Goal: Task Accomplishment & Management: Manage account settings

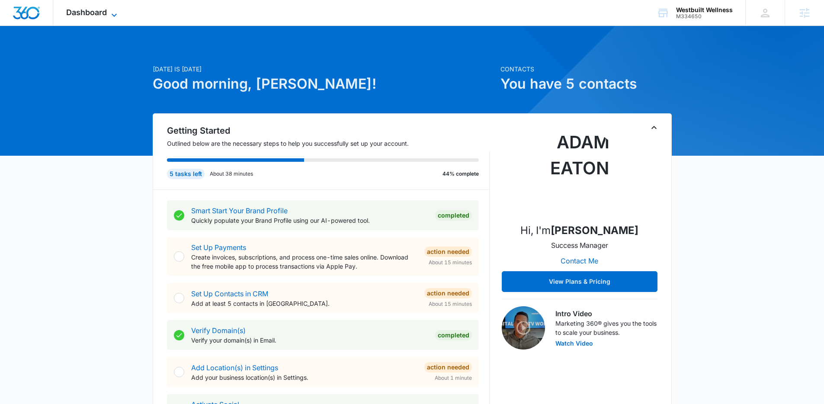
click at [95, 13] on span "Dashboard" at bounding box center [86, 12] width 41 height 9
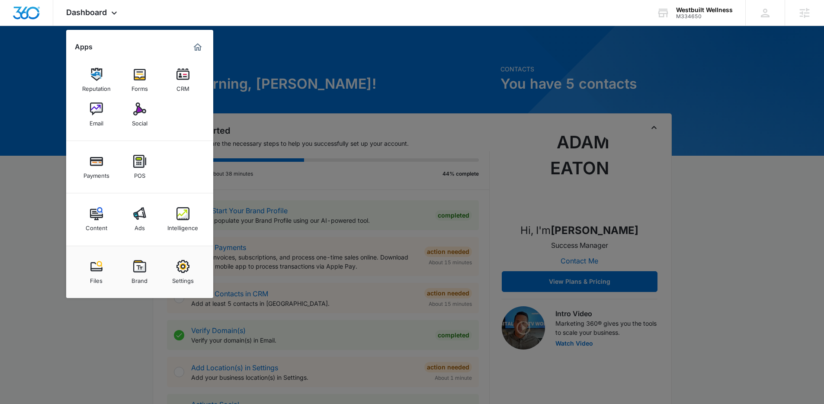
click at [185, 211] on img at bounding box center [182, 213] width 13 height 13
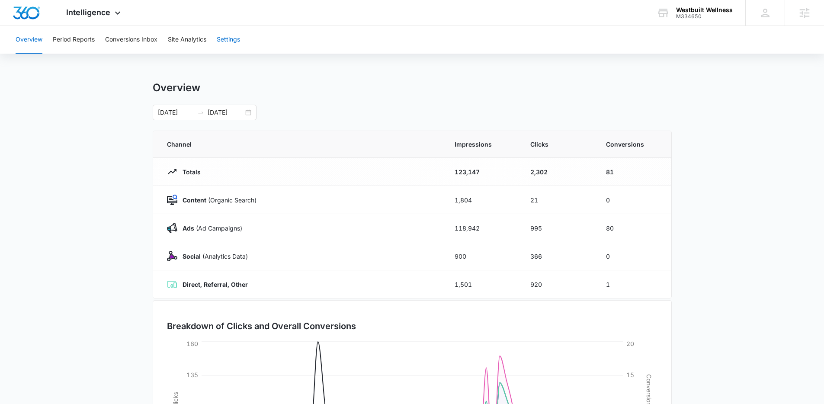
click at [231, 29] on button "Settings" at bounding box center [228, 40] width 23 height 28
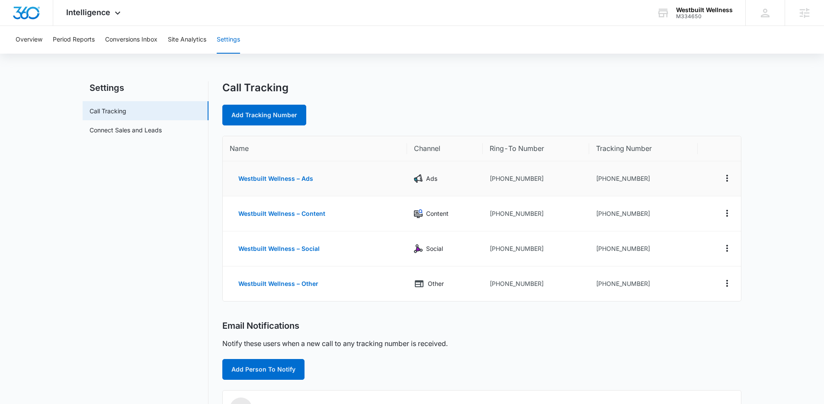
scroll to position [2, 0]
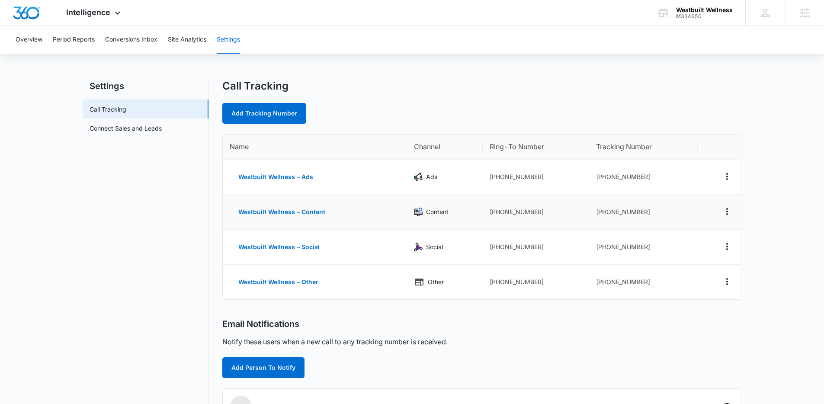
drag, startPoint x: 642, startPoint y: 212, endPoint x: 603, endPoint y: 214, distance: 38.9
click at [603, 214] on td "+18337094502" at bounding box center [643, 212] width 109 height 35
drag, startPoint x: 641, startPoint y: 212, endPoint x: 604, endPoint y: 212, distance: 36.7
click at [604, 212] on td "+18337094502" at bounding box center [643, 212] width 109 height 35
drag, startPoint x: 604, startPoint y: 283, endPoint x: 643, endPoint y: 279, distance: 39.5
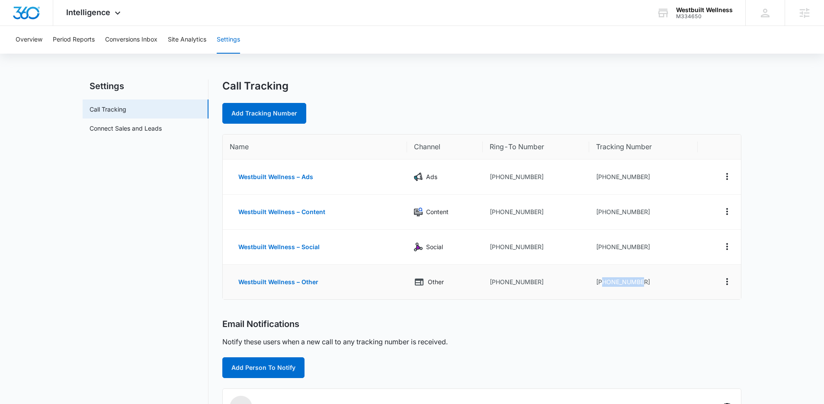
click at [643, 279] on td "+18337094509" at bounding box center [643, 282] width 109 height 35
copy td "8337094509"
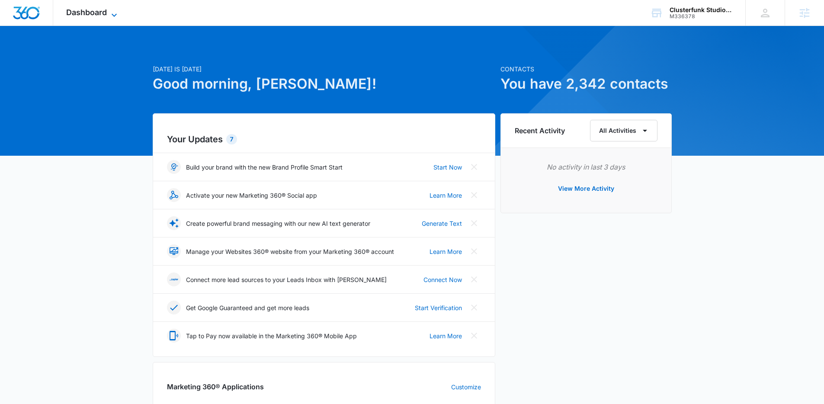
click at [87, 15] on span "Dashboard" at bounding box center [86, 12] width 41 height 9
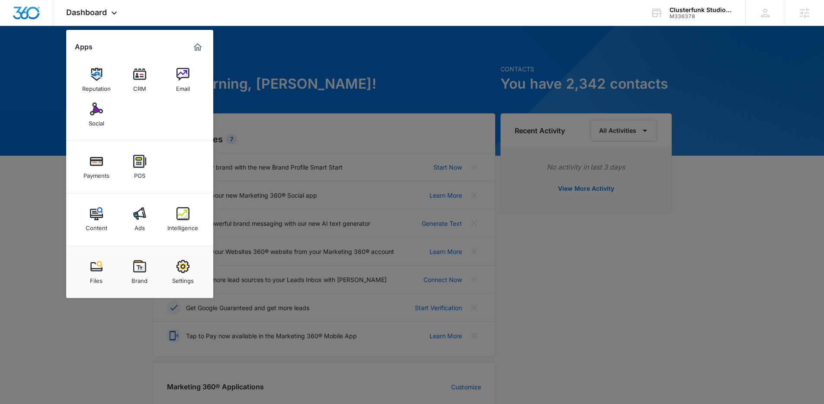
click at [140, 207] on link "Ads" at bounding box center [139, 219] width 33 height 33
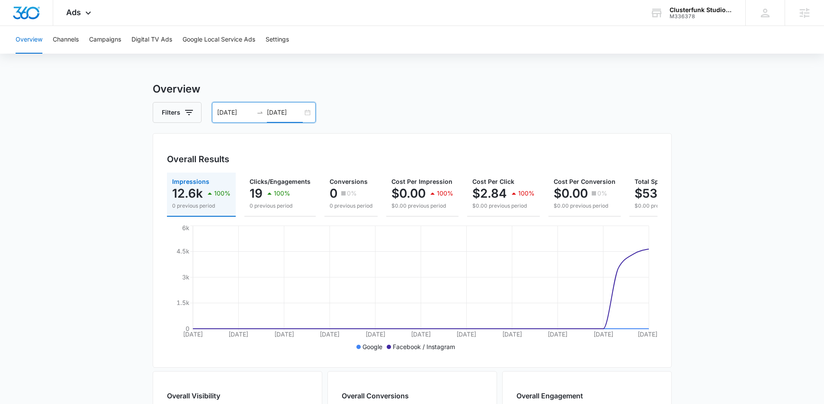
click at [291, 109] on input "10/12/2025" at bounding box center [285, 113] width 36 height 10
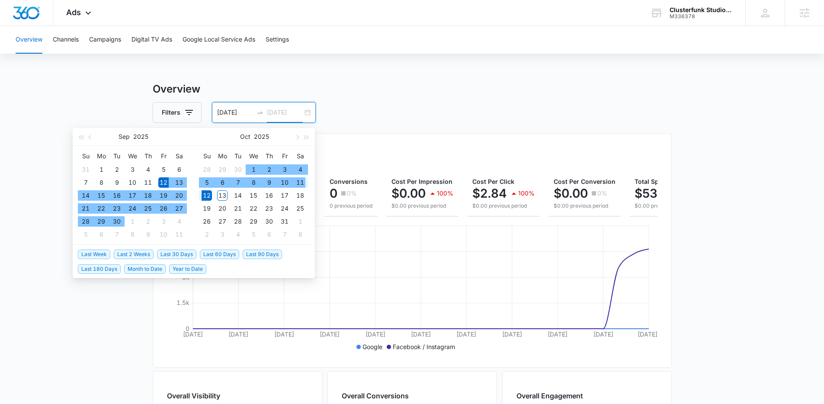
type input "10/12/2025"
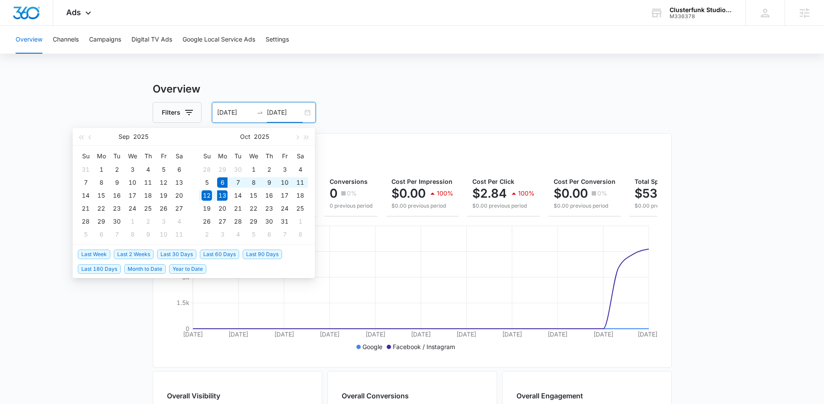
click at [100, 253] on span "Last Week" at bounding box center [94, 254] width 32 height 10
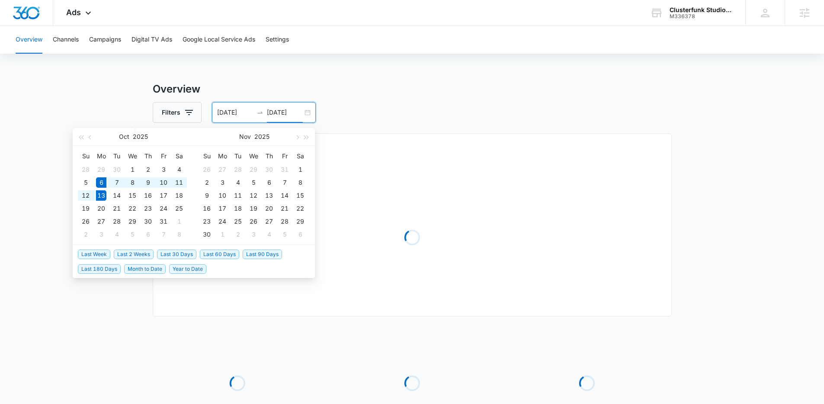
type input "[DATE]"
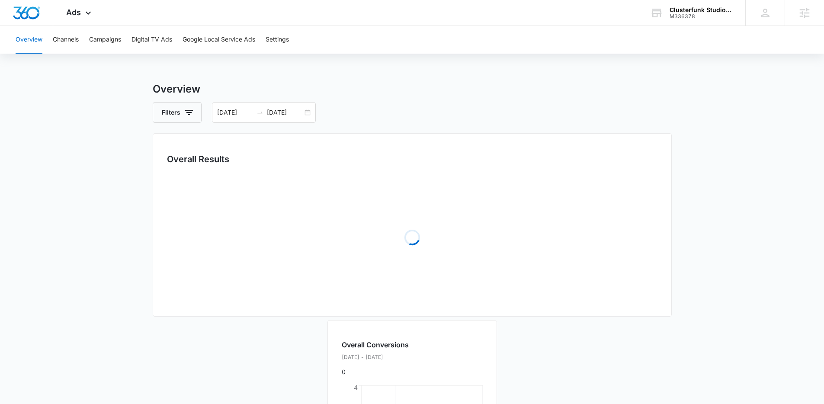
click at [87, 273] on main "Overview Filters 10/06/2025 10/13/2025 Overall Results Loading Loading Overall …" at bounding box center [412, 355] width 824 height 548
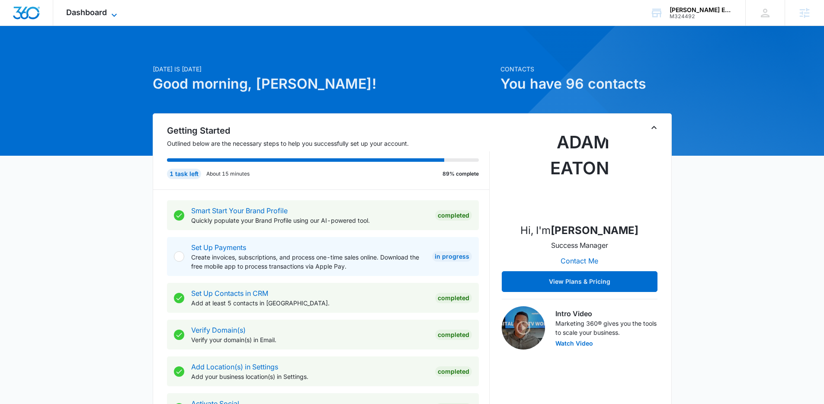
click at [79, 13] on span "Dashboard" at bounding box center [86, 12] width 41 height 9
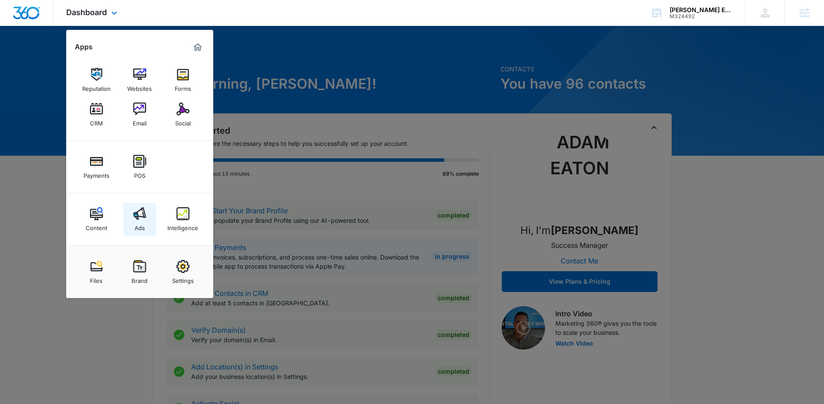
click at [144, 210] on img at bounding box center [139, 213] width 13 height 13
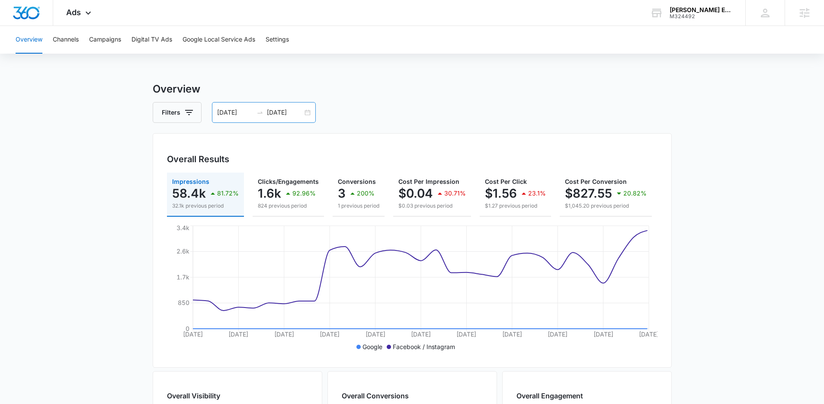
click at [267, 115] on input "10/07/2025" at bounding box center [285, 113] width 36 height 10
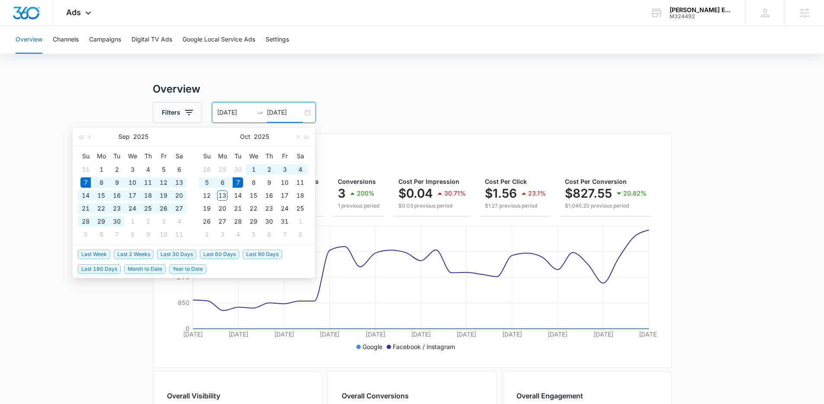
type input "10/07/2025"
click at [188, 252] on span "Last 30 Days" at bounding box center [176, 254] width 39 height 10
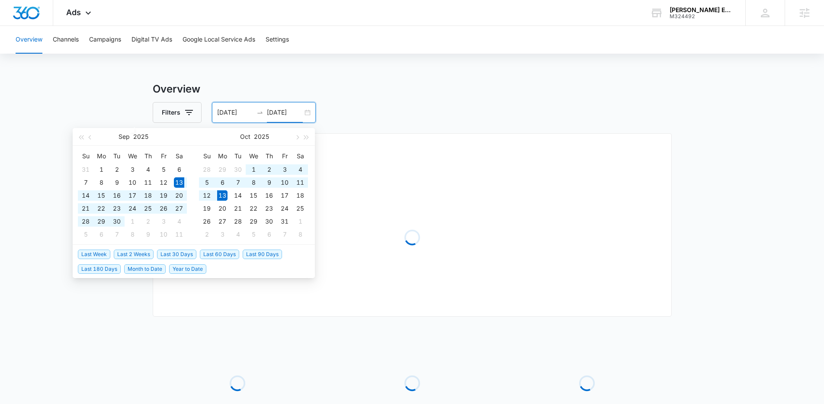
type input "09/13/2025"
type input "10/13/2025"
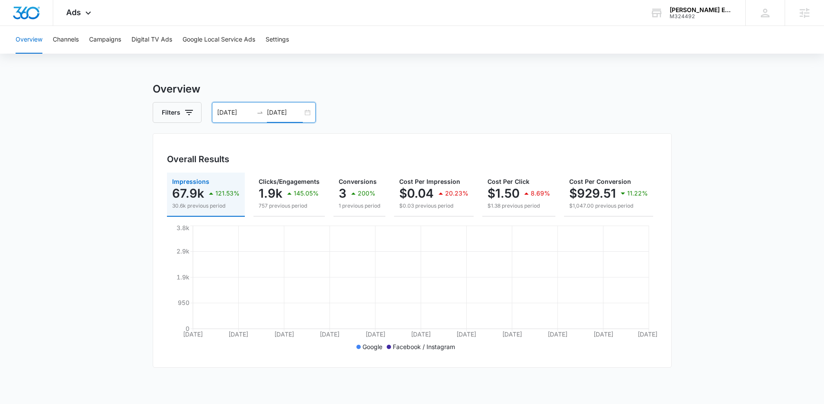
click at [108, 248] on main "Overview Filters 09/13/2025 10/13/2025 Overall Results Impressions 67.9k 121.53…" at bounding box center [412, 305] width 824 height 449
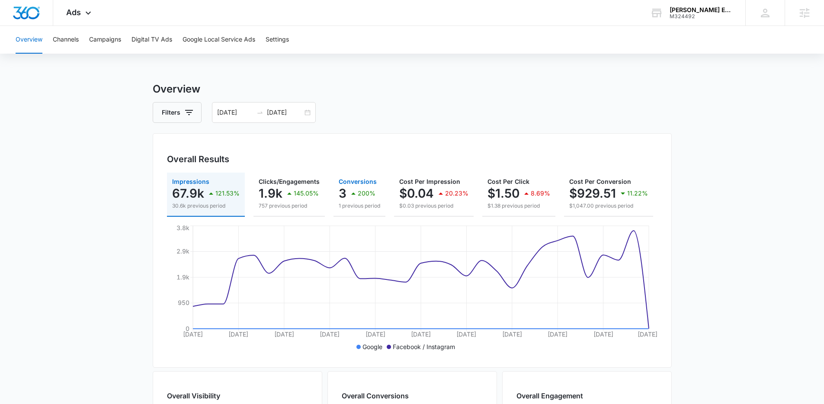
click at [351, 194] on icon "button" at bounding box center [353, 193] width 4 height 2
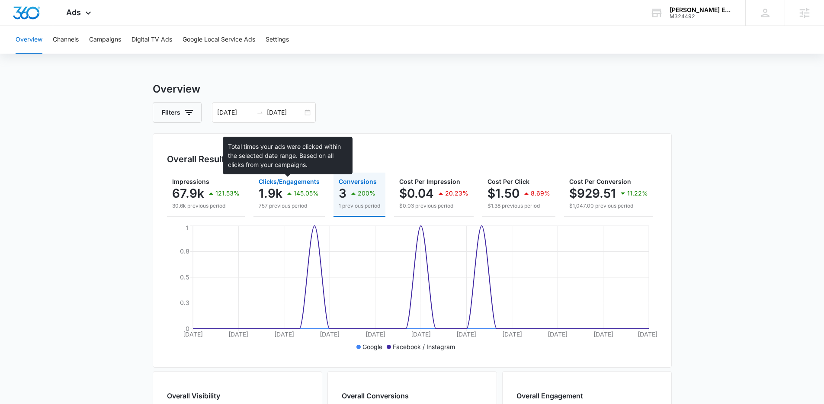
click at [281, 182] on span "Clicks/Engagements" at bounding box center [289, 181] width 61 height 7
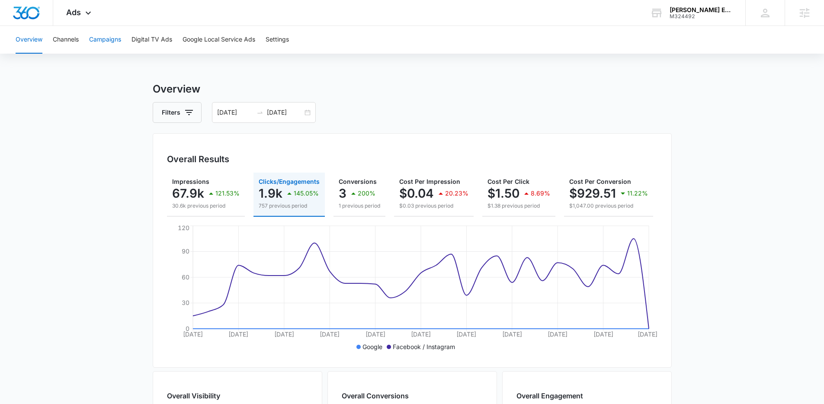
click at [116, 43] on button "Campaigns" at bounding box center [105, 40] width 32 height 28
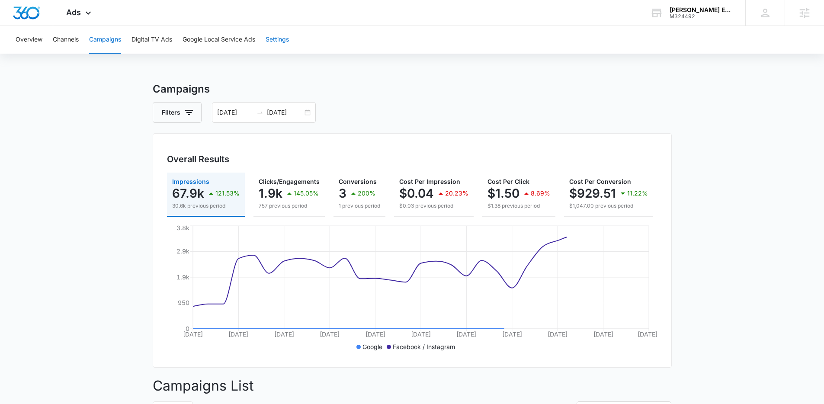
click at [273, 40] on button "Settings" at bounding box center [276, 40] width 23 height 28
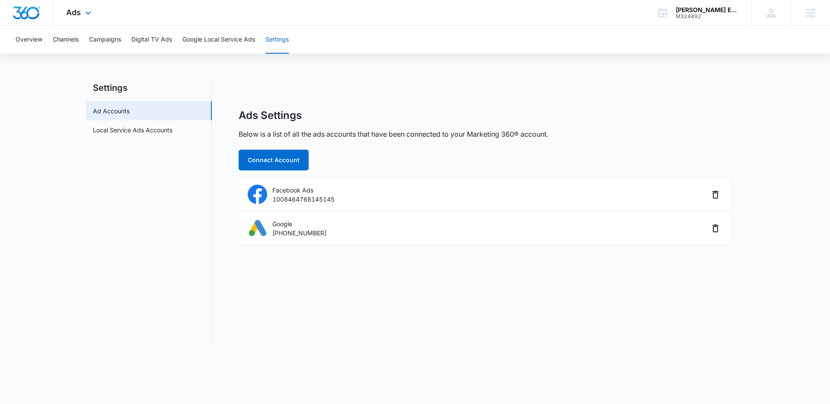
click at [86, 19] on div "Ads Apps Reputation Websites Forms CRM Email Social Payments POS Content Ads In…" at bounding box center [79, 13] width 53 height 26
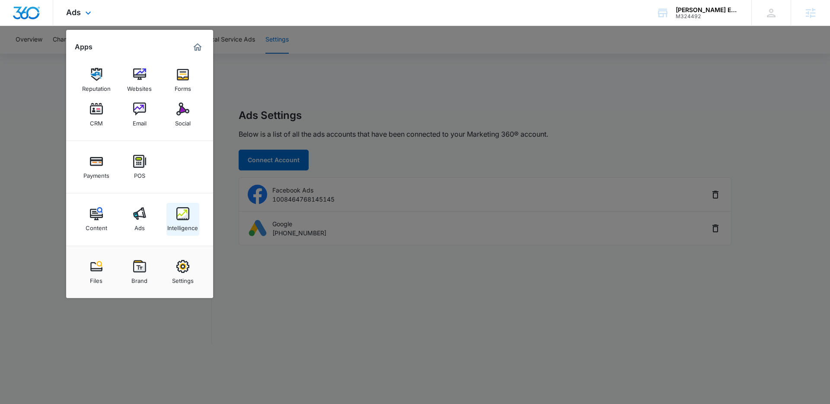
click at [182, 224] on div "Intelligence" at bounding box center [182, 225] width 31 height 11
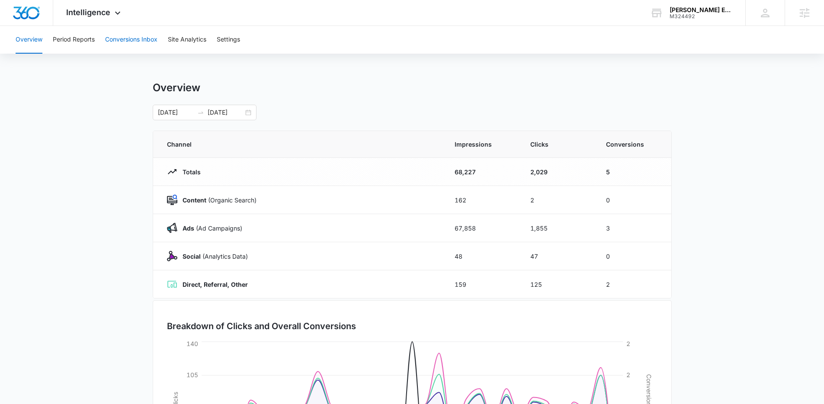
click at [144, 46] on button "Conversions Inbox" at bounding box center [131, 40] width 52 height 28
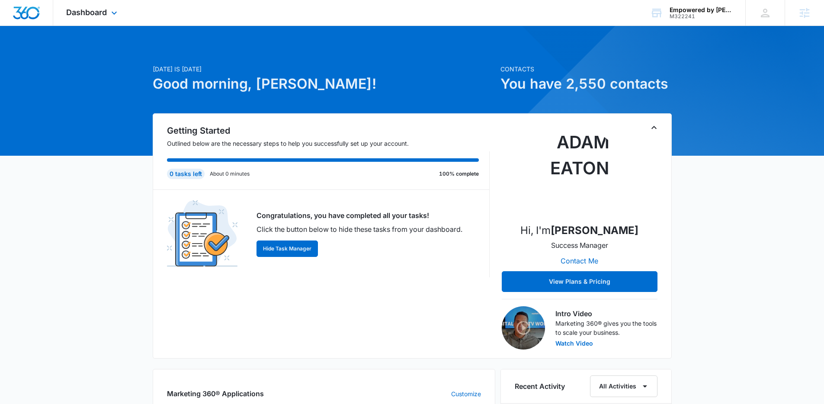
click at [115, 19] on div "Dashboard Apps Reputation Websites Forms CRM Email Social Shop Payments POS Con…" at bounding box center [92, 13] width 79 height 26
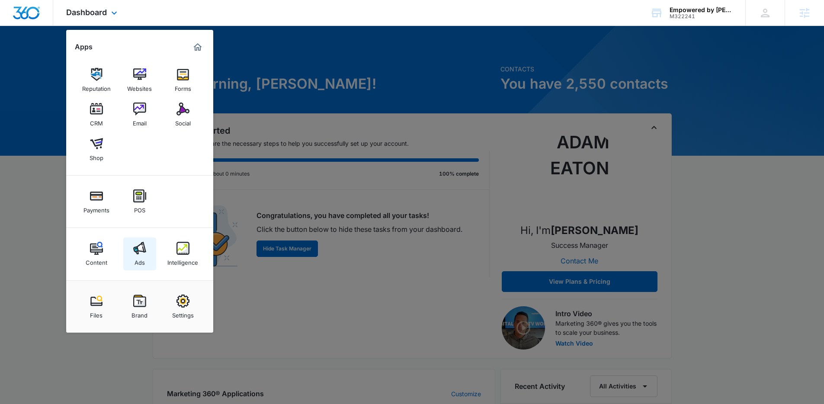
click at [136, 252] on img at bounding box center [139, 248] width 13 height 13
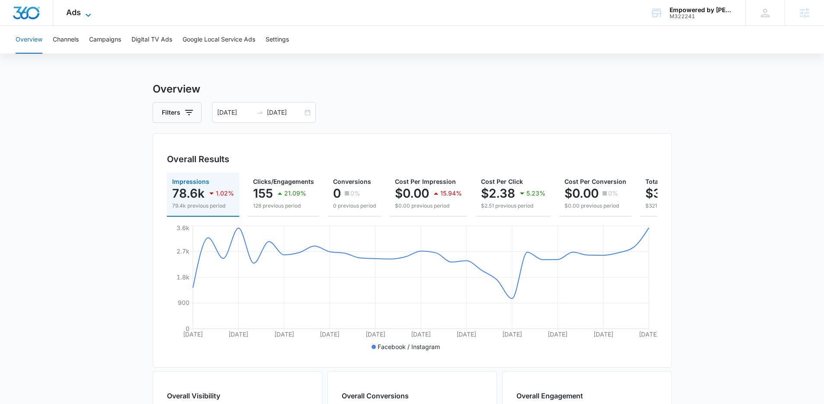
drag, startPoint x: 90, startPoint y: 13, endPoint x: 93, endPoint y: 28, distance: 15.5
click at [90, 13] on icon at bounding box center [88, 12] width 5 height 3
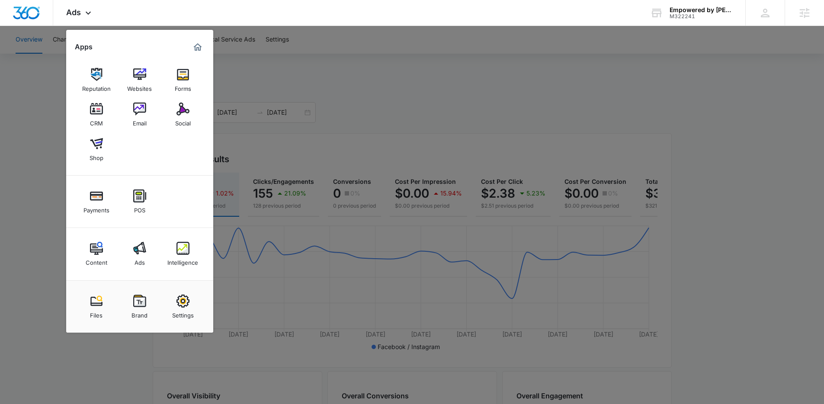
click at [390, 121] on div at bounding box center [412, 202] width 824 height 404
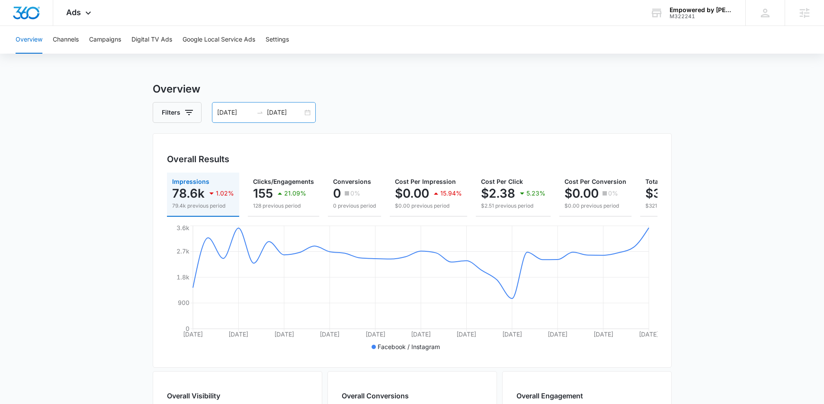
click at [287, 114] on input "10/06/2025" at bounding box center [285, 113] width 36 height 10
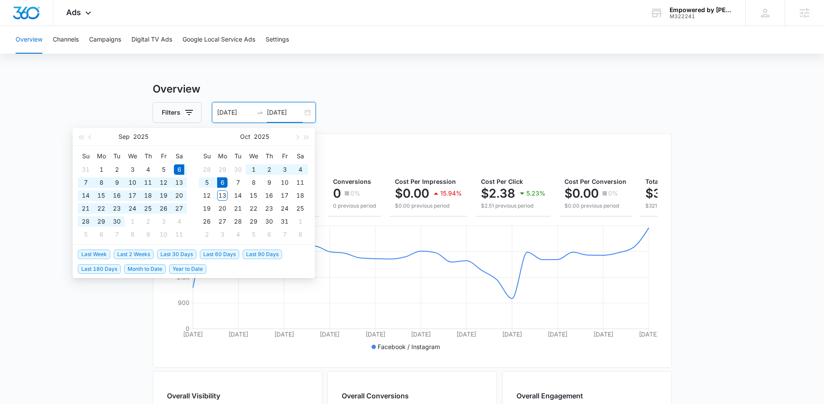
type input "10/06/2025"
click at [181, 250] on span "Last 30 Days" at bounding box center [176, 254] width 39 height 10
type input "09/13/2025"
type input "10/13/2025"
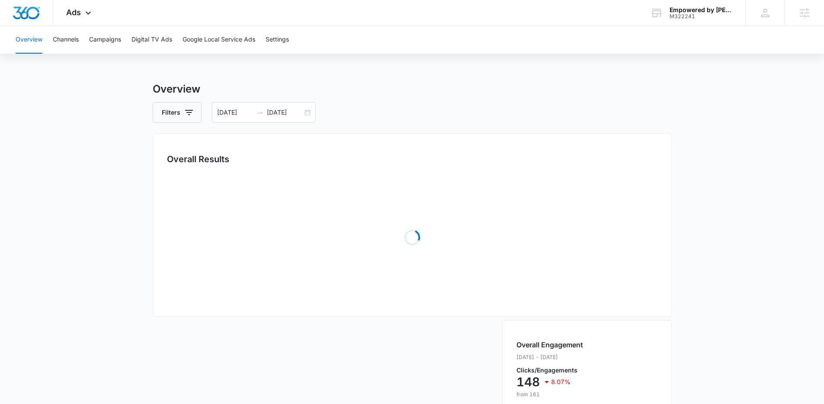
click at [415, 100] on div "Overview Filters 09/13/2025 10/13/2025 Overall Results Loading Loading Loading …" at bounding box center [412, 366] width 519 height 570
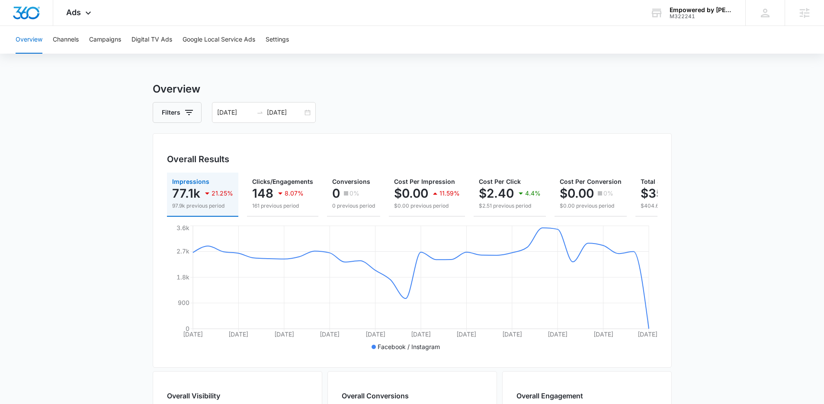
click at [123, 46] on div "Overview Channels Campaigns Digital TV Ads Google Local Service Ads Settings" at bounding box center [411, 40] width 803 height 28
click at [119, 45] on button "Campaigns" at bounding box center [105, 40] width 32 height 28
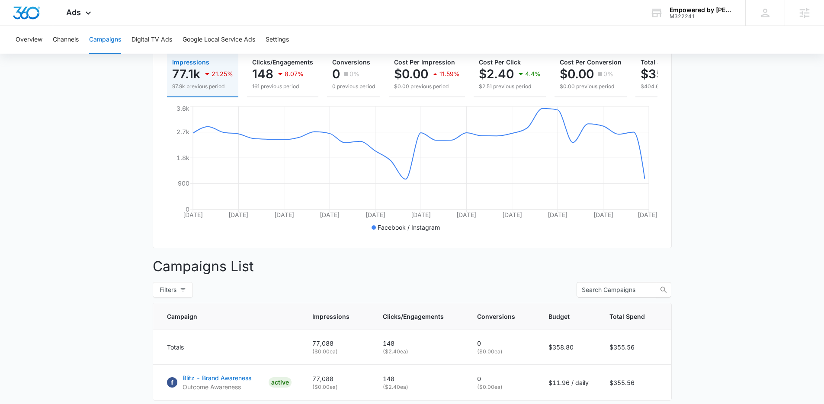
scroll to position [183, 0]
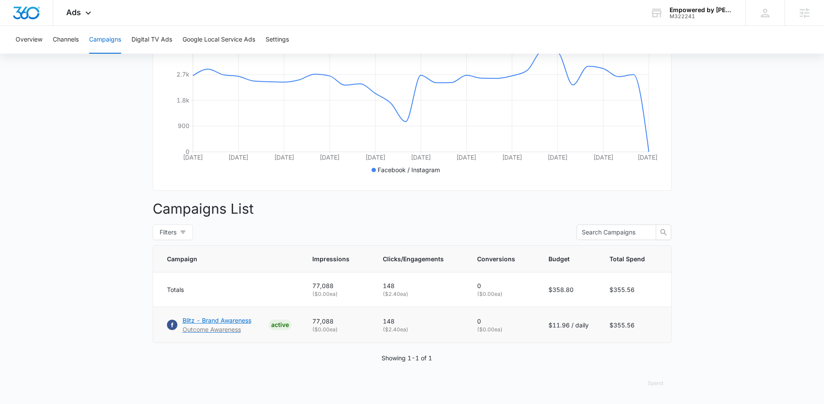
click at [218, 321] on p "Blitz - Brand Awareness" at bounding box center [216, 320] width 69 height 9
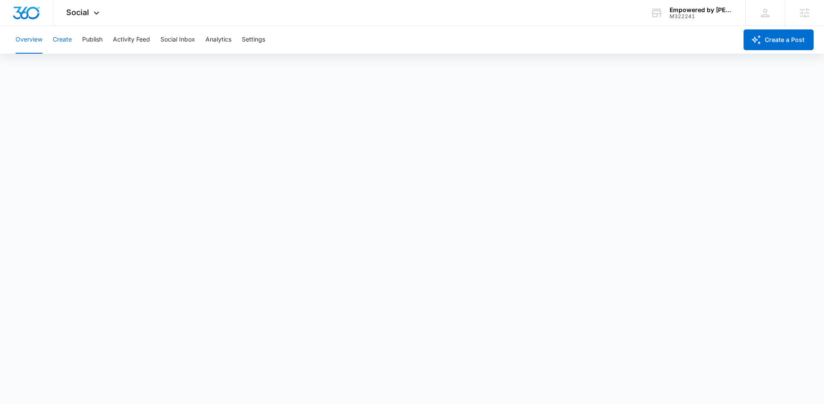
click at [66, 39] on button "Create" at bounding box center [62, 40] width 19 height 28
click at [94, 10] on icon at bounding box center [96, 15] width 10 height 10
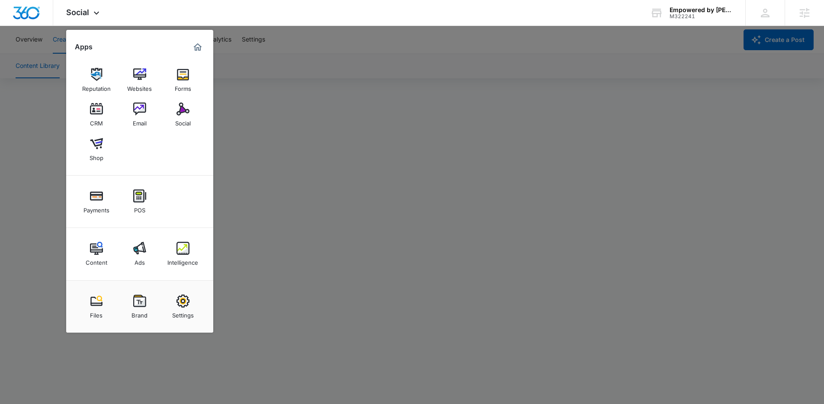
click at [281, 90] on div at bounding box center [412, 202] width 824 height 404
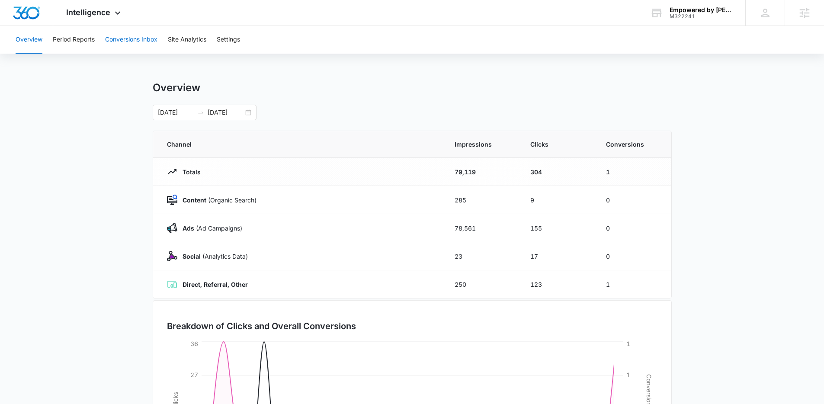
click at [119, 42] on button "Conversions Inbox" at bounding box center [131, 40] width 52 height 28
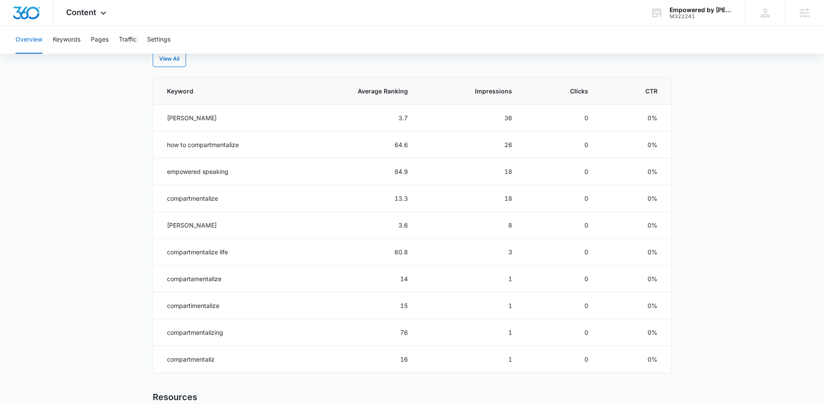
scroll to position [375, 0]
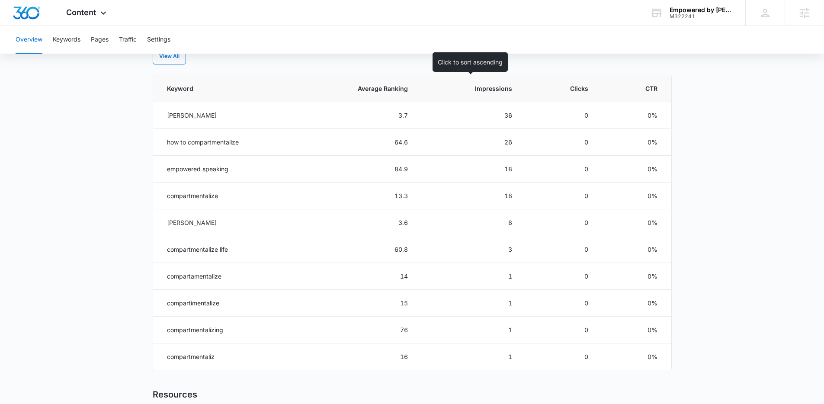
click at [494, 89] on span "Impressions" at bounding box center [476, 88] width 71 height 9
click at [124, 34] on button "Traffic" at bounding box center [128, 40] width 18 height 28
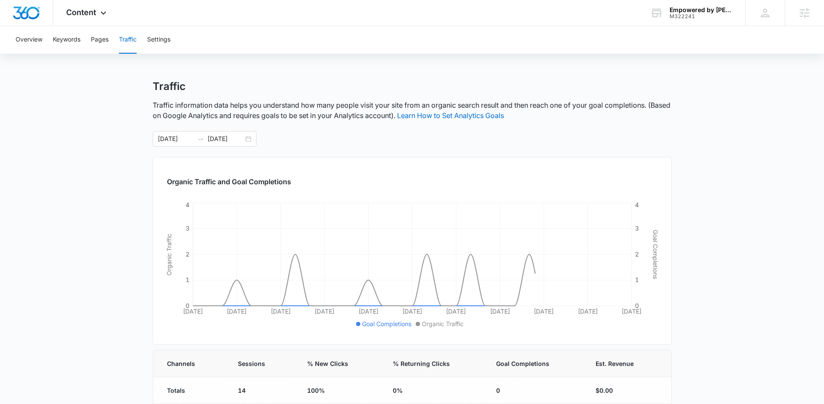
scroll to position [2, 0]
click at [99, 39] on button "Pages" at bounding box center [100, 40] width 18 height 28
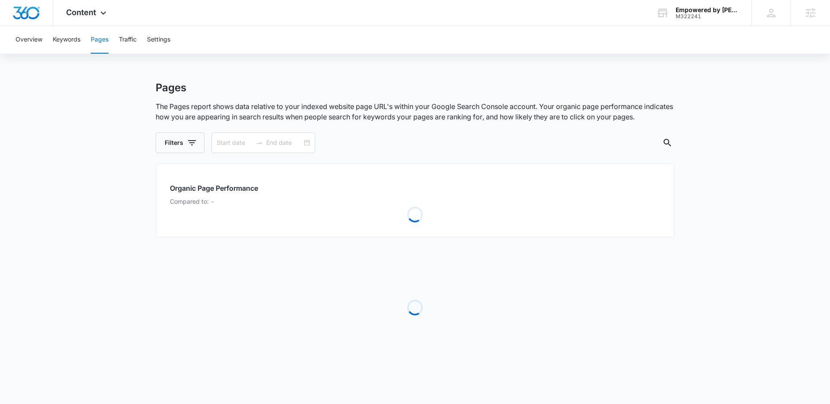
type input "09/13/2025"
type input "10/13/2025"
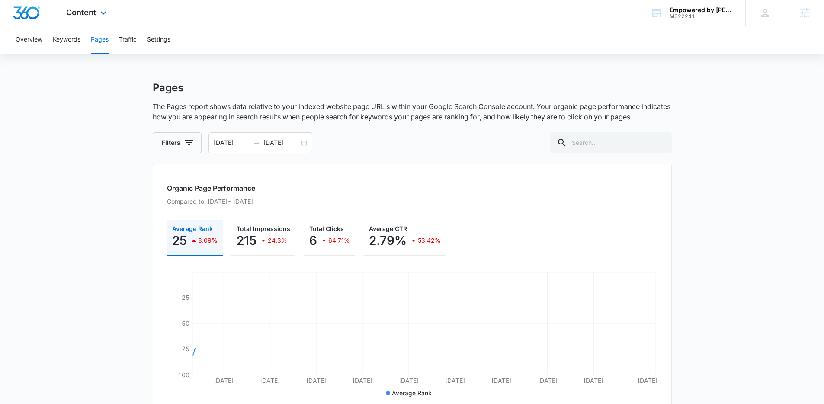
click at [100, 19] on div "Content Apps Reputation Websites Forms CRM Email Social Shop Payments POS Conte…" at bounding box center [87, 13] width 68 height 26
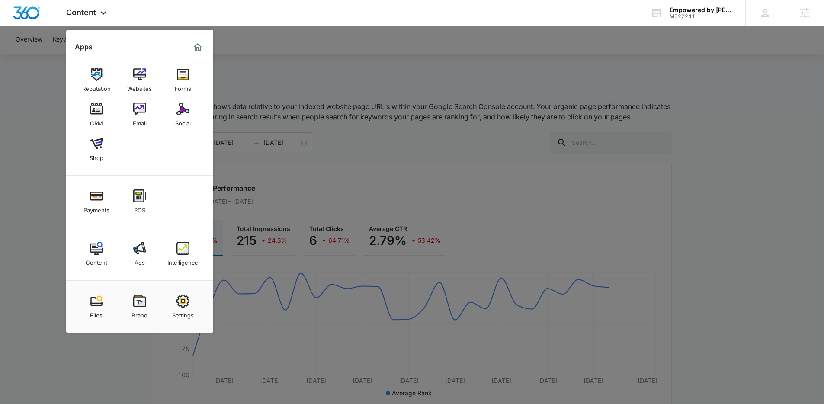
click at [175, 256] on div "Intelligence" at bounding box center [182, 260] width 31 height 11
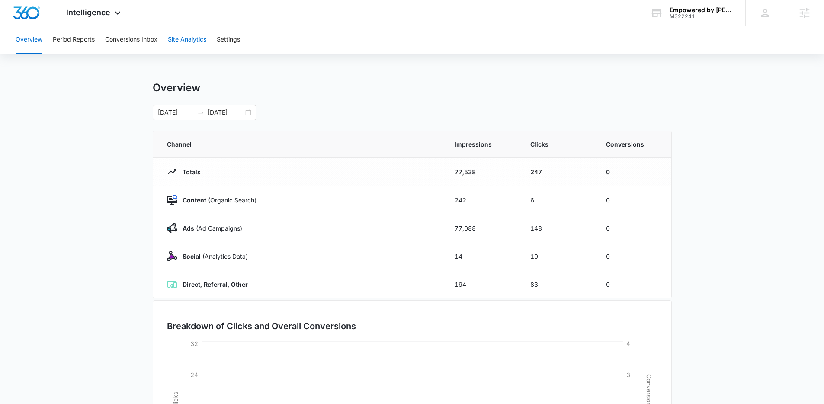
click at [189, 43] on button "Site Analytics" at bounding box center [187, 40] width 38 height 28
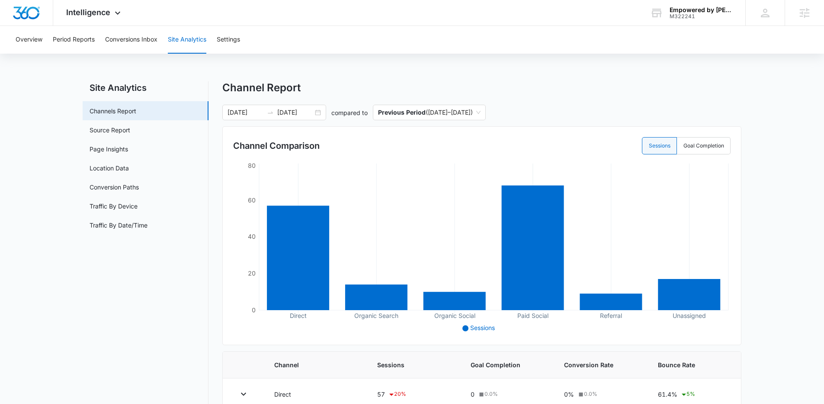
click at [131, 268] on nav "Site Analytics Channels Report Source Report Page Insights Location Data Conver…" at bounding box center [146, 325] width 126 height 489
click at [475, 73] on div "Overview Period Reports Conversions Inbox Site Analytics Settings Site Analytic…" at bounding box center [412, 303] width 824 height 555
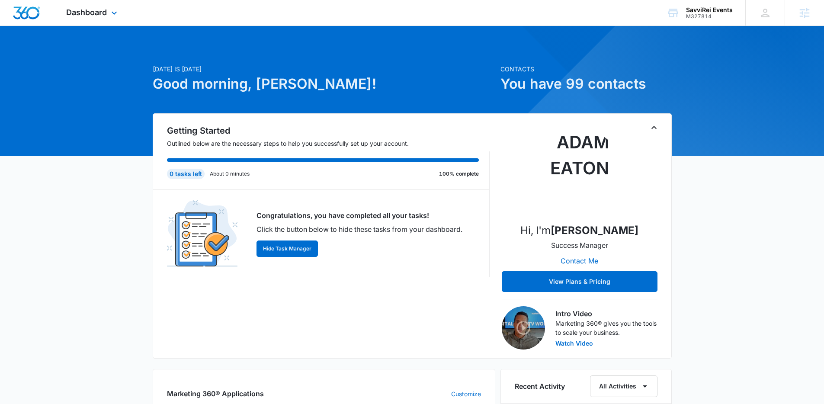
click at [73, 18] on div "Dashboard Apps Reputation Websites Forms CRM Email Payments POS Ads Intelligenc…" at bounding box center [92, 13] width 79 height 26
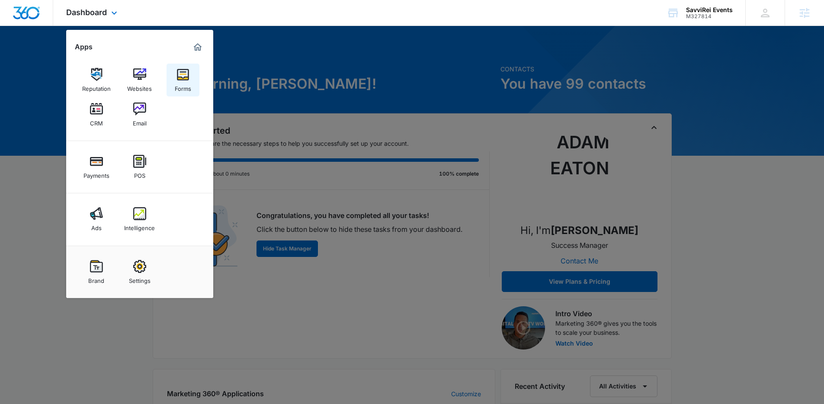
click at [180, 78] on img at bounding box center [182, 74] width 13 height 13
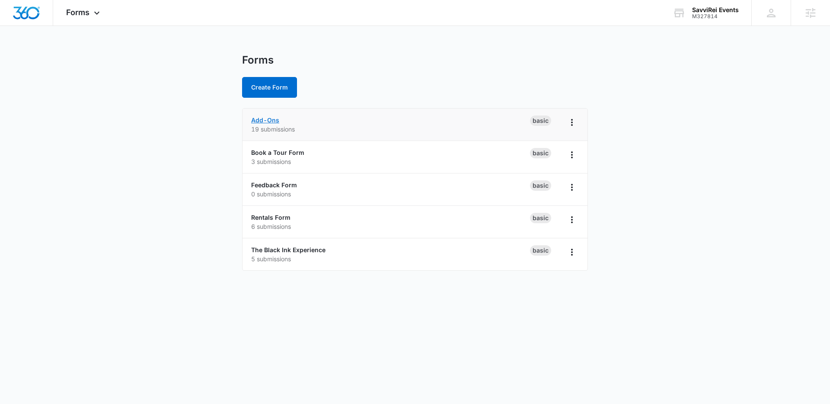
click at [270, 120] on link "Add-Ons" at bounding box center [265, 119] width 28 height 7
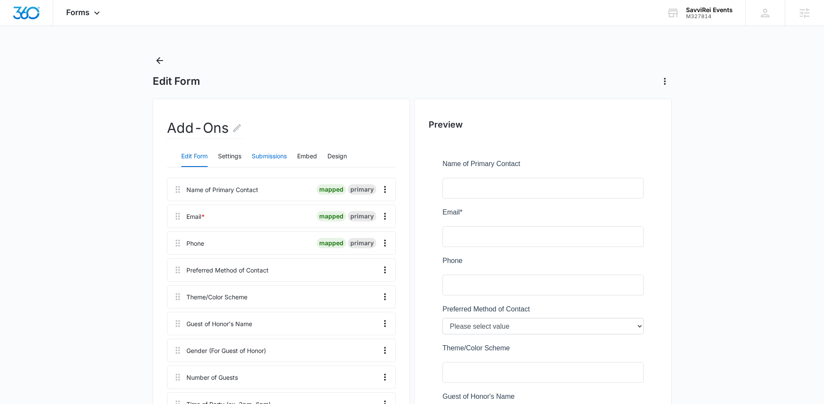
click at [265, 156] on button "Submissions" at bounding box center [269, 156] width 35 height 21
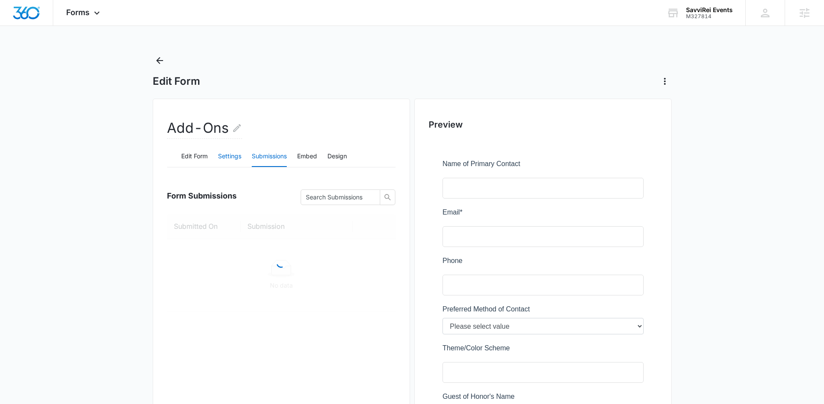
click at [233, 159] on button "Settings" at bounding box center [229, 156] width 23 height 21
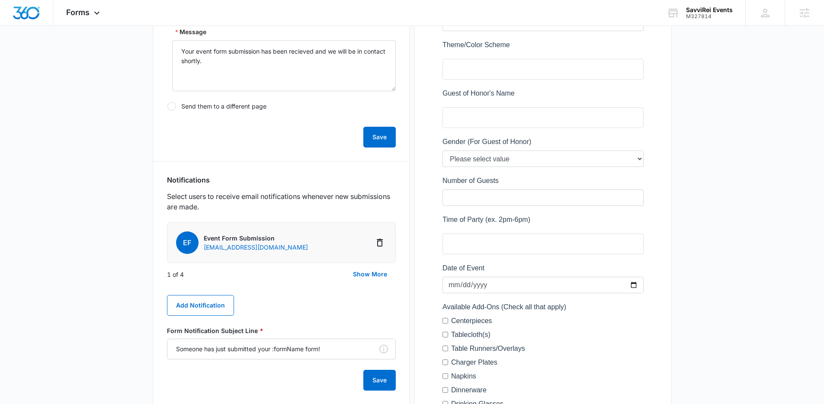
scroll to position [307, 0]
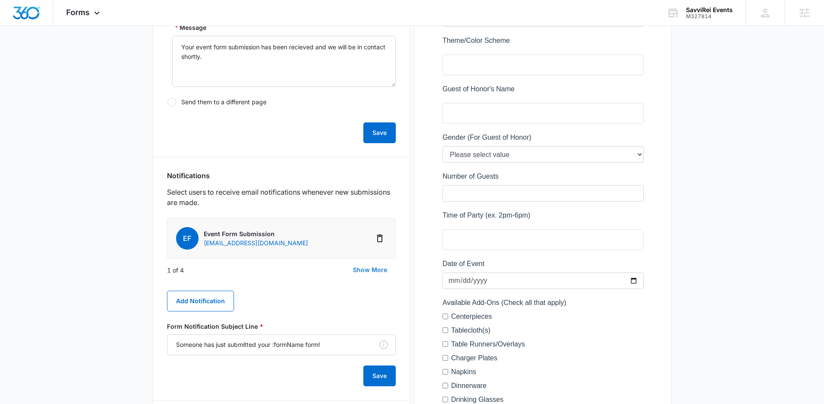
click at [361, 270] on button "Show More" at bounding box center [369, 269] width 51 height 21
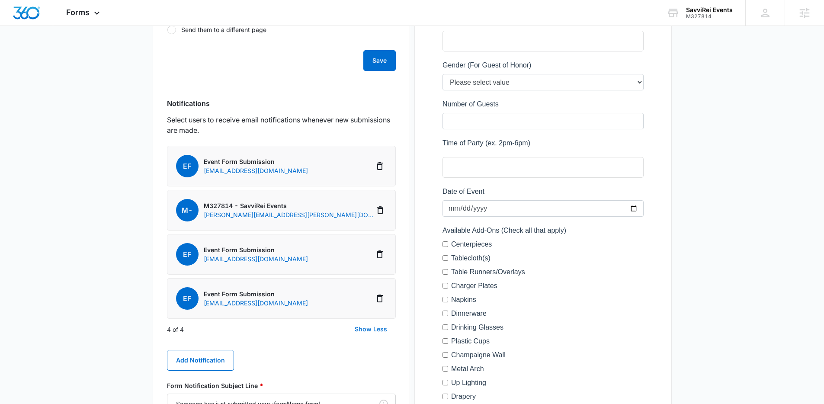
scroll to position [413, 0]
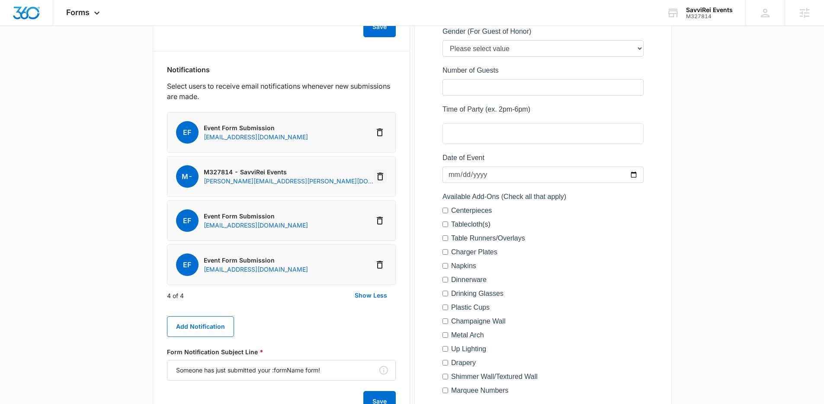
click at [381, 176] on icon "Delete Notification" at bounding box center [380, 176] width 10 height 10
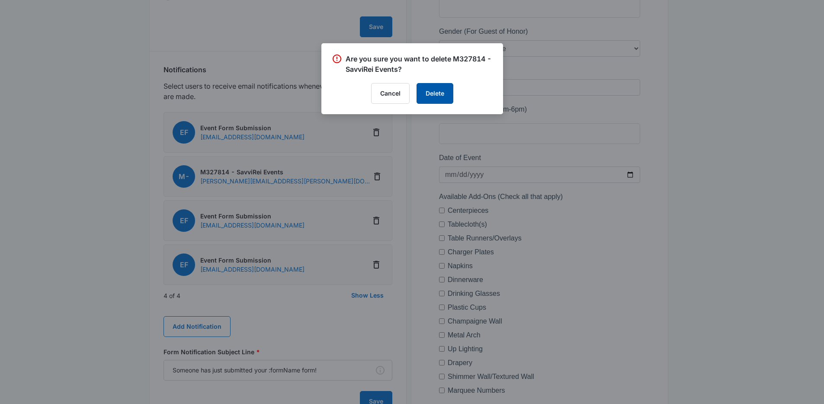
click at [435, 99] on button "Delete" at bounding box center [434, 93] width 37 height 21
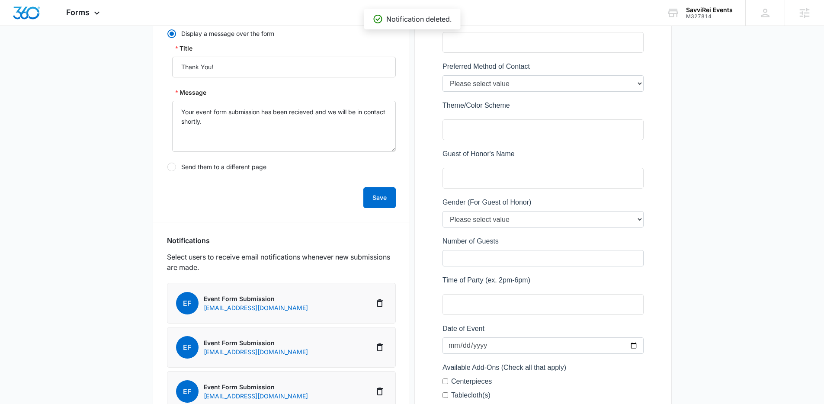
scroll to position [11, 0]
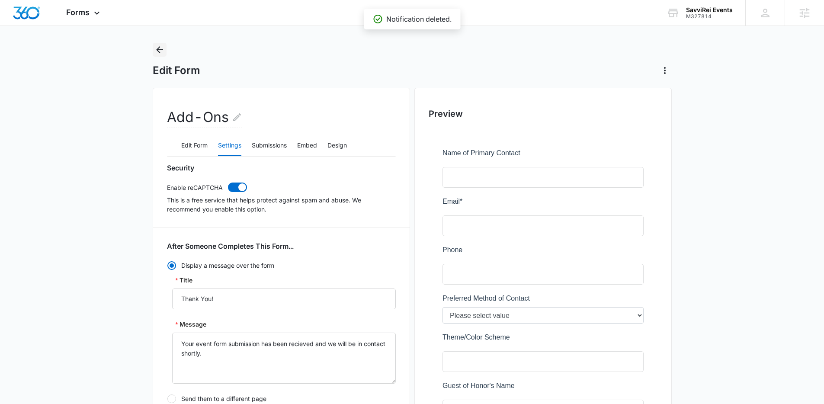
click at [163, 47] on icon "Back" at bounding box center [159, 50] width 10 height 10
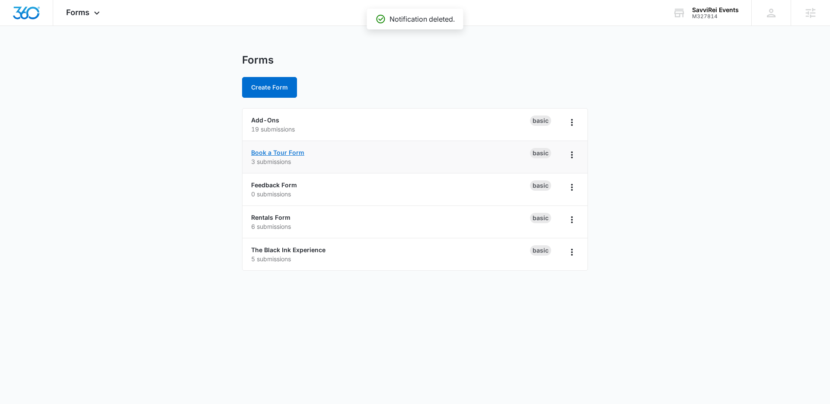
click at [274, 152] on link "Book a Tour Form" at bounding box center [277, 152] width 53 height 7
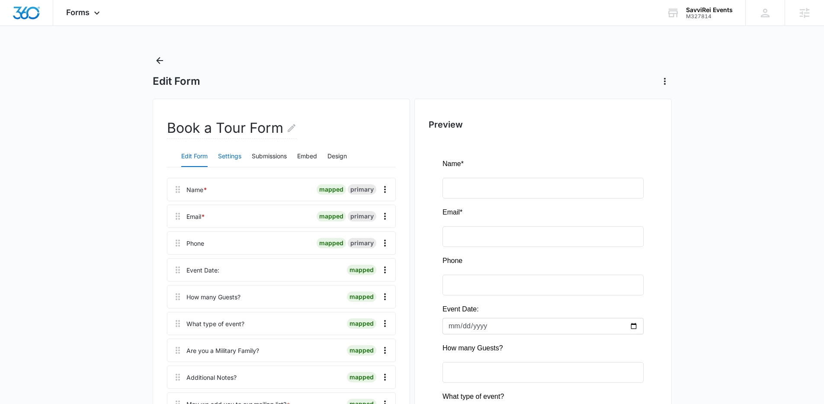
click at [221, 155] on button "Settings" at bounding box center [229, 156] width 23 height 21
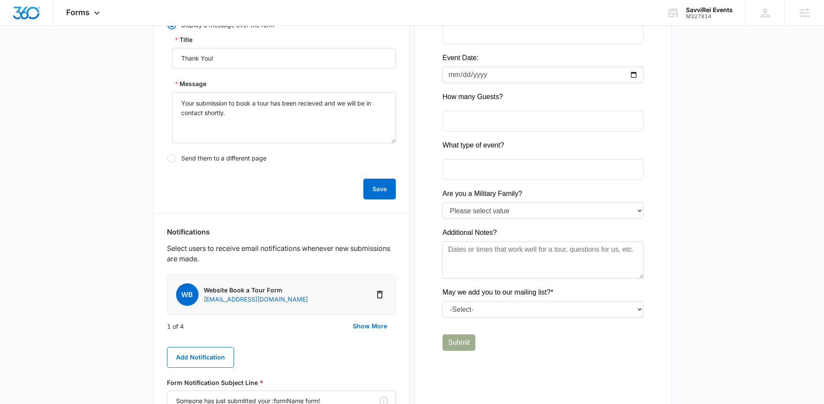
scroll to position [252, 0]
click at [360, 326] on button "Show More" at bounding box center [369, 325] width 51 height 21
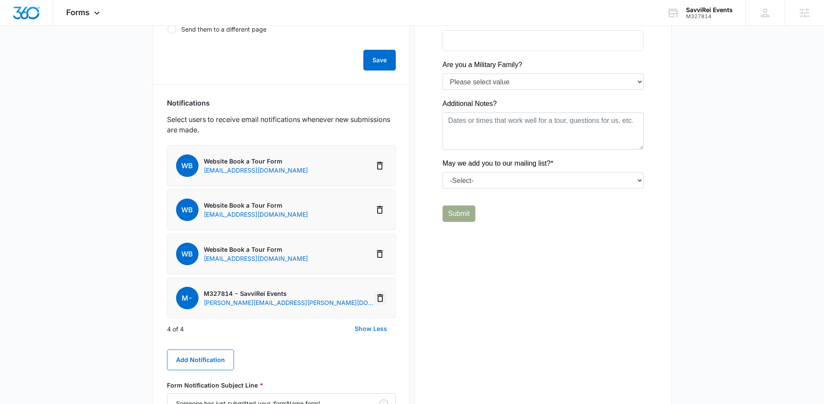
scroll to position [380, 0]
click at [381, 299] on icon "Delete Notification" at bounding box center [380, 297] width 10 height 10
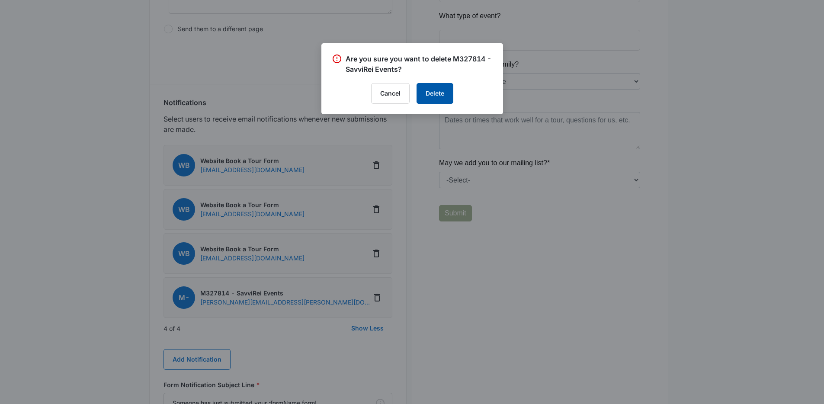
click at [428, 91] on button "Delete" at bounding box center [434, 93] width 37 height 21
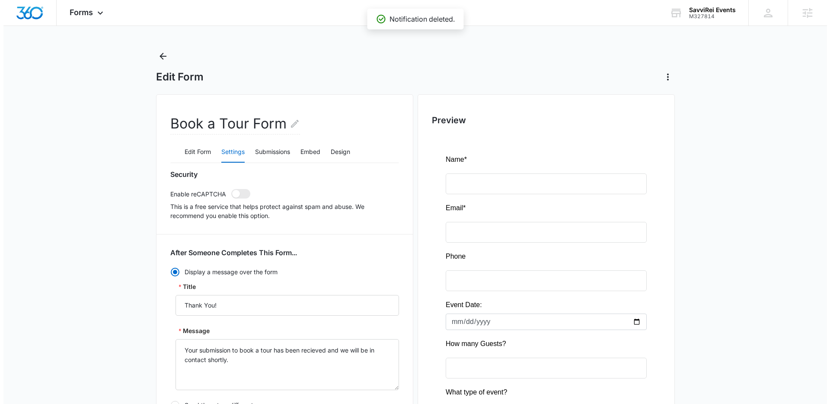
scroll to position [0, 0]
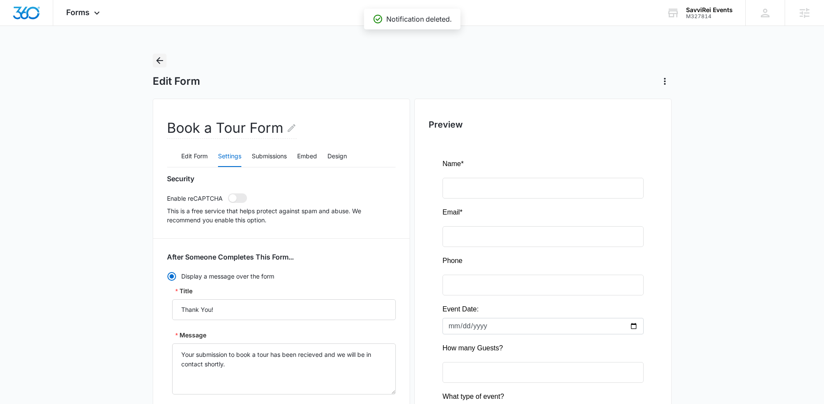
click at [163, 63] on icon "Back" at bounding box center [159, 60] width 10 height 10
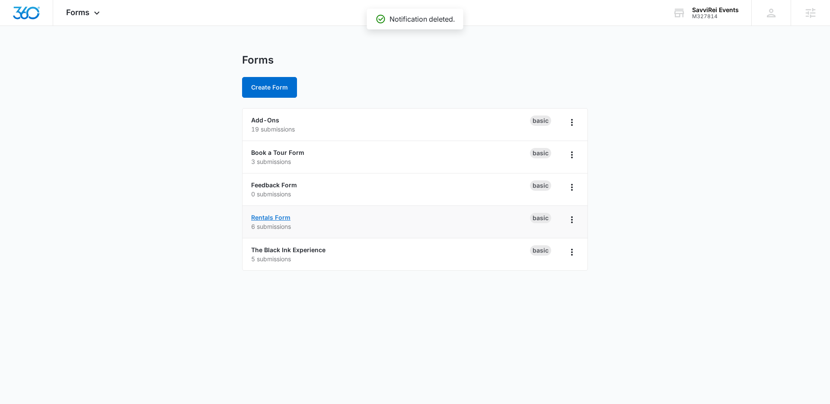
click at [267, 217] on link "Rentals Form" at bounding box center [270, 217] width 39 height 7
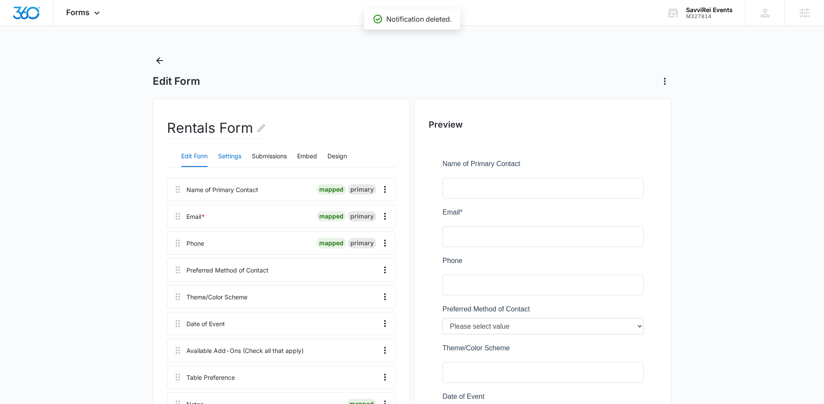
click at [241, 161] on button "Settings" at bounding box center [229, 156] width 23 height 21
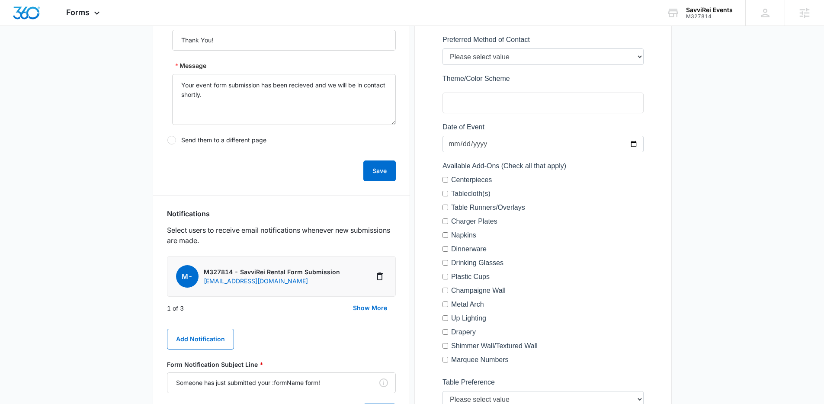
scroll to position [295, 0]
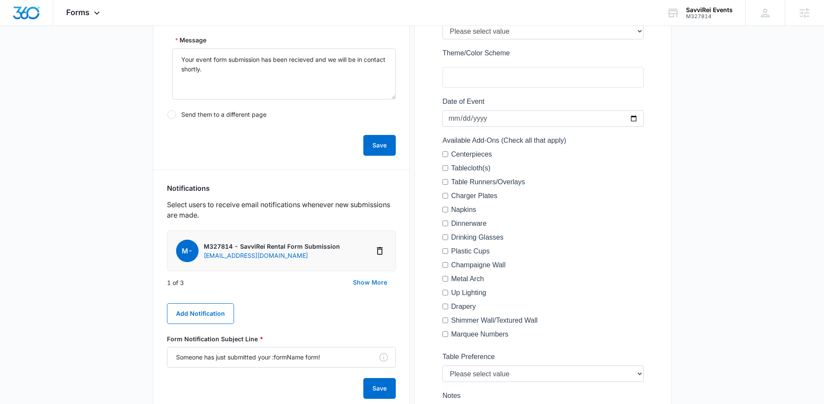
click at [362, 280] on button "Show More" at bounding box center [369, 282] width 51 height 21
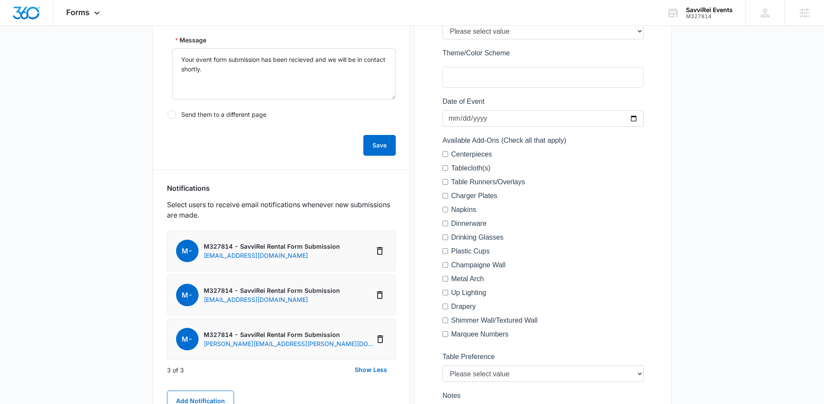
click at [383, 346] on li "M- M327814 - SavviRei Rental Form Submission adam.eaton@madwire.com" at bounding box center [281, 339] width 229 height 41
click at [380, 340] on icon "Delete Notification" at bounding box center [380, 339] width 10 height 10
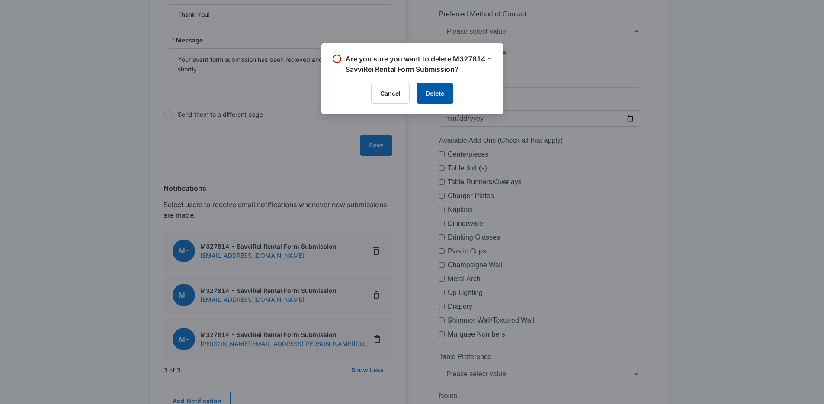
click at [427, 97] on button "Delete" at bounding box center [434, 93] width 37 height 21
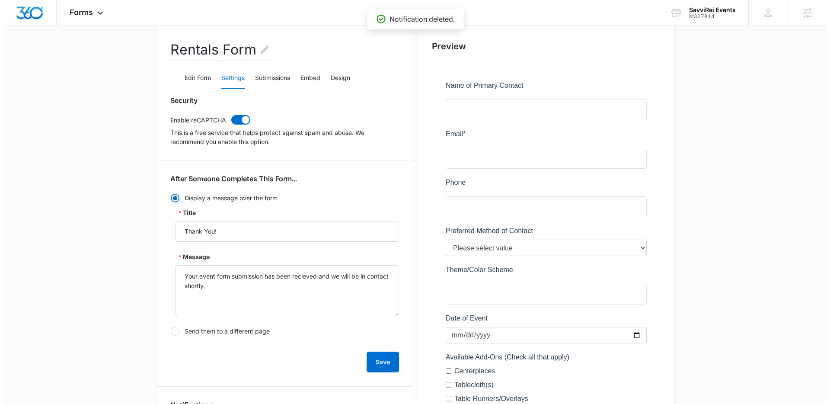
scroll to position [0, 0]
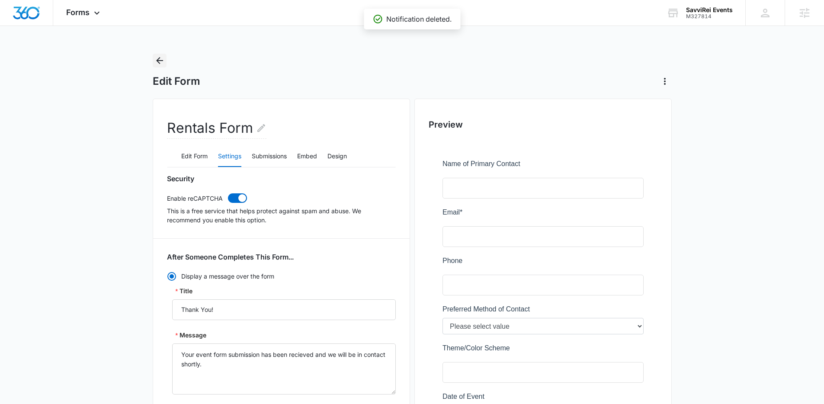
click at [159, 60] on icon "Back" at bounding box center [159, 60] width 7 height 7
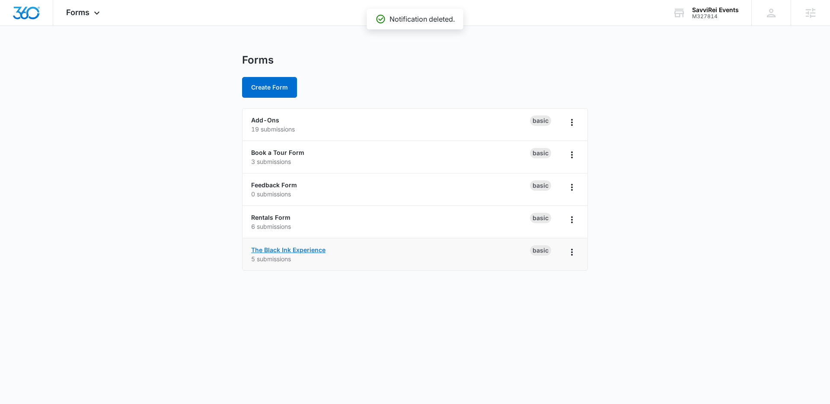
click at [269, 251] on link "The Black Ink Experience" at bounding box center [288, 249] width 74 height 7
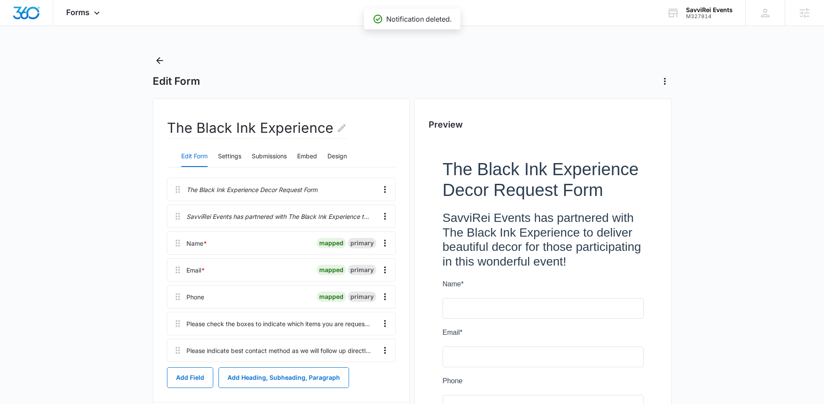
click at [122, 228] on main "Edit Form The Black Ink Experience Edit Form Settings Submissions Embed Design …" at bounding box center [412, 349] width 824 height 590
click at [234, 157] on button "Settings" at bounding box center [229, 156] width 23 height 21
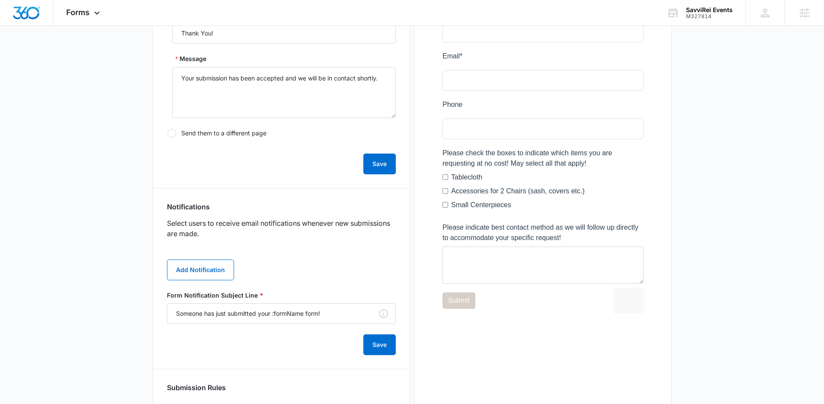
scroll to position [364, 0]
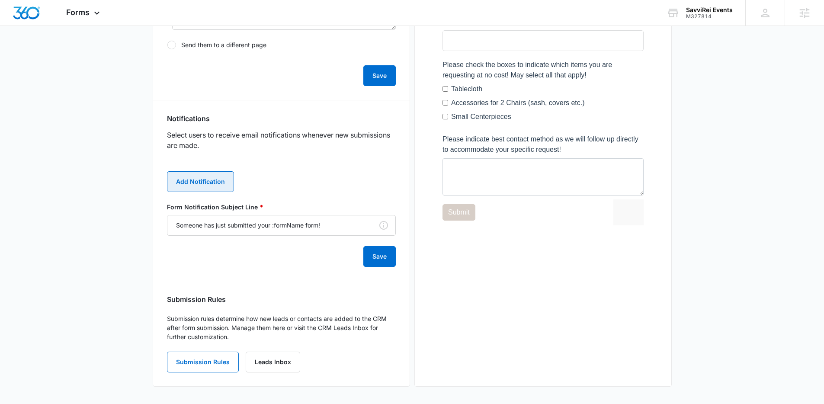
click at [202, 183] on button "Add Notification" at bounding box center [200, 181] width 67 height 21
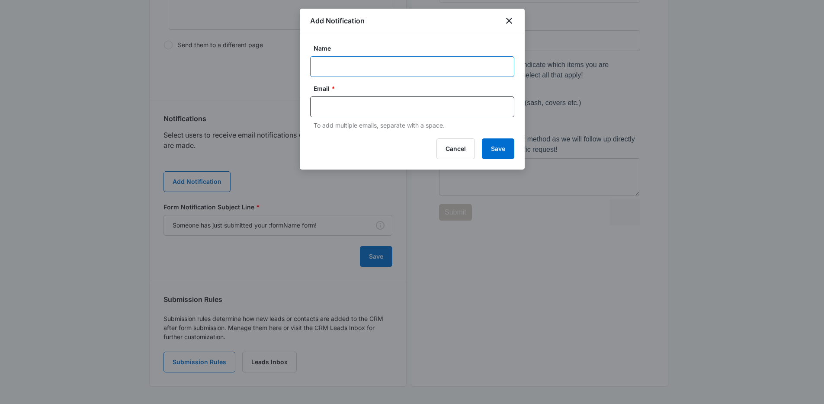
click at [360, 71] on input "Name" at bounding box center [412, 66] width 204 height 21
type input "Black Ink Form"
paste input "shardedclay@gmail.com"
type input "shardedclay@gmail.com,"
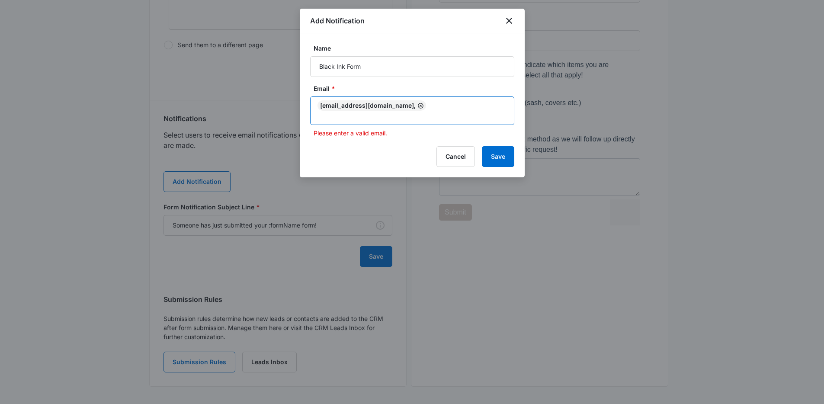
click at [418, 107] on icon "Remove" at bounding box center [421, 106] width 6 height 6
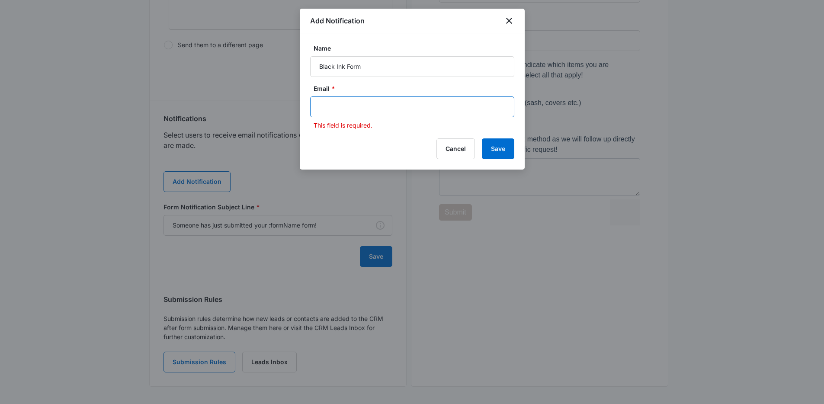
click at [402, 114] on div at bounding box center [412, 106] width 204 height 21
click at [403, 109] on input "text" at bounding box center [413, 106] width 188 height 13
paste input "shardedclay@gmail.com"
type input "shardedclay@gmail.com"
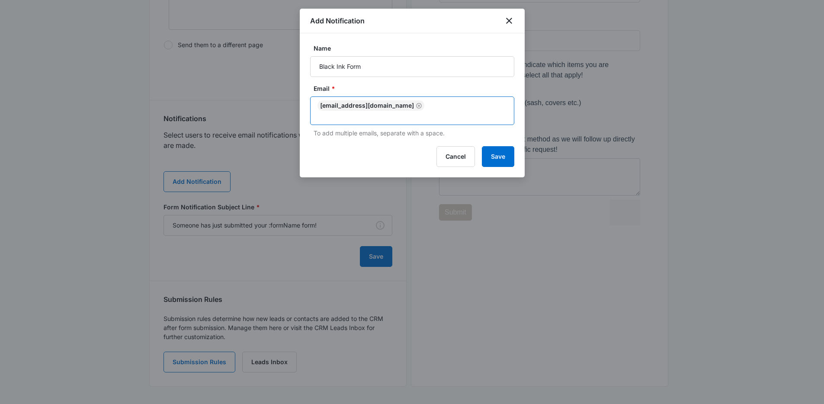
paste input "contact@savvireievents.com"
type input "contact@savvireievents.com"
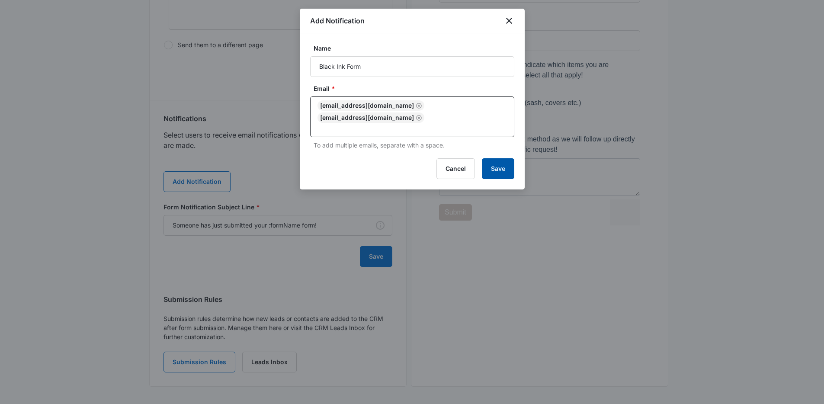
click at [511, 158] on button "Save" at bounding box center [498, 168] width 32 height 21
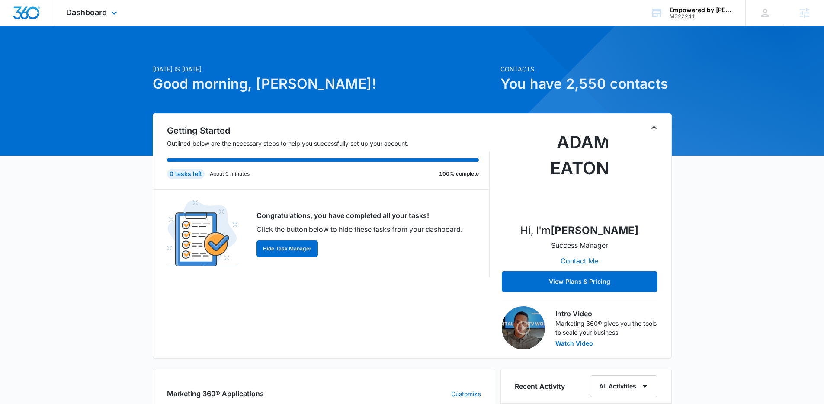
click at [106, 18] on div "Dashboard Apps Reputation Websites Forms CRM Email Social Shop Payments POS Con…" at bounding box center [92, 13] width 79 height 26
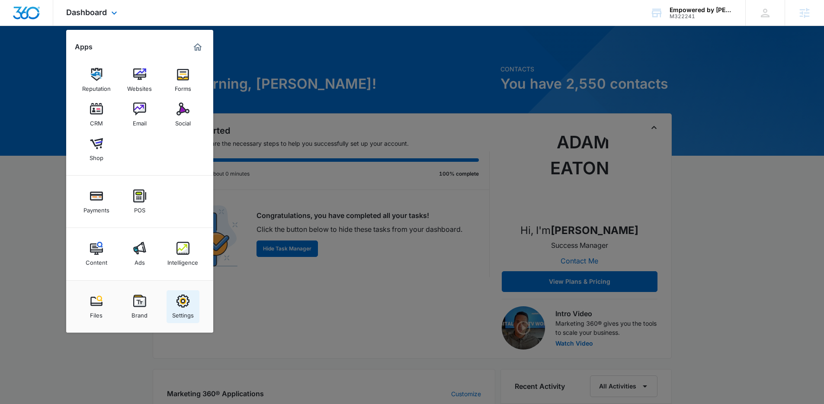
click at [183, 299] on img at bounding box center [182, 300] width 13 height 13
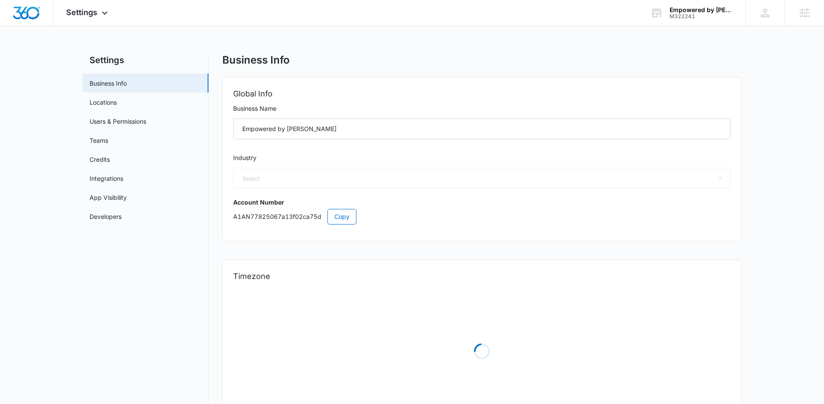
select select "52"
select select "US"
select select "America/Denver"
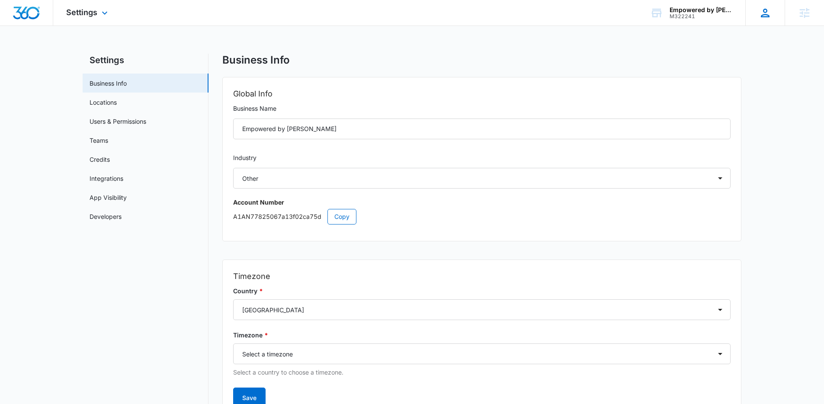
click at [757, 18] on div "AE Adam Eaton adam.eaton@madwire.com My Profile Notifications Support Logout Te…" at bounding box center [764, 13] width 39 height 26
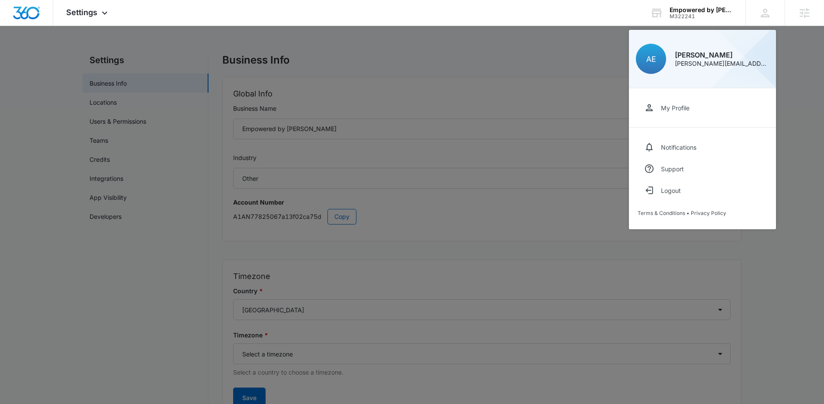
click at [578, 65] on div at bounding box center [412, 202] width 824 height 404
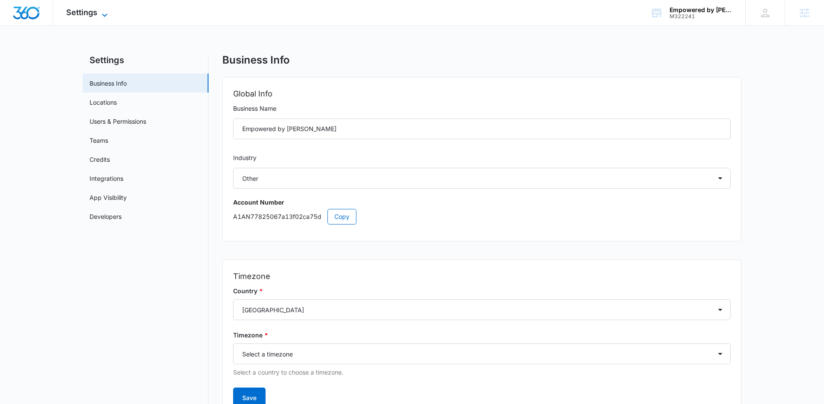
click at [96, 16] on span "Settings" at bounding box center [81, 12] width 31 height 9
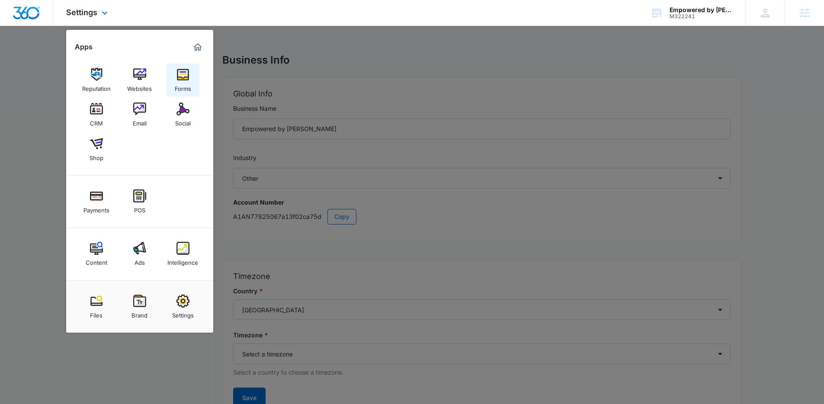
click at [181, 78] on img at bounding box center [182, 74] width 13 height 13
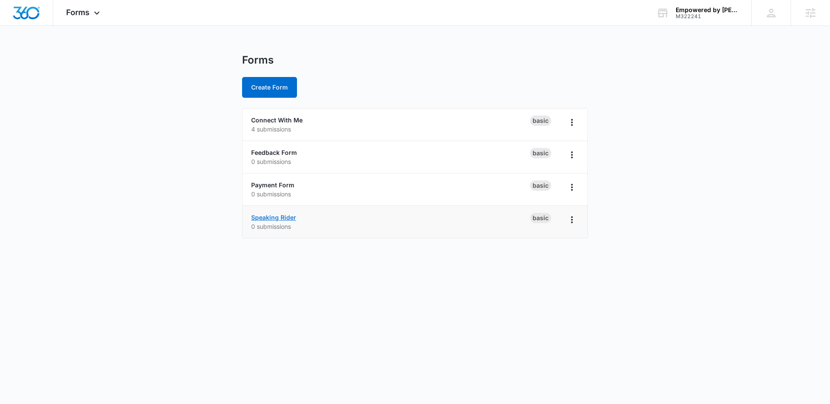
click at [264, 220] on link "Speaking Rider" at bounding box center [273, 217] width 45 height 7
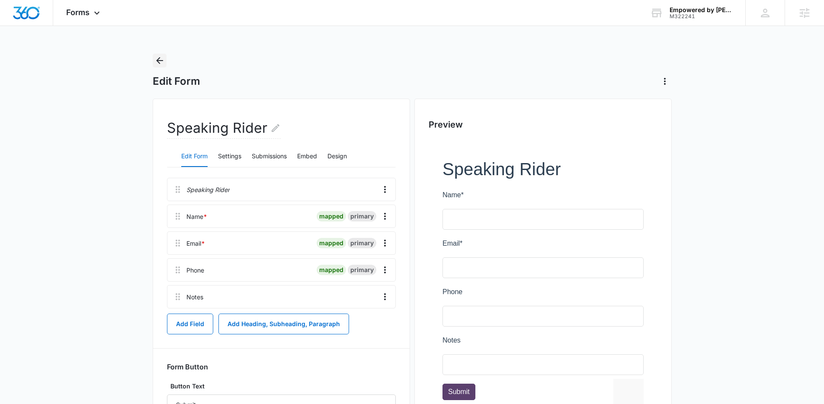
click at [163, 61] on icon "Back" at bounding box center [159, 60] width 10 height 10
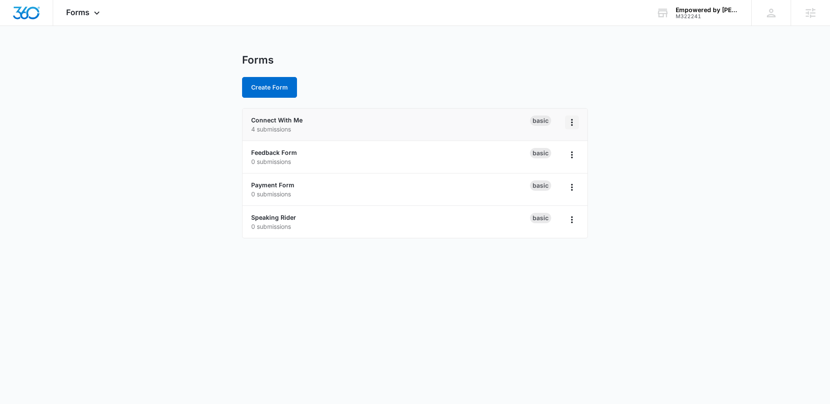
click at [574, 124] on icon "Overflow Menu" at bounding box center [572, 122] width 10 height 10
click at [547, 157] on div "Duplicate" at bounding box center [544, 160] width 27 height 6
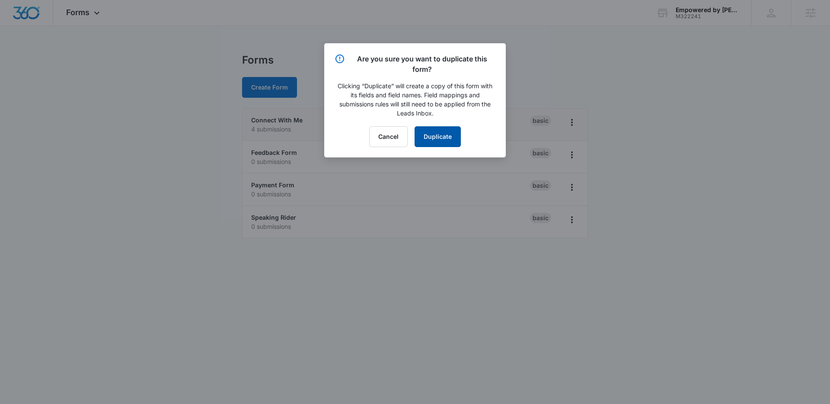
click at [439, 134] on button "Duplicate" at bounding box center [438, 136] width 46 height 21
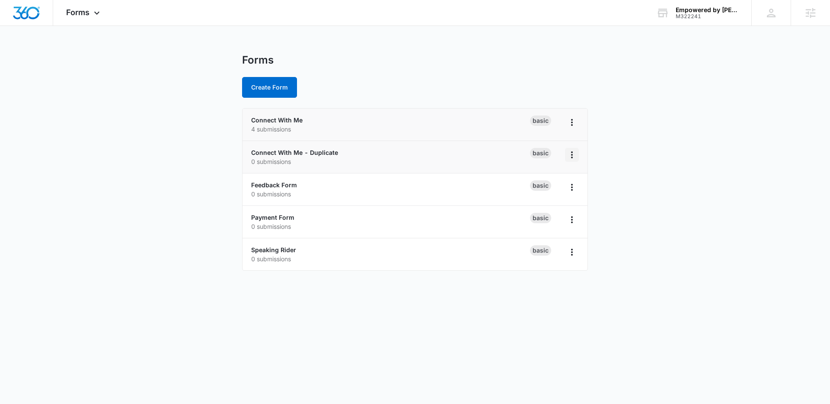
click at [572, 150] on icon "Overflow Menu" at bounding box center [572, 155] width 10 height 10
click at [546, 180] on div "Rename" at bounding box center [544, 179] width 27 height 6
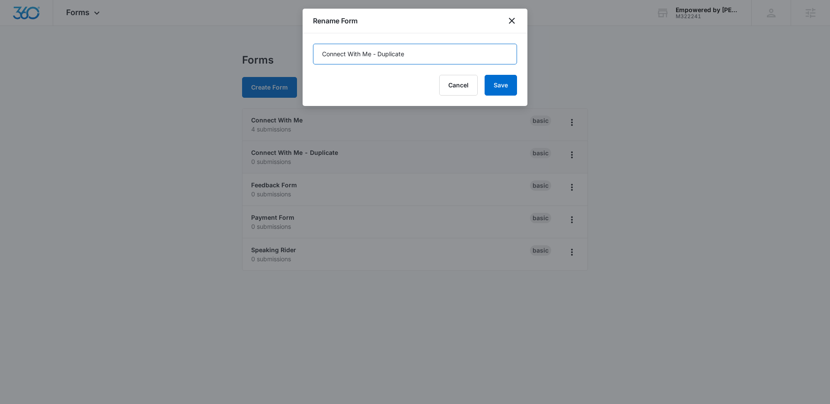
drag, startPoint x: 412, startPoint y: 55, endPoint x: 277, endPoint y: 54, distance: 134.9
click at [277, 54] on body "Forms Apps Reputation Websites Forms CRM Email Social Shop Payments POS Content…" at bounding box center [415, 202] width 830 height 404
type input "Event Planner Form"
click at [508, 88] on button "Save" at bounding box center [501, 85] width 32 height 21
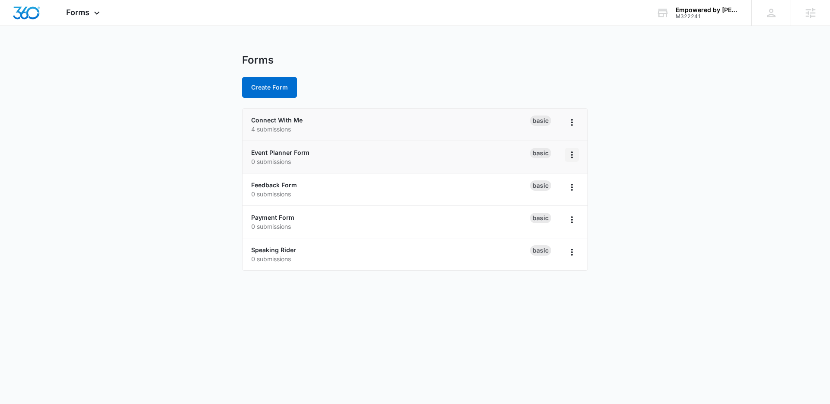
click at [572, 158] on icon "Overflow Menu" at bounding box center [572, 154] width 2 height 7
click at [298, 150] on link "Event Planner Form" at bounding box center [280, 152] width 58 height 7
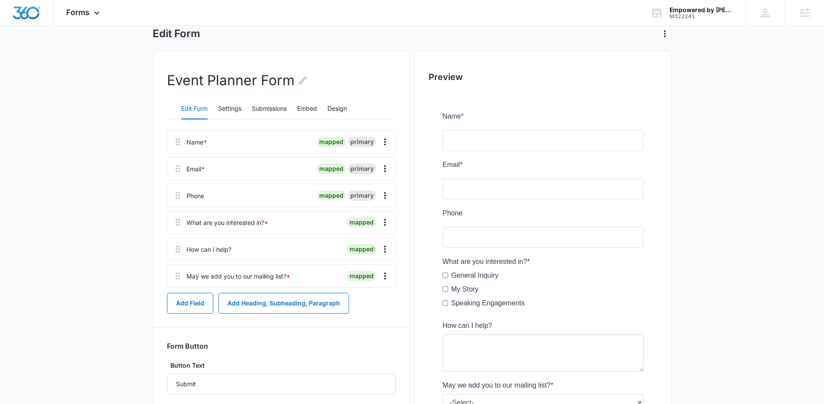
scroll to position [49, 0]
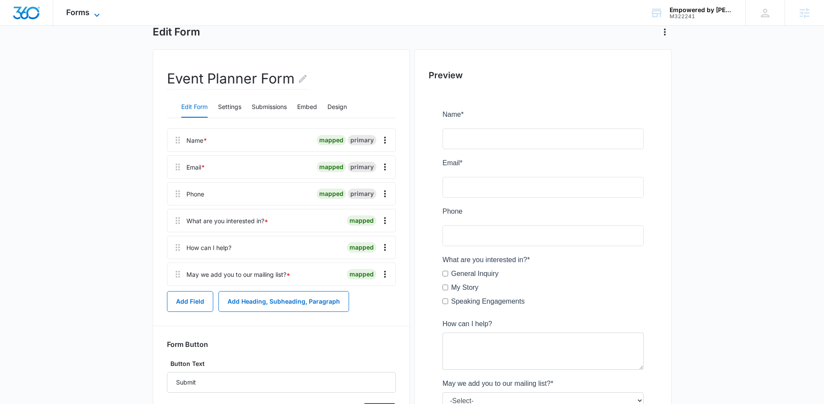
click at [98, 10] on icon at bounding box center [97, 15] width 10 height 10
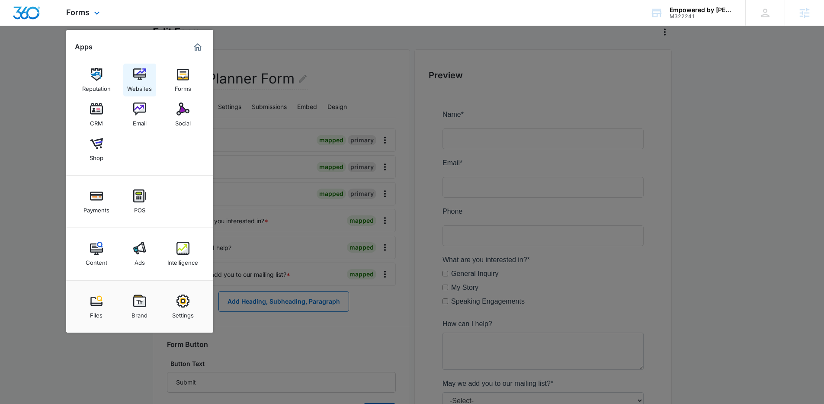
click at [131, 81] on div "Websites" at bounding box center [139, 86] width 25 height 11
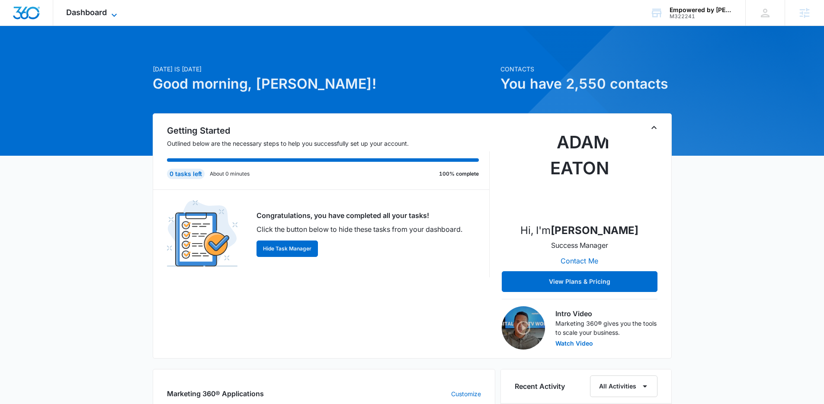
click at [110, 13] on icon at bounding box center [114, 15] width 10 height 10
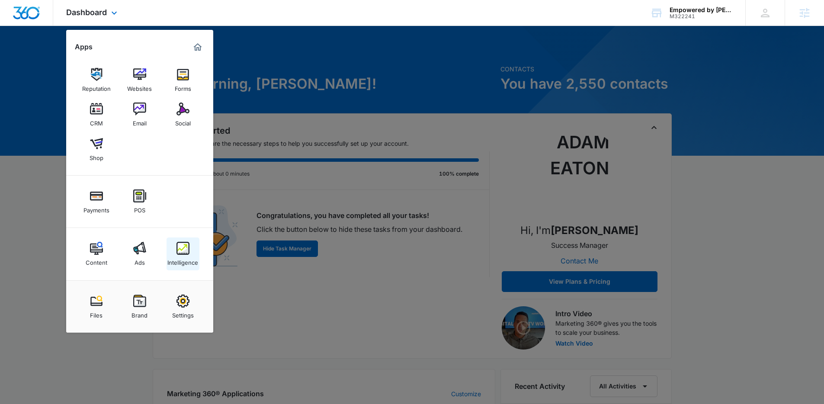
click at [188, 249] on img at bounding box center [182, 248] width 13 height 13
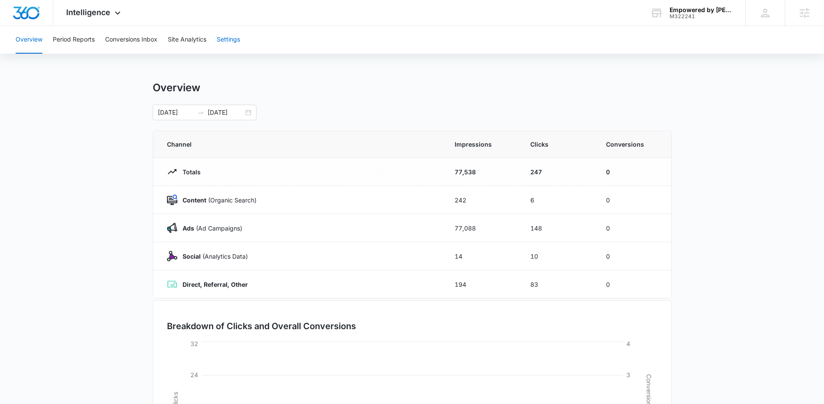
click at [226, 40] on button "Settings" at bounding box center [228, 40] width 23 height 28
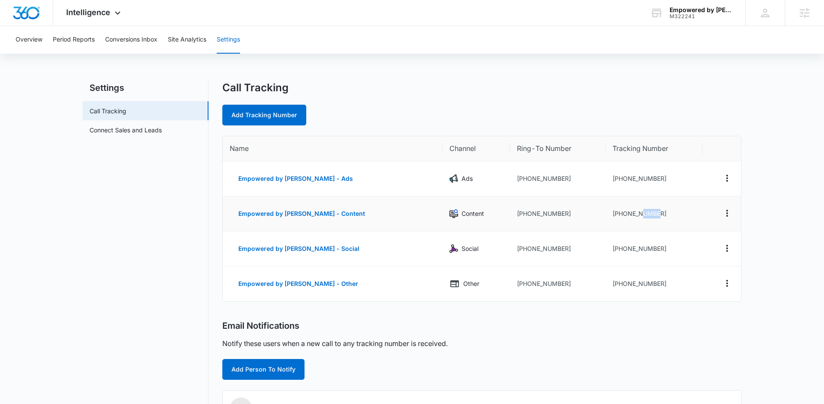
drag, startPoint x: 655, startPoint y: 212, endPoint x: 639, endPoint y: 215, distance: 16.2
click at [639, 215] on td "+15132968293" at bounding box center [653, 213] width 97 height 35
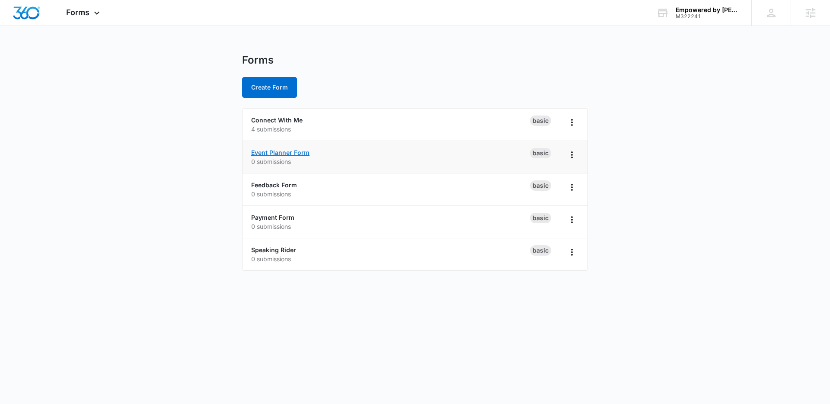
click at [280, 153] on link "Event Planner Form" at bounding box center [280, 152] width 58 height 7
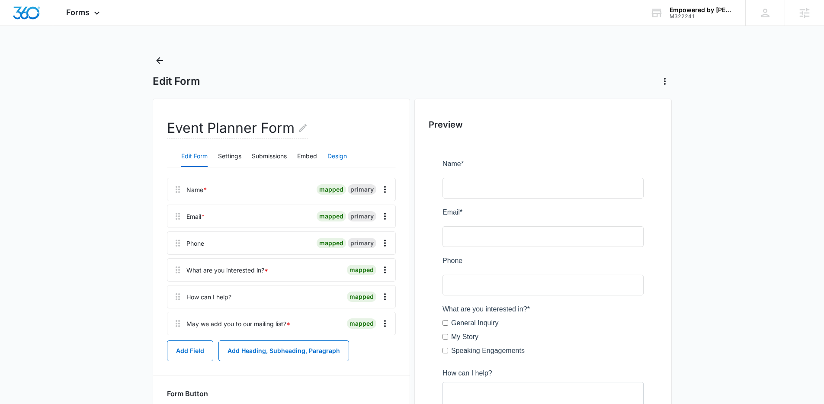
click at [333, 158] on button "Design" at bounding box center [336, 156] width 19 height 21
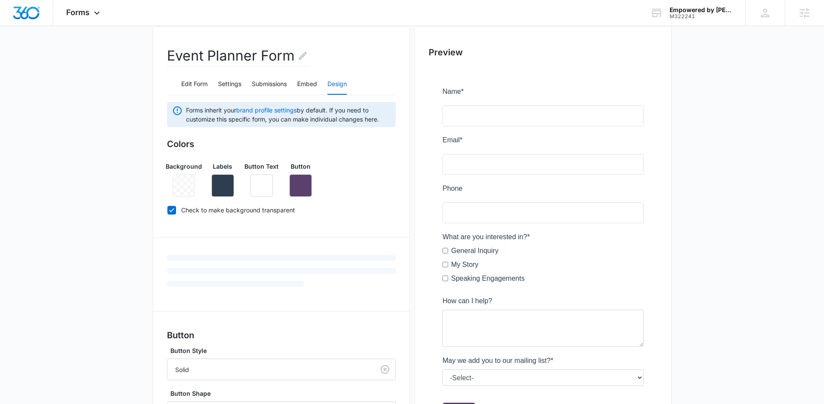
scroll to position [114, 0]
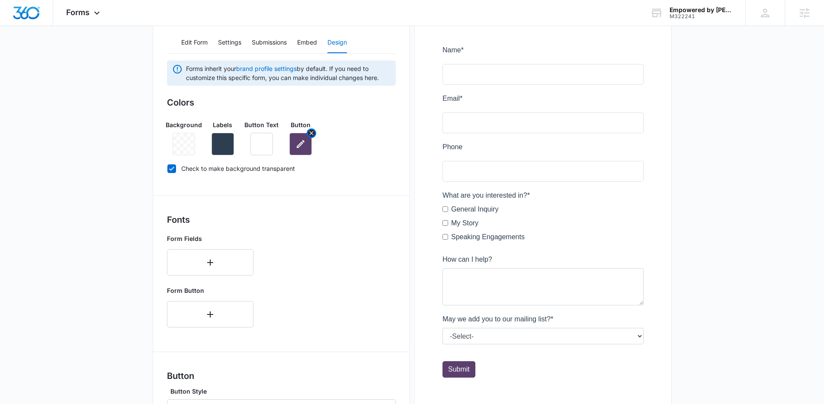
click at [303, 151] on button "button" at bounding box center [300, 144] width 22 height 22
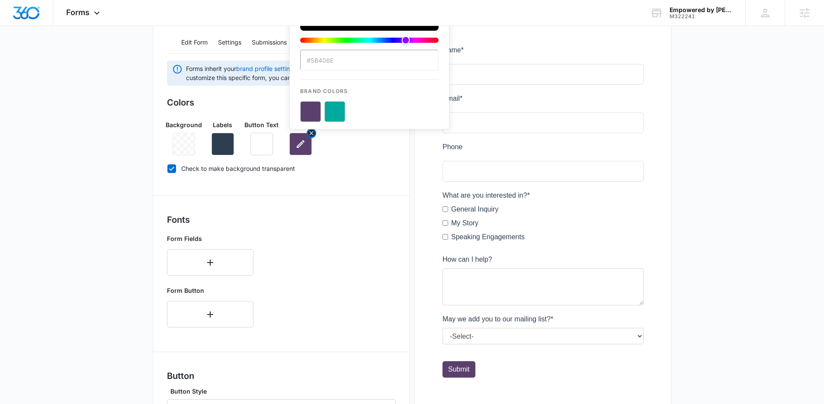
scroll to position [0, 0]
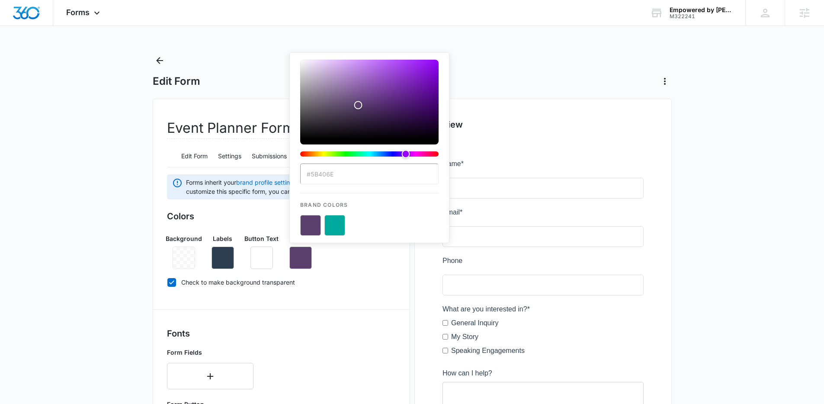
paste input "E32A2C"
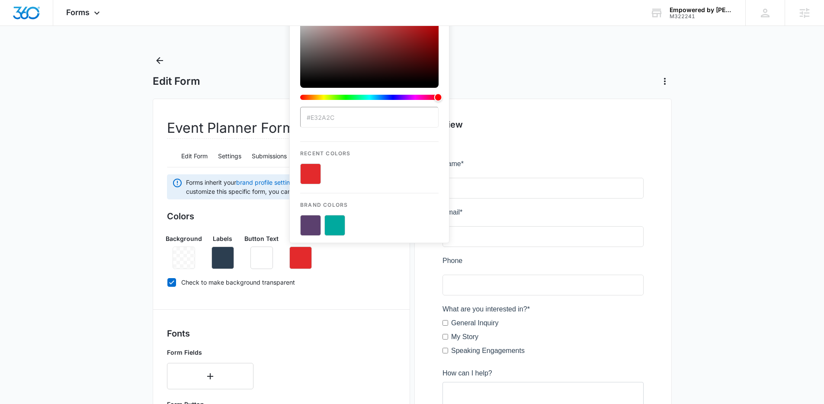
type input "#E32A2C"
click at [314, 176] on button "color-picker-container" at bounding box center [310, 173] width 21 height 21
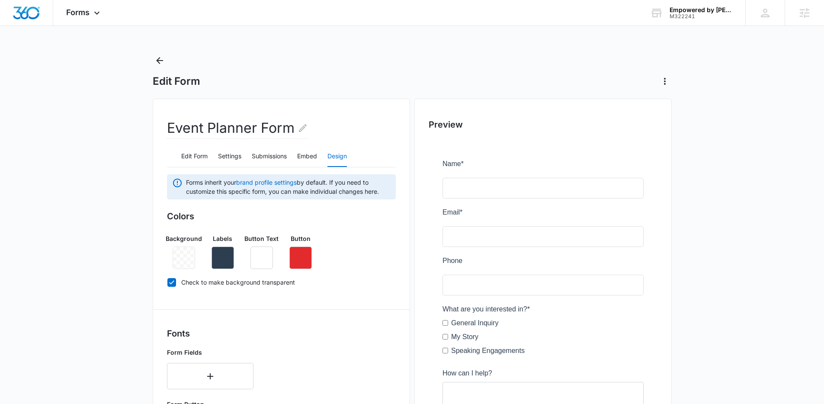
click at [336, 268] on div "Colors Background Labels Button Text Button Check to make background transparent" at bounding box center [281, 251] width 229 height 82
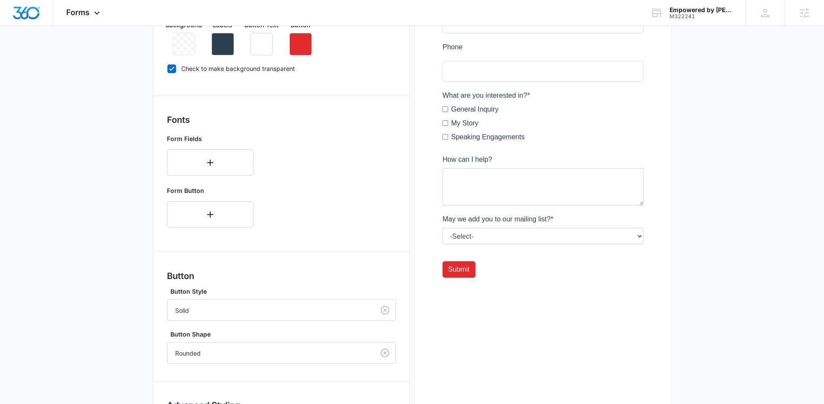
scroll to position [297, 0]
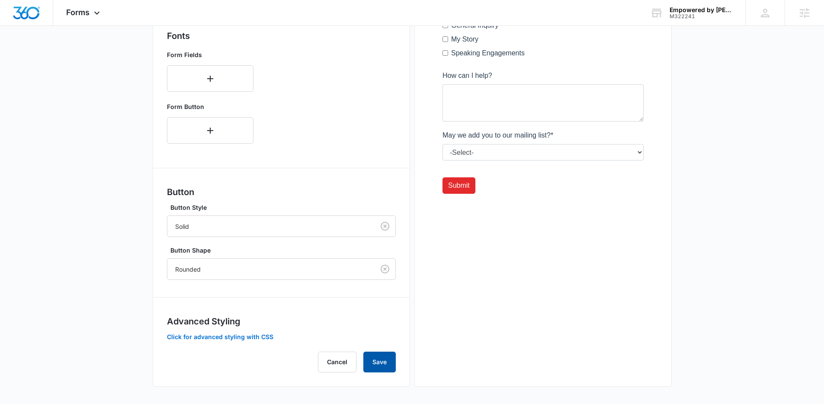
drag, startPoint x: 370, startPoint y: 357, endPoint x: 374, endPoint y: 355, distance: 4.8
click at [370, 357] on button "Save" at bounding box center [379, 361] width 32 height 21
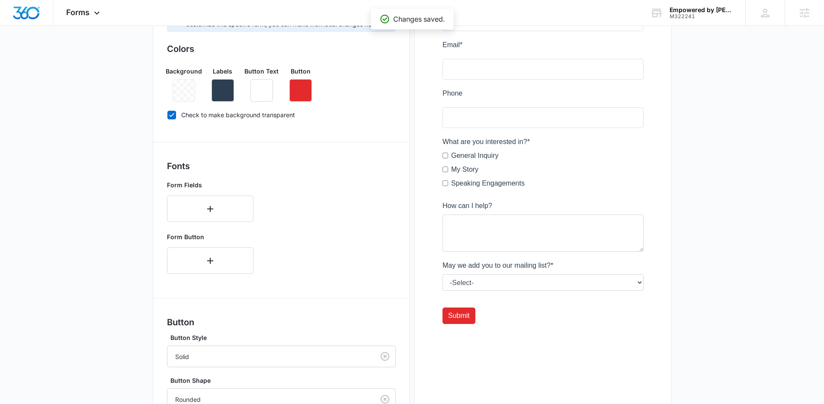
scroll to position [16, 0]
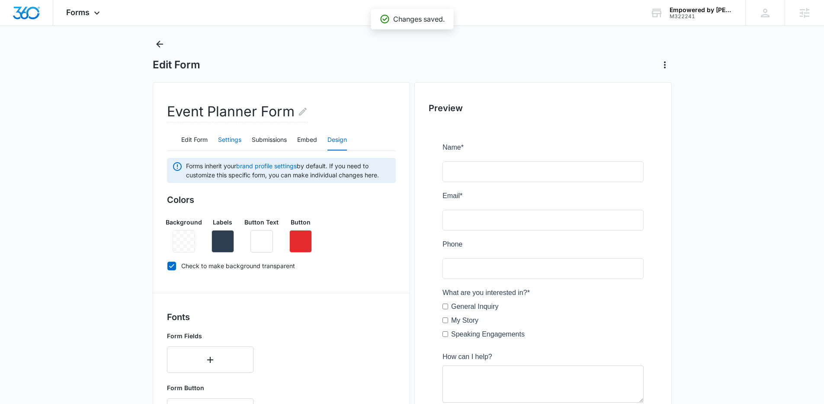
click at [230, 134] on button "Settings" at bounding box center [229, 140] width 23 height 21
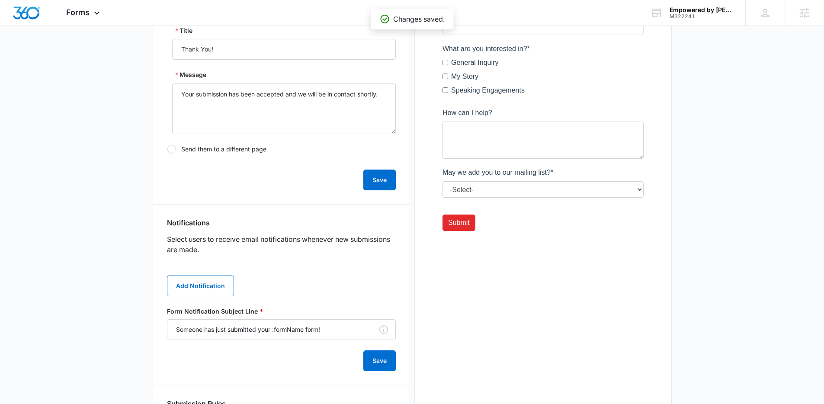
scroll to position [277, 0]
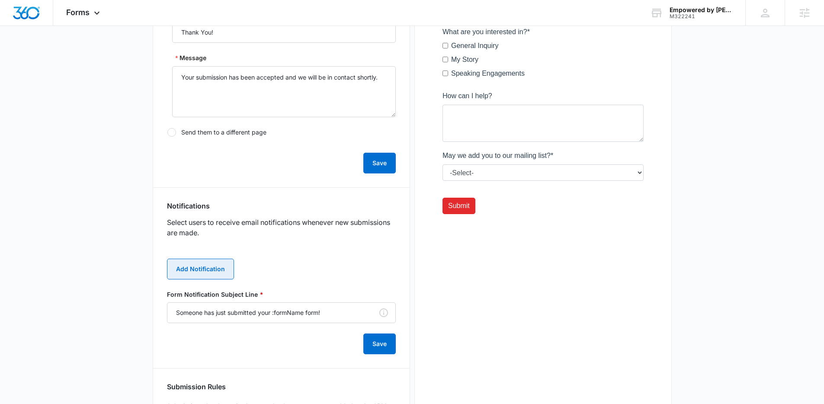
click at [203, 272] on button "Add Notification" at bounding box center [200, 269] width 67 height 21
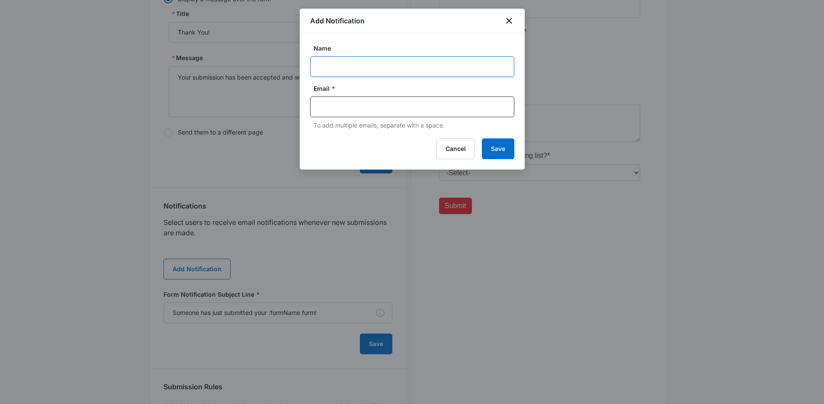
click at [353, 72] on input "Name" at bounding box center [412, 66] width 204 height 21
click at [341, 105] on input "text" at bounding box center [413, 106] width 188 height 13
paste input "contact@empoweredbydavidreynard.com"
type input "contact@empoweredbydavidreynard.com"
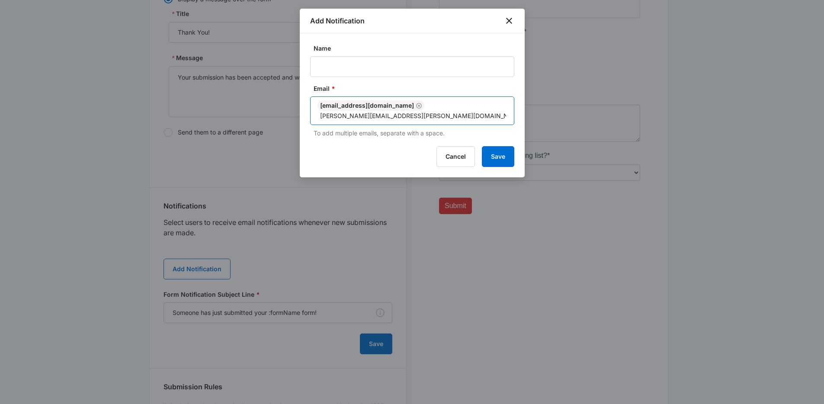
type input "[PERSON_NAME][EMAIL_ADDRESS][PERSON_NAME][DOMAIN_NAME]"
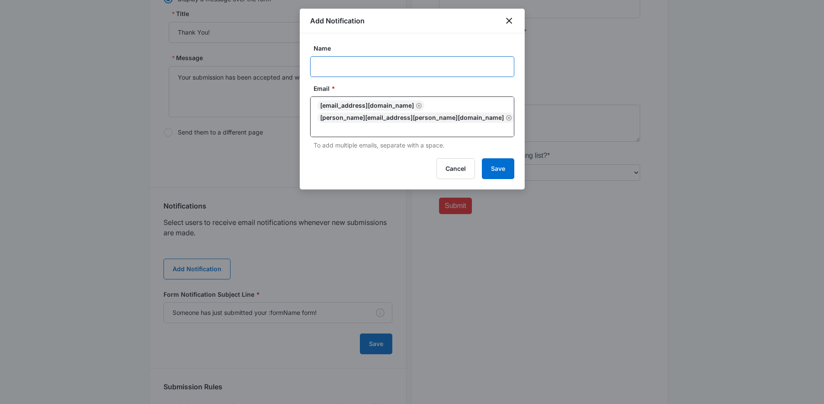
click at [323, 69] on input "Name" at bounding box center [412, 66] width 204 height 21
paste input "Empowered"
type input "Empowered By Event Planner Form Submission"
click at [488, 163] on button "Save" at bounding box center [498, 168] width 32 height 21
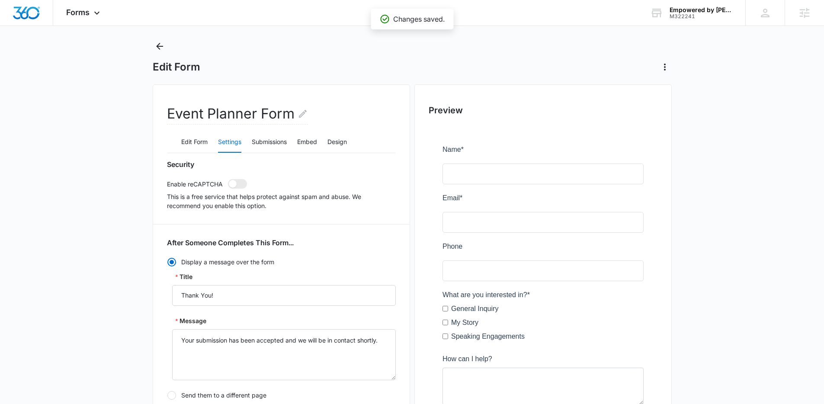
scroll to position [0, 0]
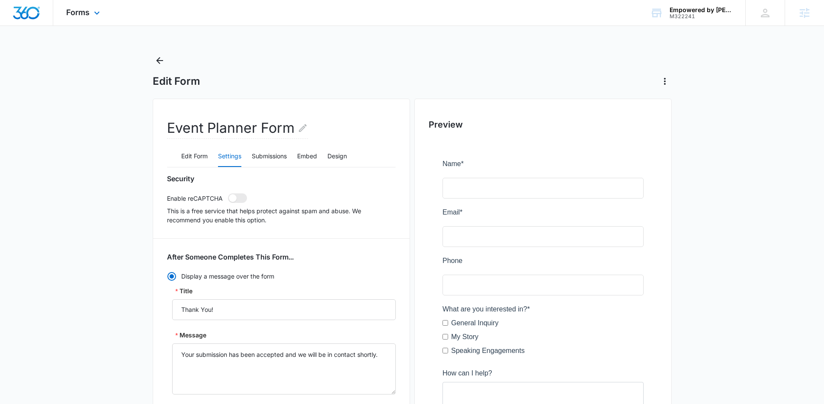
click at [102, 10] on div "Forms Apps Reputation Websites Forms CRM Email Social Shop Payments POS Content…" at bounding box center [84, 13] width 62 height 26
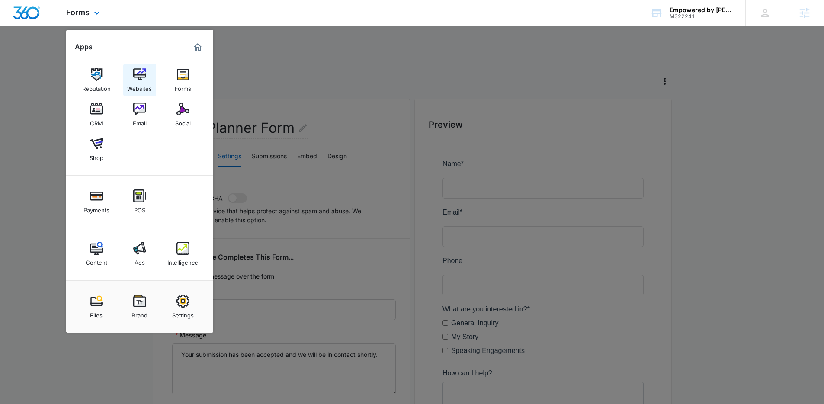
click at [148, 86] on div "Websites" at bounding box center [139, 86] width 25 height 11
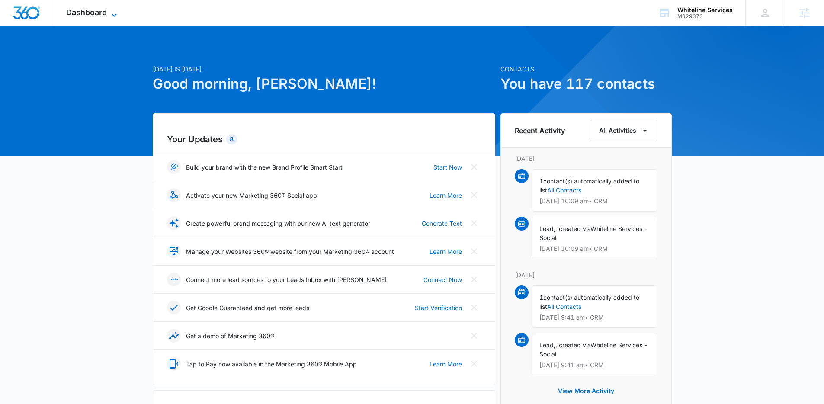
click at [92, 8] on span "Dashboard" at bounding box center [86, 12] width 41 height 9
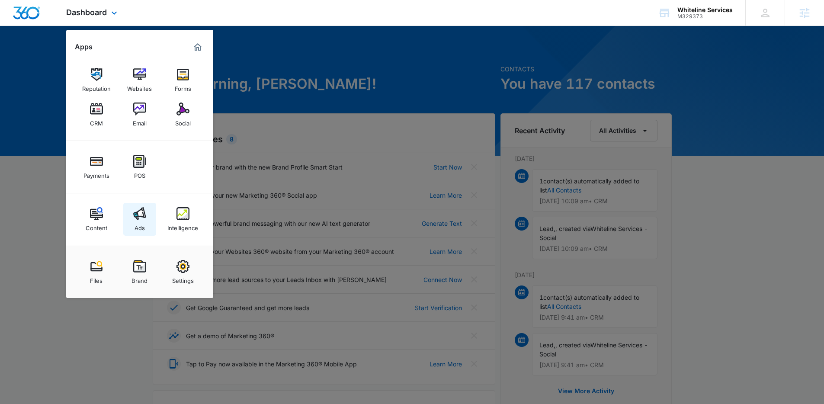
click at [134, 222] on div "Ads" at bounding box center [139, 225] width 10 height 11
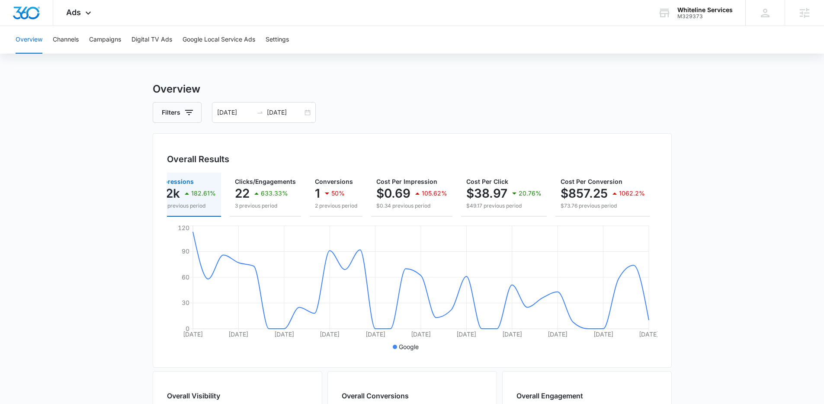
scroll to position [0, 13]
click at [270, 114] on input "10/08/2025" at bounding box center [285, 113] width 36 height 10
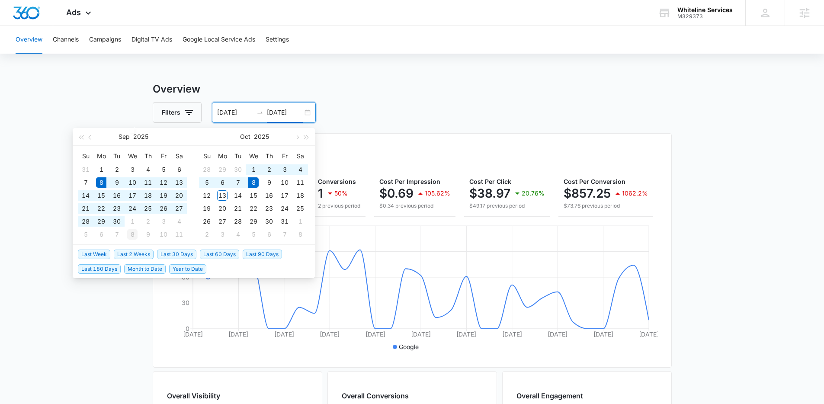
type input "10/08/2025"
drag, startPoint x: 166, startPoint y: 252, endPoint x: 114, endPoint y: 256, distance: 51.6
click at [165, 252] on span "Last 30 Days" at bounding box center [176, 254] width 39 height 10
type input "09/13/2025"
type input "10/13/2025"
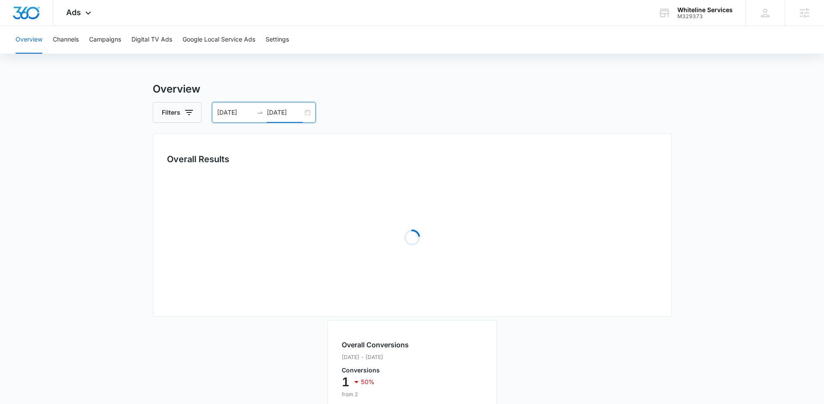
click at [105, 258] on main "Overview Filters 09/13/2025 10/13/2025 Overall Results Loading Loading Overall …" at bounding box center [412, 366] width 824 height 570
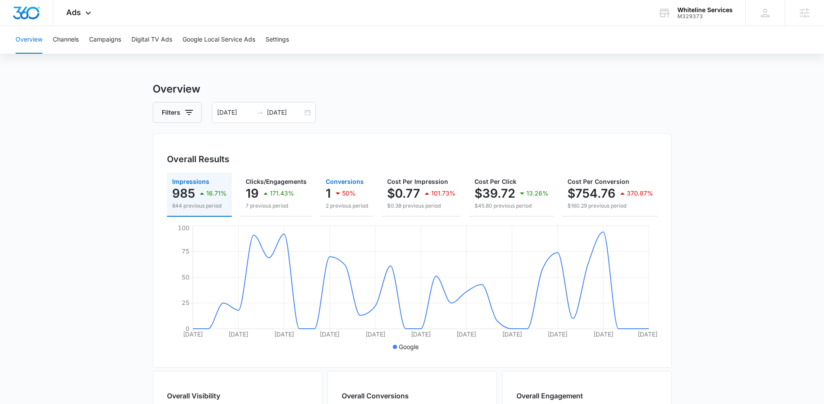
click at [330, 195] on div "1 50%" at bounding box center [347, 193] width 42 height 17
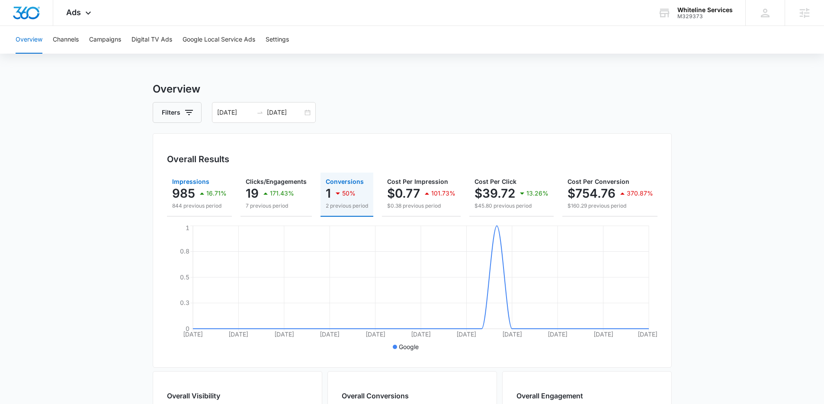
click at [191, 192] on p "985" at bounding box center [183, 193] width 23 height 14
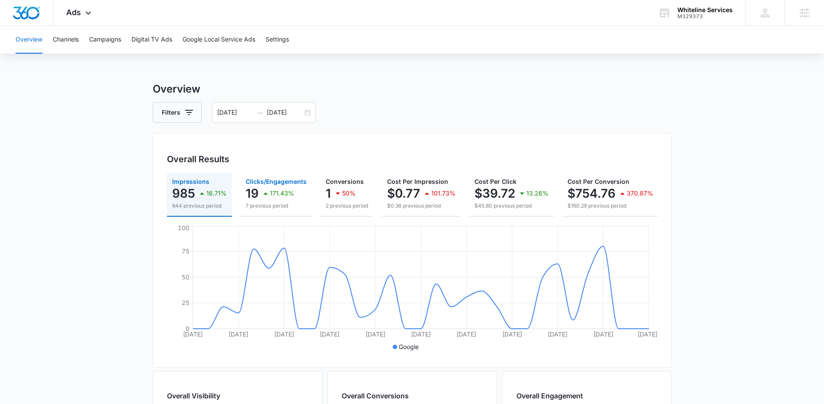
click at [263, 202] on p "7 previous period" at bounding box center [276, 206] width 61 height 8
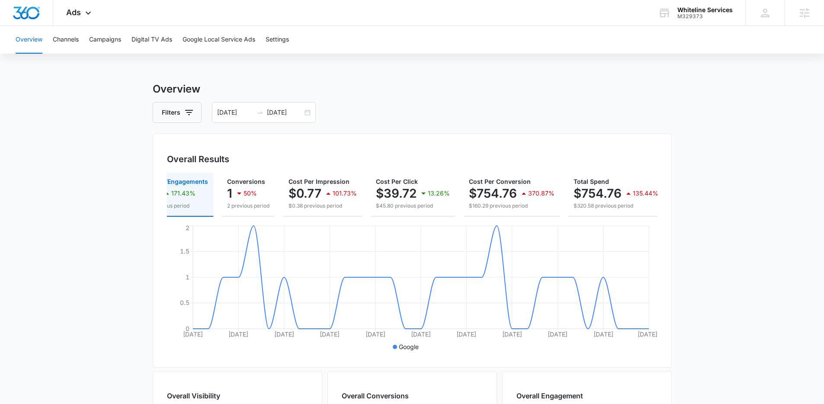
scroll to position [0, 106]
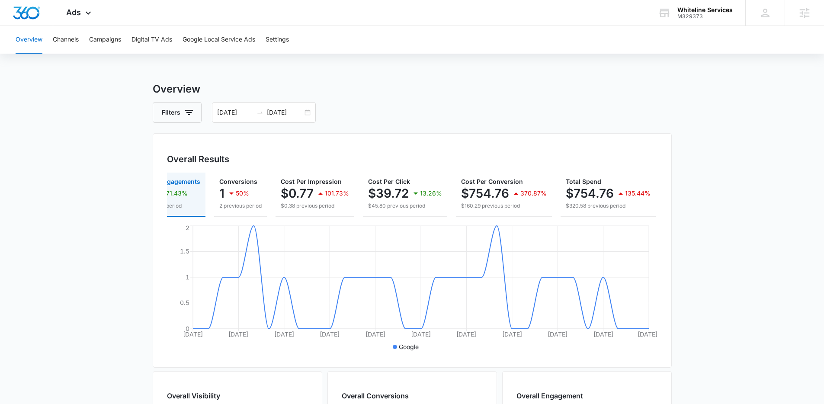
click at [80, 96] on main "Overview Filters 09/13/2025 10/13/2025 Overall Results Impressions 985 16.71% 8…" at bounding box center [412, 391] width 824 height 621
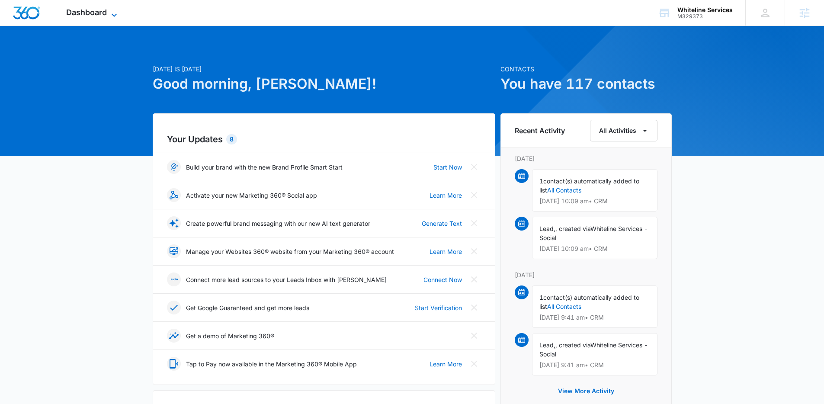
click at [95, 12] on span "Dashboard" at bounding box center [86, 12] width 41 height 9
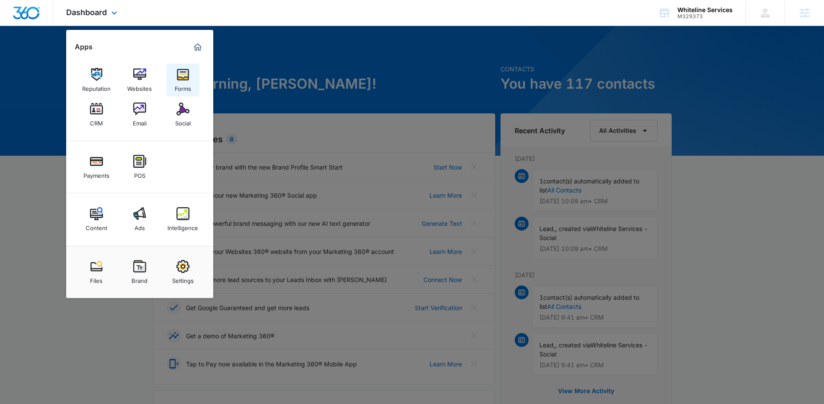
click at [182, 82] on div "Forms" at bounding box center [183, 86] width 16 height 11
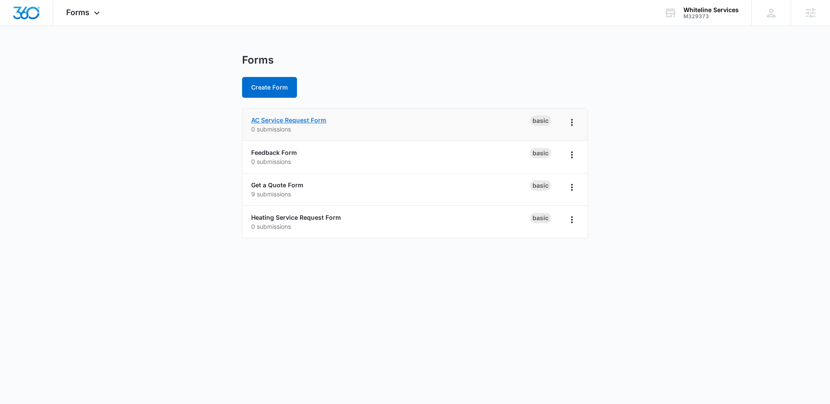
click at [277, 120] on link "AC Service Request Form" at bounding box center [288, 119] width 75 height 7
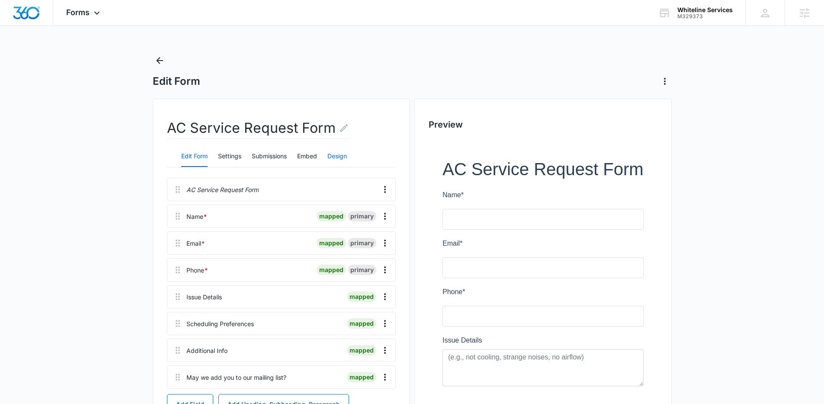
click at [335, 152] on button "Design" at bounding box center [336, 156] width 19 height 21
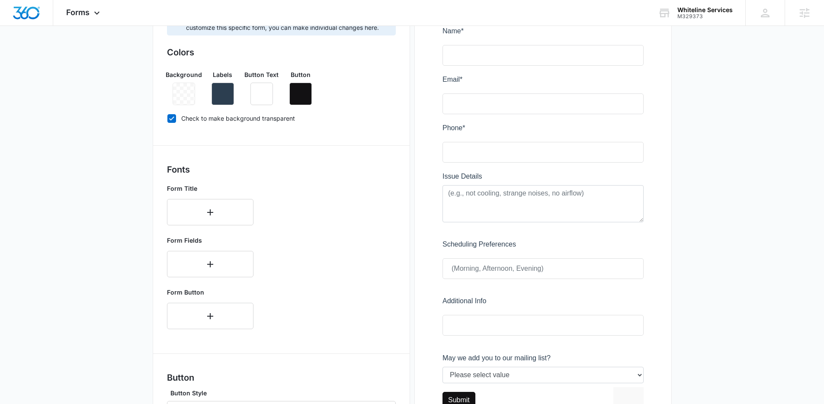
scroll to position [166, 0]
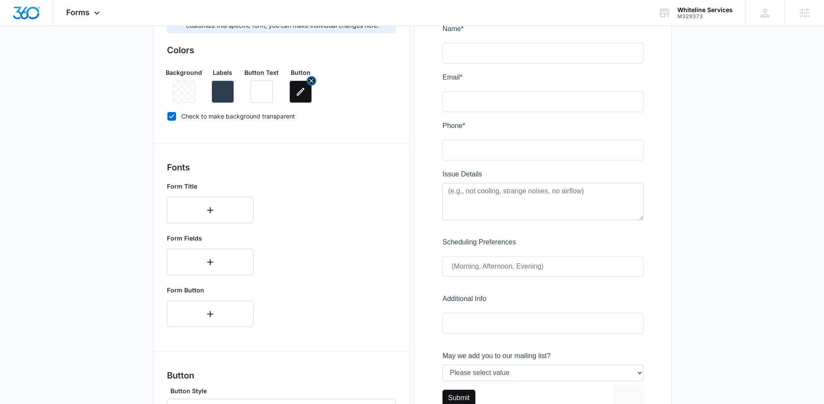
click at [299, 89] on icon "button" at bounding box center [300, 91] width 10 height 10
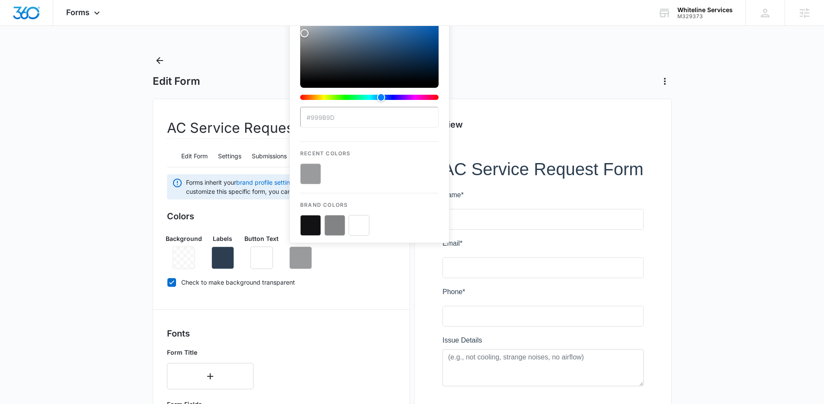
click at [333, 223] on button "color-picker-container" at bounding box center [334, 225] width 21 height 21
type input "#818385"
click at [334, 224] on button "color-picker-container" at bounding box center [334, 225] width 21 height 21
click at [340, 257] on div "Background Labels Button Text Button #818385 Recent Colors Brand Colors" at bounding box center [281, 248] width 229 height 42
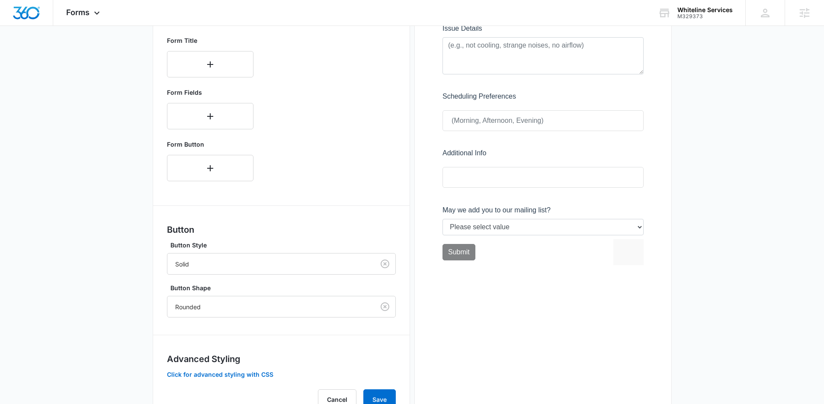
scroll to position [349, 0]
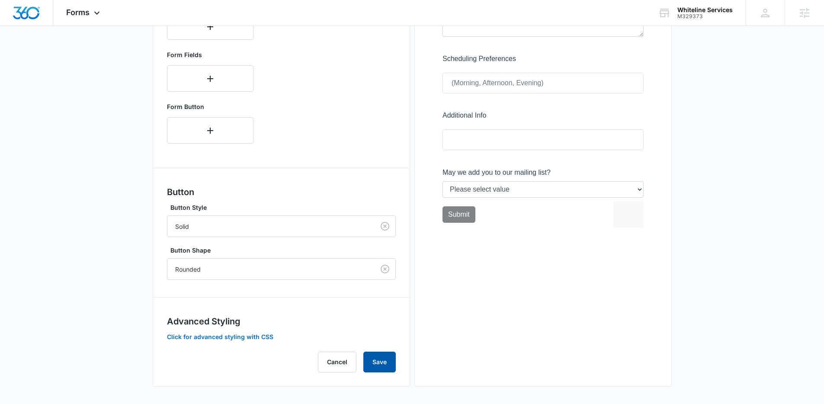
click at [378, 353] on button "Save" at bounding box center [379, 361] width 32 height 21
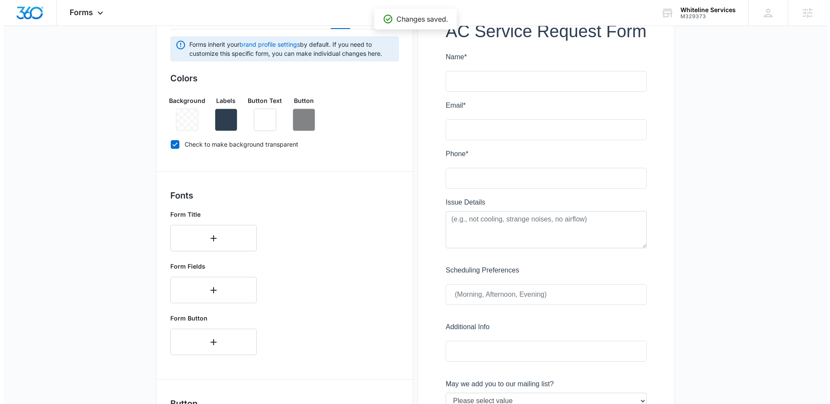
scroll to position [0, 0]
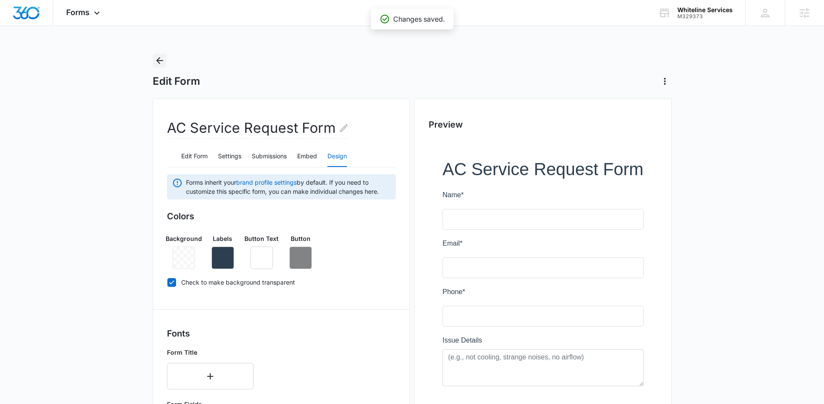
click at [161, 61] on icon "Back" at bounding box center [159, 60] width 10 height 10
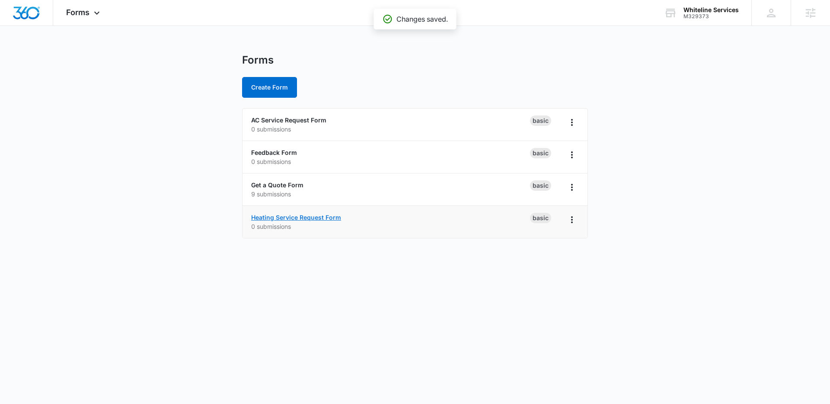
click at [335, 217] on link "Heating Service Request Form" at bounding box center [296, 217] width 90 height 7
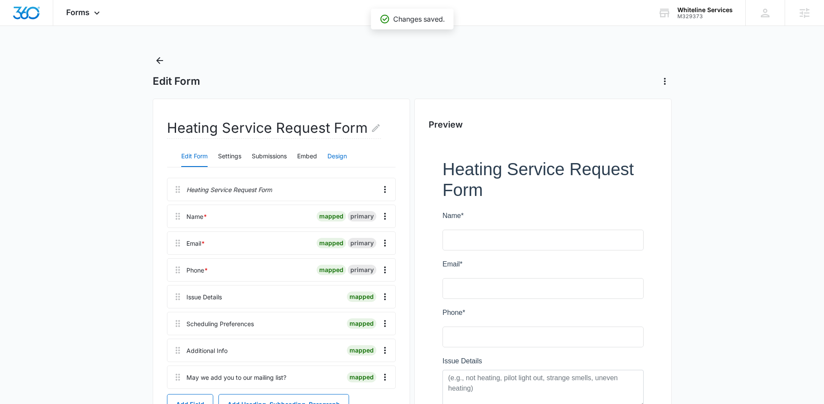
click at [337, 158] on button "Design" at bounding box center [336, 156] width 19 height 21
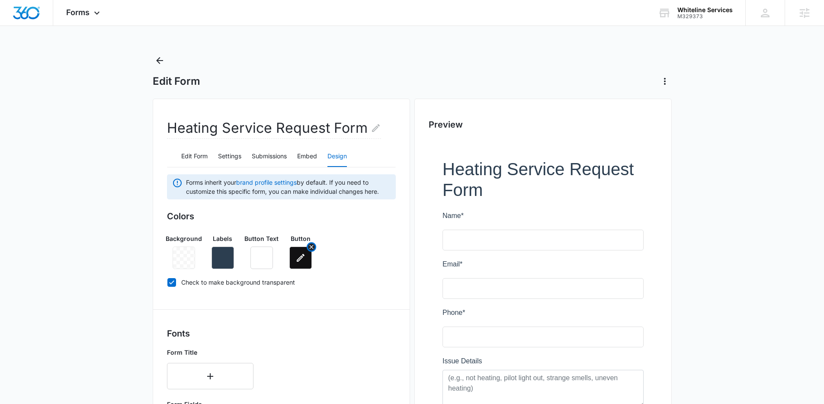
click at [302, 260] on icon "button" at bounding box center [300, 257] width 10 height 10
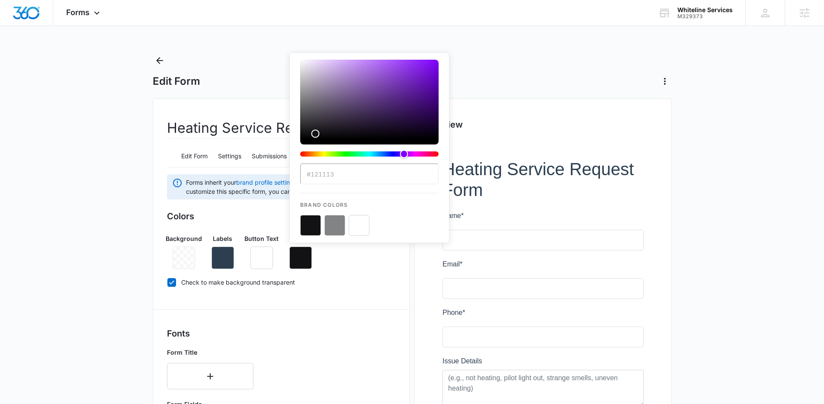
click at [333, 227] on button "color-picker-container" at bounding box center [334, 225] width 21 height 21
type input "#818385"
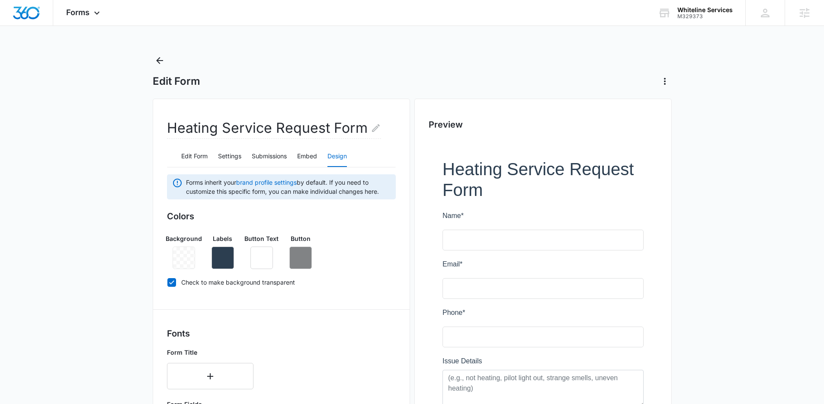
click at [381, 267] on div "Background Labels Button Text Button" at bounding box center [281, 248] width 229 height 42
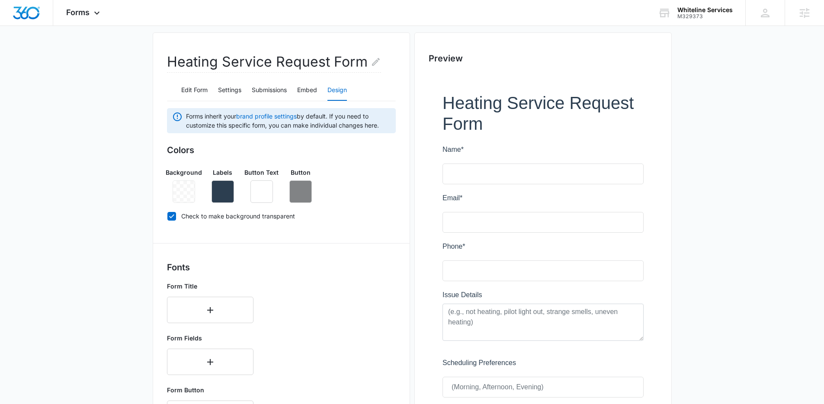
scroll to position [349, 0]
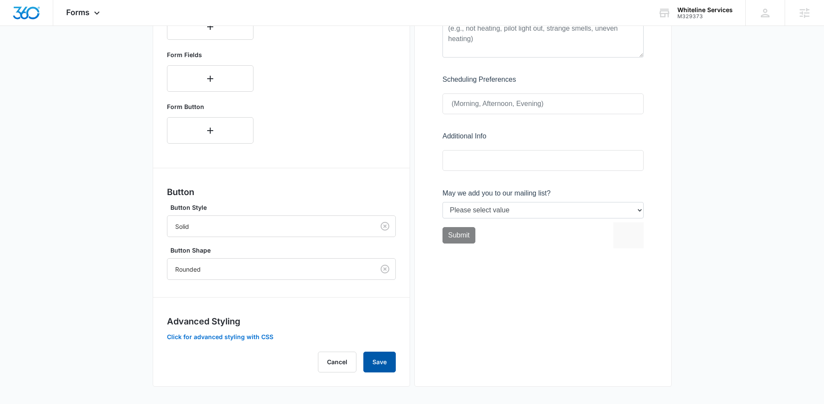
click at [373, 364] on button "Save" at bounding box center [379, 361] width 32 height 21
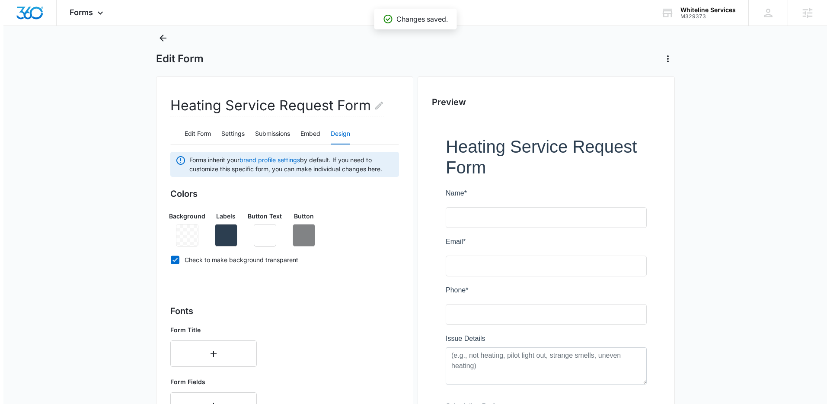
scroll to position [0, 0]
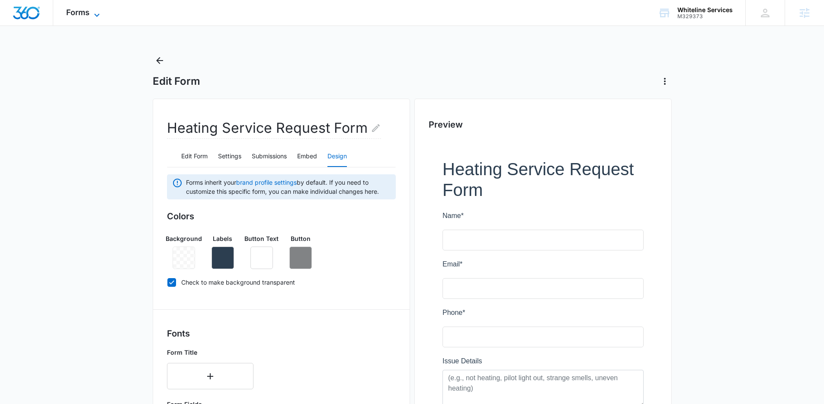
click at [95, 14] on icon at bounding box center [96, 14] width 5 height 3
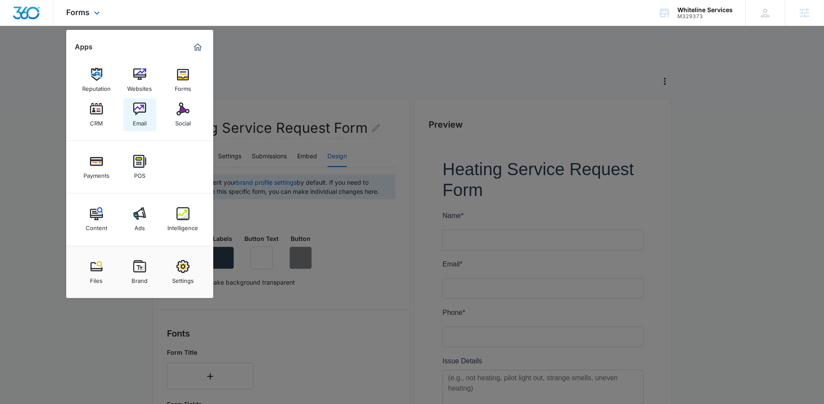
click at [136, 106] on img at bounding box center [139, 108] width 13 height 13
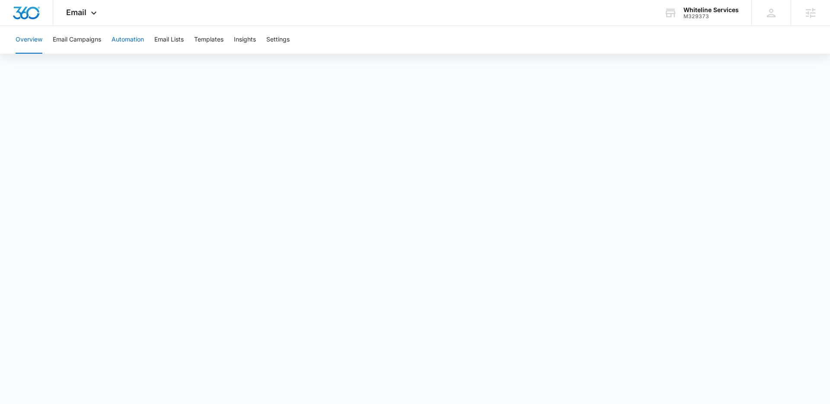
click at [128, 39] on button "Automation" at bounding box center [128, 40] width 32 height 28
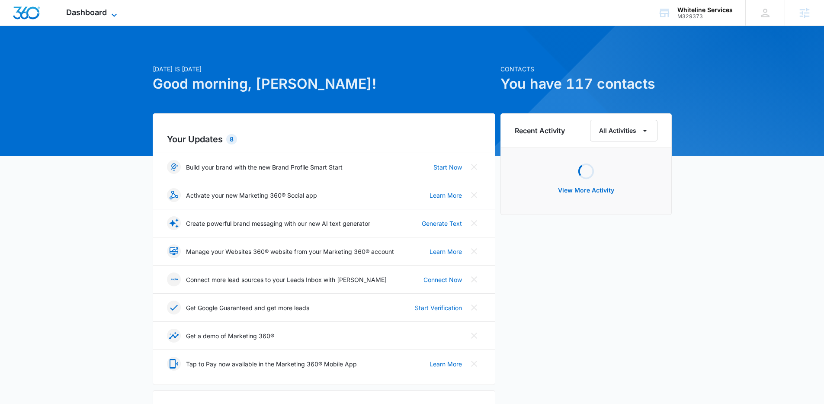
click at [91, 8] on span "Dashboard" at bounding box center [86, 12] width 41 height 9
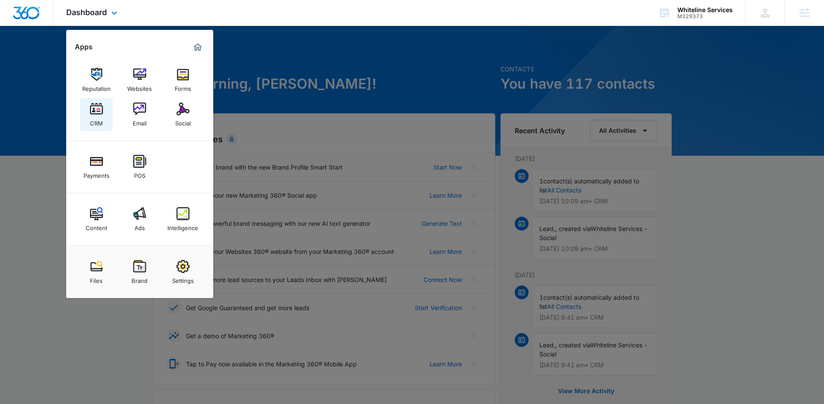
click at [91, 109] on img at bounding box center [96, 108] width 13 height 13
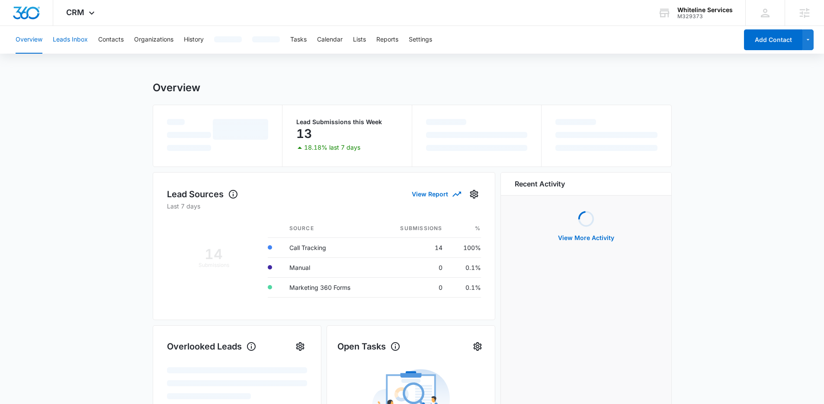
click at [74, 44] on button "Leads Inbox" at bounding box center [70, 40] width 35 height 28
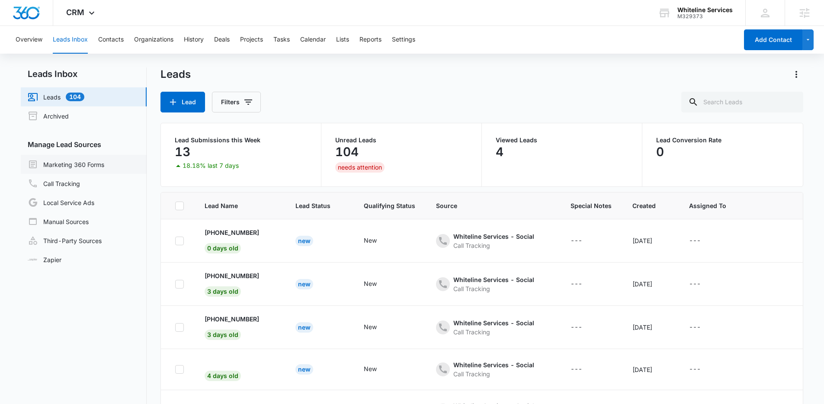
click at [78, 161] on link "Marketing 360 Forms" at bounding box center [66, 164] width 77 height 10
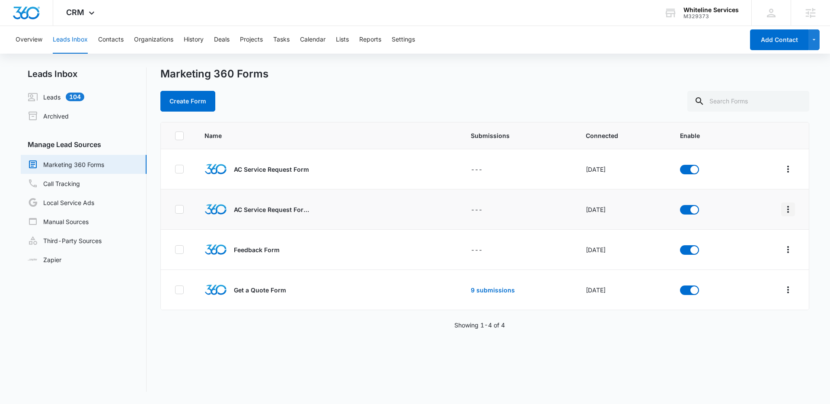
click at [785, 210] on icon "Overflow Menu" at bounding box center [788, 209] width 10 height 10
click at [735, 258] on div "Field Mapping" at bounding box center [743, 259] width 49 height 6
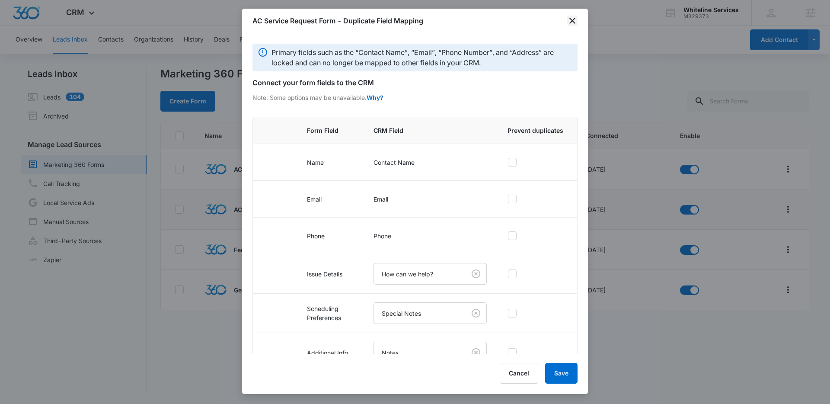
click at [570, 20] on icon "close" at bounding box center [572, 21] width 10 height 10
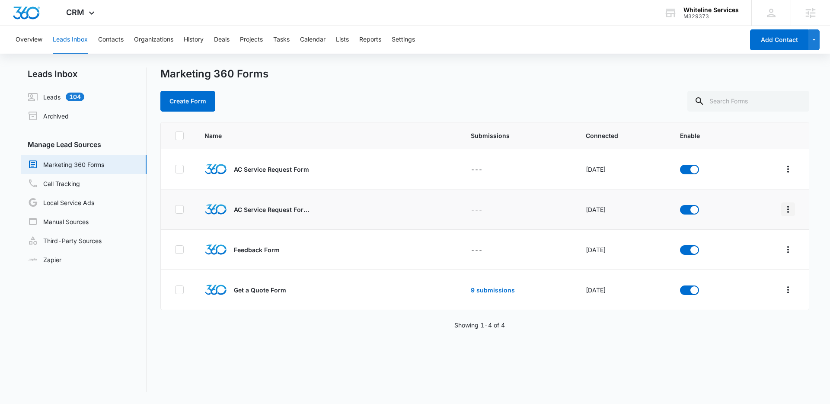
click at [783, 206] on icon "Overflow Menu" at bounding box center [788, 209] width 10 height 10
click at [738, 271] on div "Submission Rules" at bounding box center [743, 272] width 49 height 6
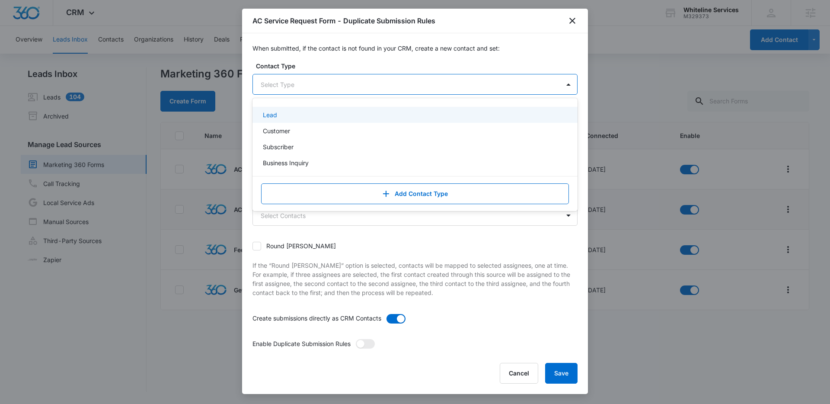
click at [340, 83] on div at bounding box center [405, 84] width 288 height 11
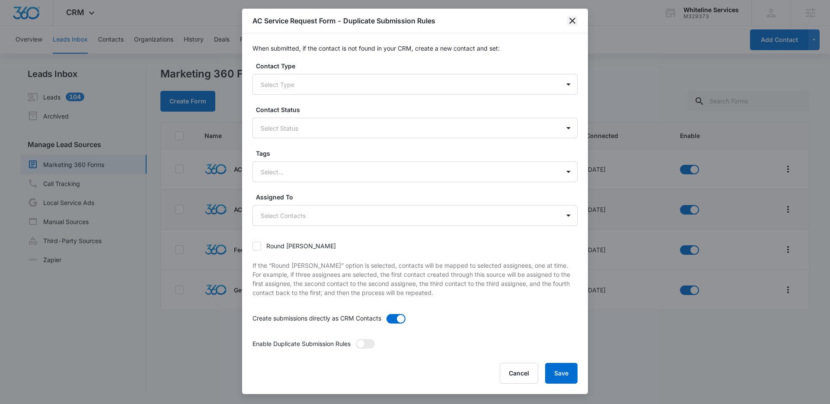
click at [572, 21] on icon "close" at bounding box center [572, 21] width 6 height 6
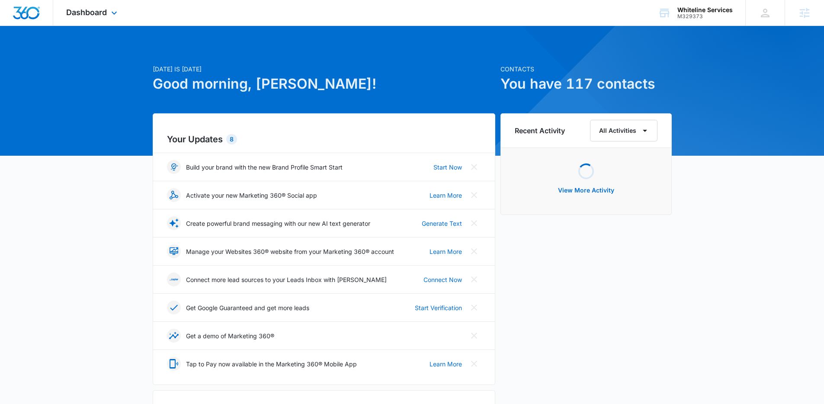
click at [121, 5] on div "Dashboard Apps Reputation Websites Forms CRM Email Social Payments POS Content …" at bounding box center [92, 13] width 79 height 26
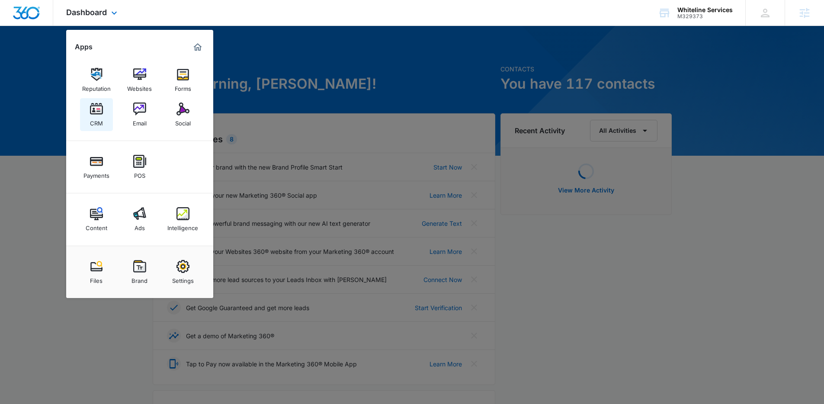
click at [102, 114] on img at bounding box center [96, 108] width 13 height 13
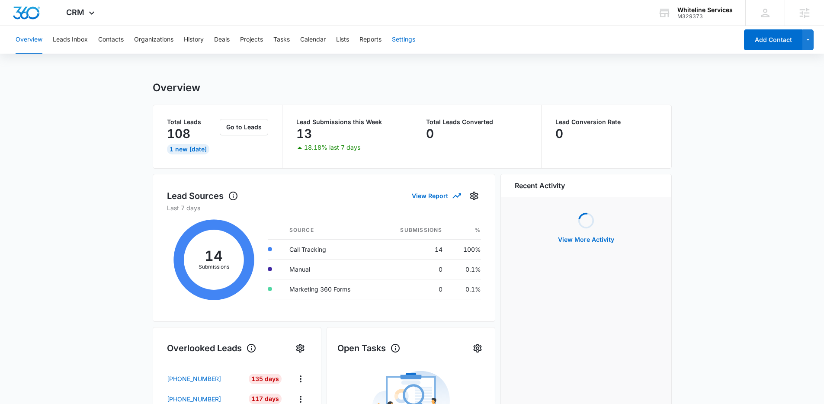
click at [405, 40] on button "Settings" at bounding box center [403, 40] width 23 height 28
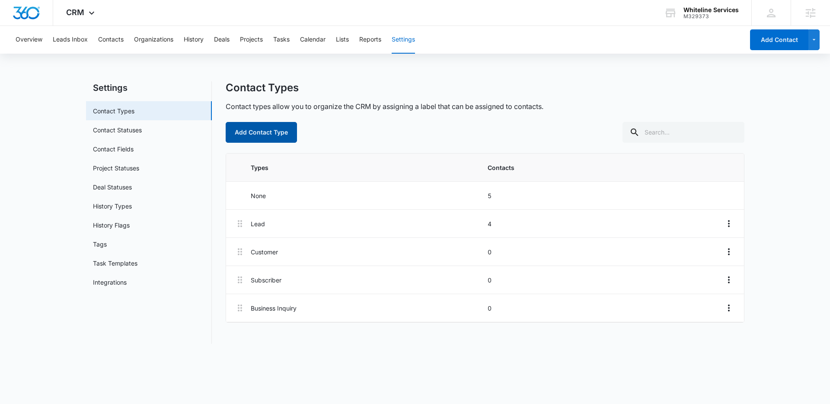
click at [274, 131] on button "Add Contact Type" at bounding box center [261, 132] width 71 height 21
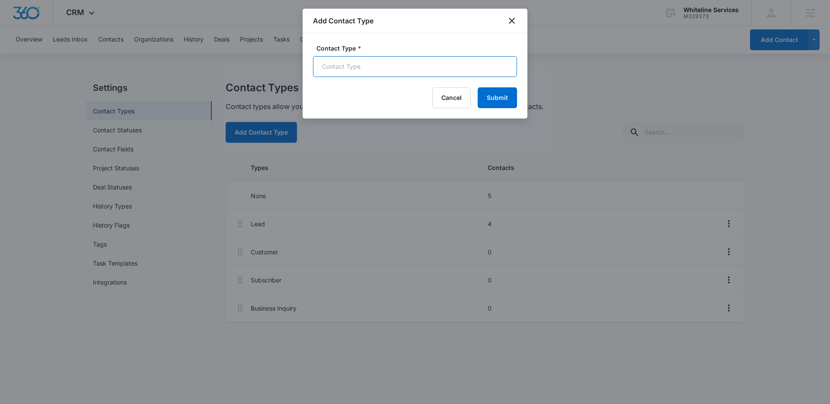
click at [367, 61] on input "Contact Type *" at bounding box center [415, 66] width 204 height 21
type input "Cooling Lead"
click at [484, 91] on button "Submit" at bounding box center [497, 97] width 39 height 21
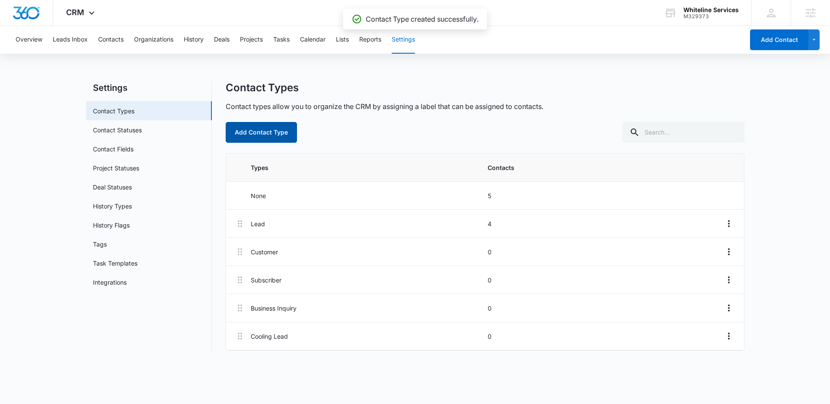
click at [268, 127] on button "Add Contact Type" at bounding box center [261, 132] width 71 height 21
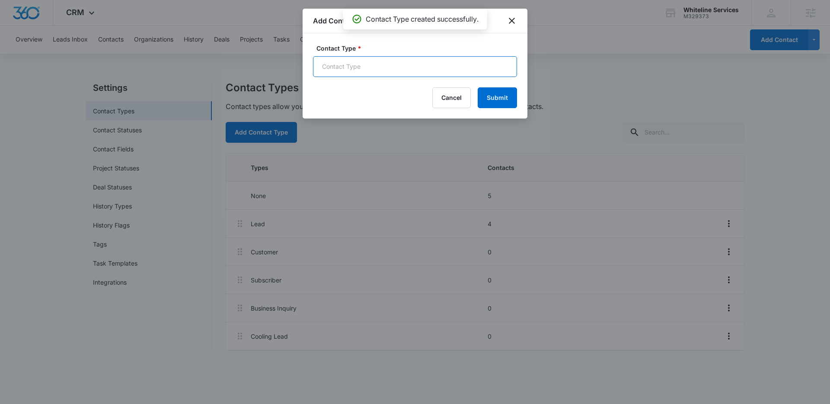
click at [391, 70] on input "Contact Type *" at bounding box center [415, 66] width 204 height 21
type input "Heating Lead"
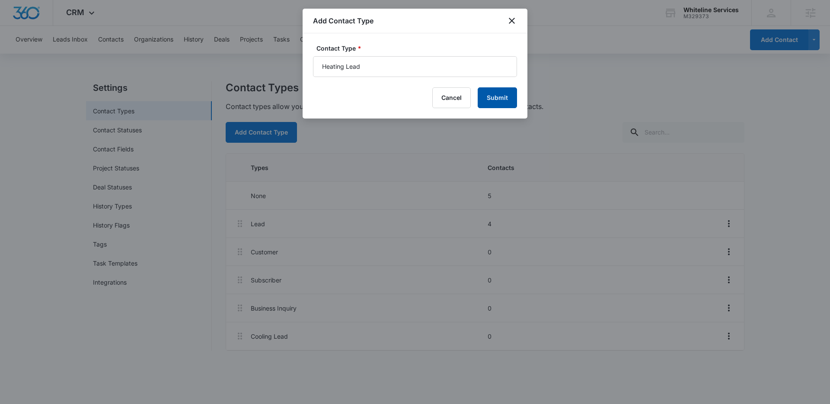
click at [489, 94] on button "Submit" at bounding box center [497, 97] width 39 height 21
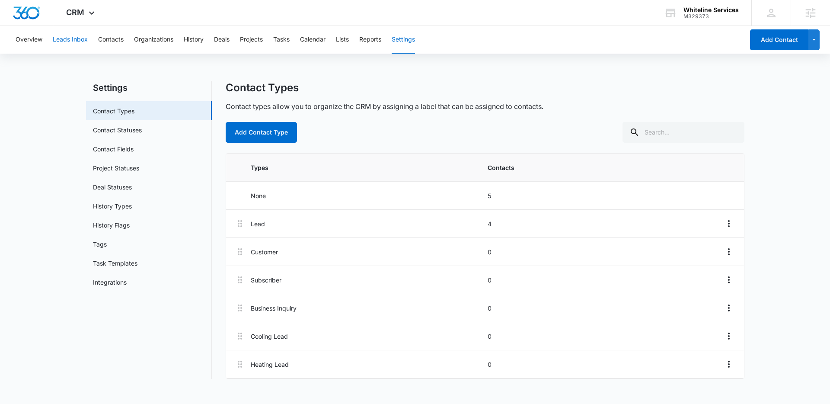
click at [54, 43] on button "Leads Inbox" at bounding box center [70, 40] width 35 height 28
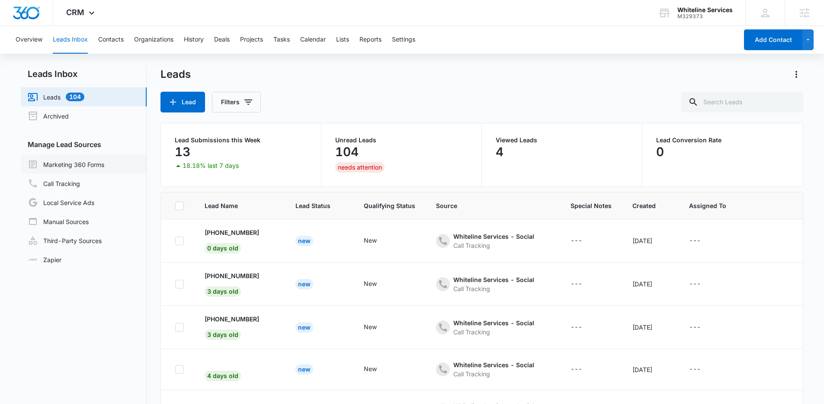
click at [95, 166] on link "Marketing 360 Forms" at bounding box center [66, 164] width 77 height 10
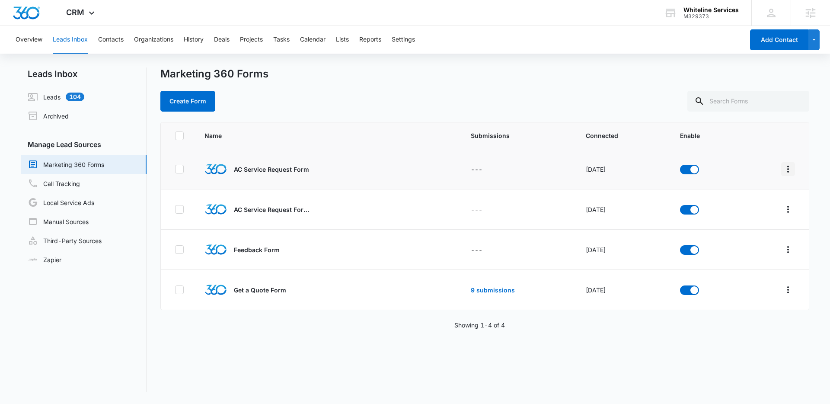
click at [783, 169] on icon "Overflow Menu" at bounding box center [788, 169] width 10 height 10
click at [730, 229] on div "Submission Rules" at bounding box center [743, 232] width 49 height 6
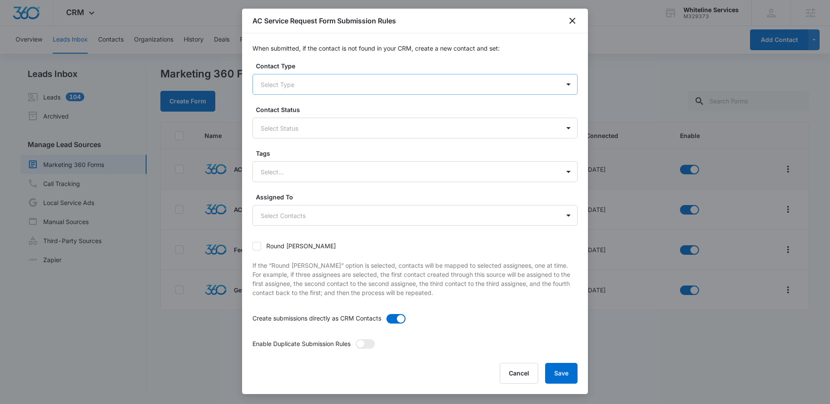
click at [318, 85] on div at bounding box center [405, 84] width 288 height 11
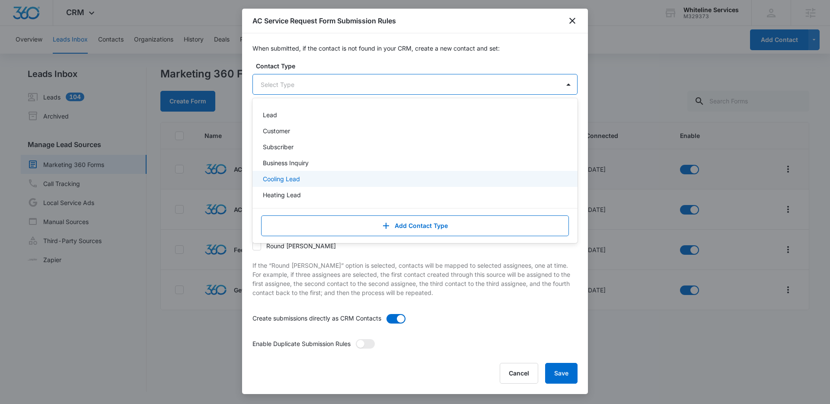
click at [296, 178] on p "Cooling Lead" at bounding box center [281, 178] width 37 height 9
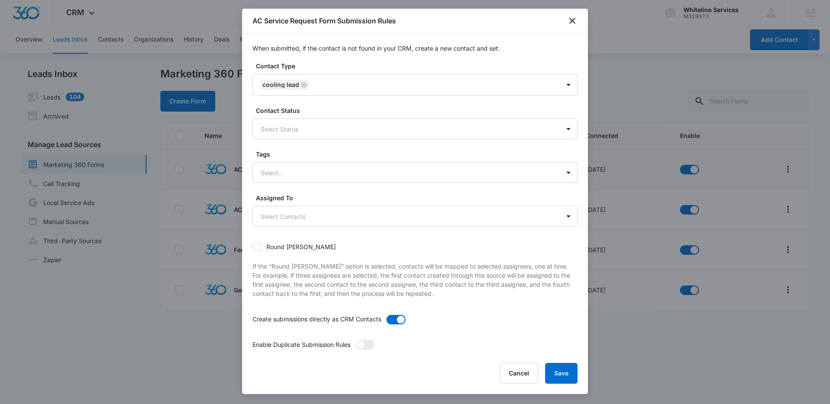
click at [562, 271] on p "If the “Round robin” option is selected, contacts will be mapped to selected as…" at bounding box center [414, 280] width 325 height 36
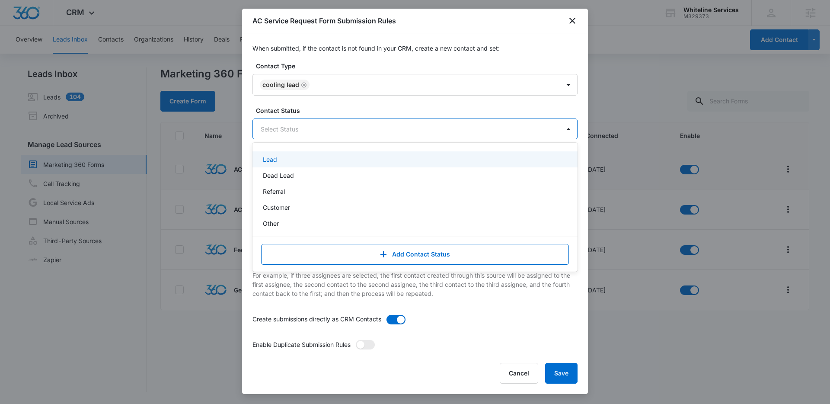
click at [359, 130] on div at bounding box center [405, 129] width 288 height 11
click at [293, 156] on div "Lead" at bounding box center [414, 159] width 303 height 9
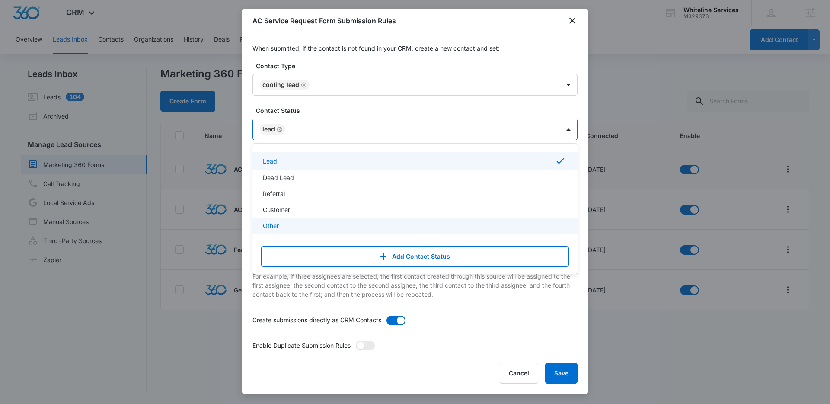
click at [447, 294] on p "If the “Round robin” option is selected, contacts will be mapped to selected as…" at bounding box center [414, 280] width 325 height 36
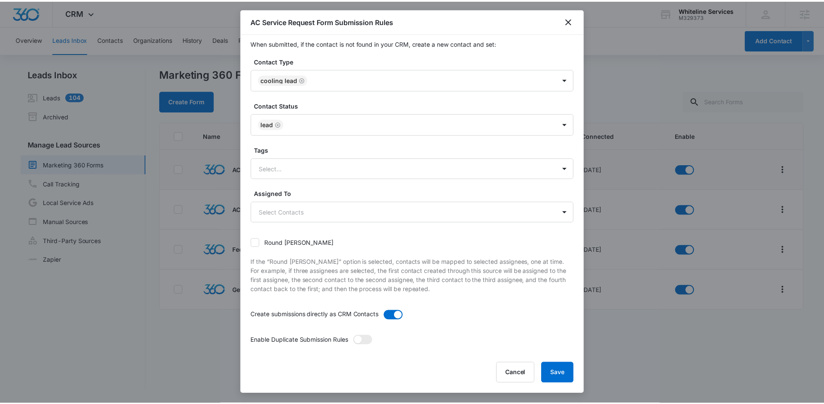
scroll to position [12, 0]
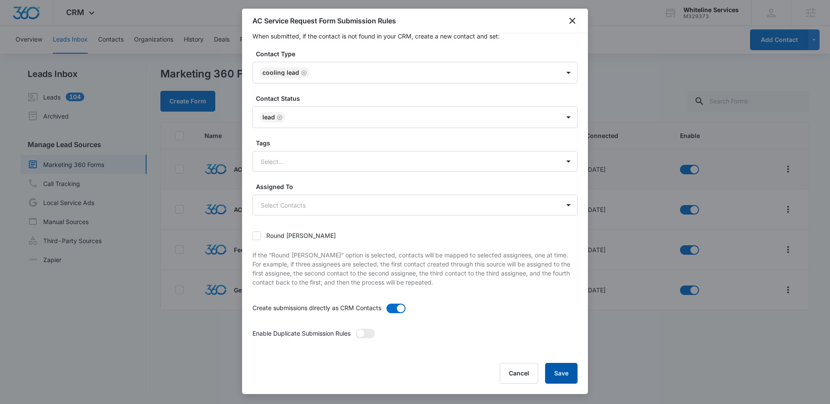
click at [557, 371] on button "Save" at bounding box center [561, 373] width 32 height 21
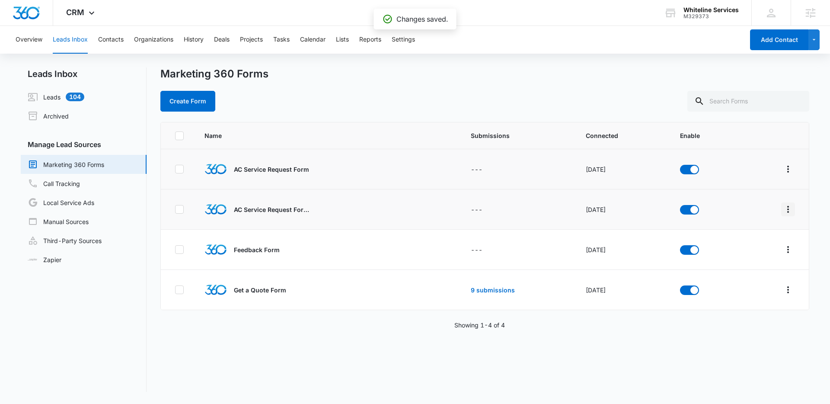
click at [783, 208] on icon "Overflow Menu" at bounding box center [788, 209] width 10 height 10
click at [733, 270] on div "Submission Rules" at bounding box center [743, 272] width 49 height 6
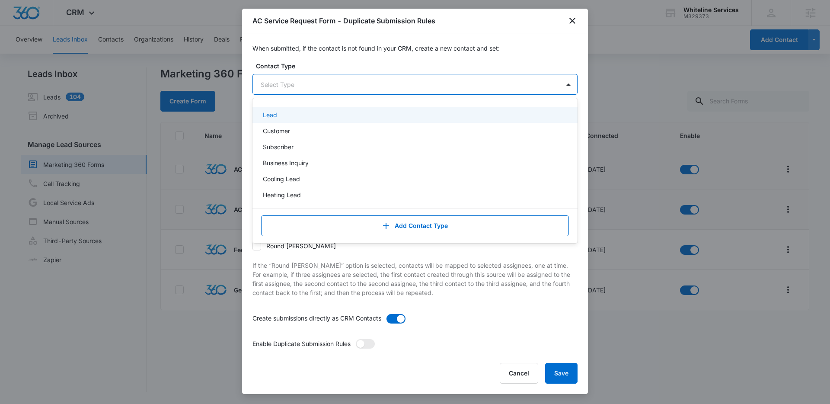
click at [320, 83] on div at bounding box center [405, 84] width 288 height 11
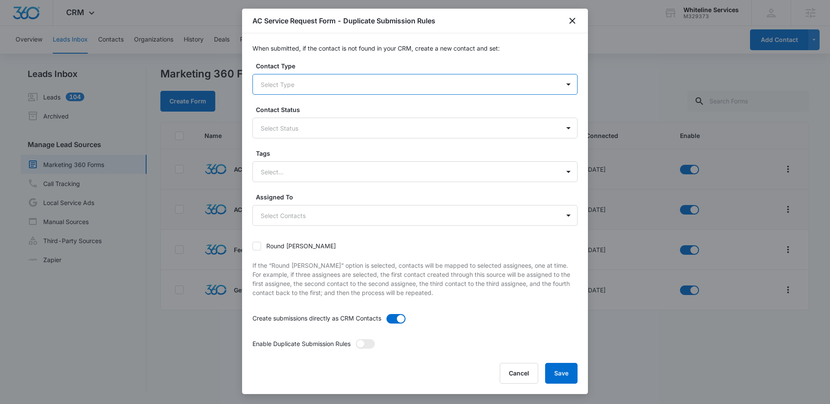
click at [313, 82] on div at bounding box center [405, 84] width 288 height 11
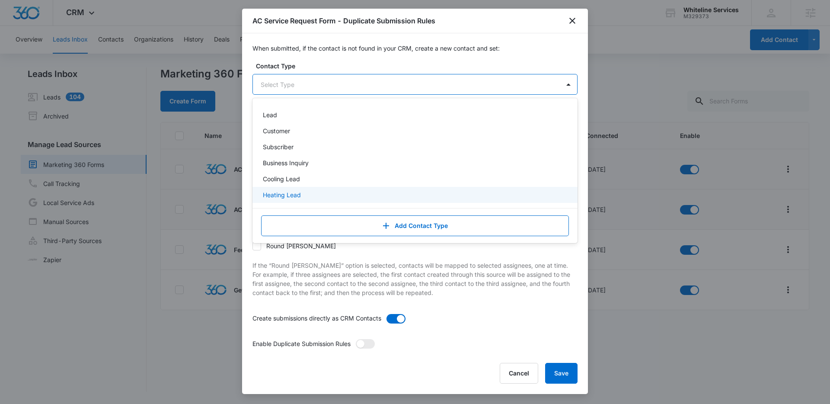
click at [304, 195] on div "Heating Lead" at bounding box center [414, 194] width 303 height 9
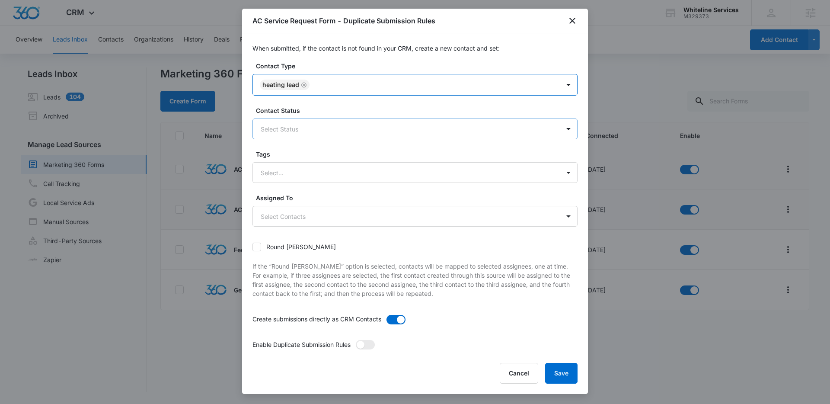
click at [305, 129] on div at bounding box center [405, 129] width 288 height 11
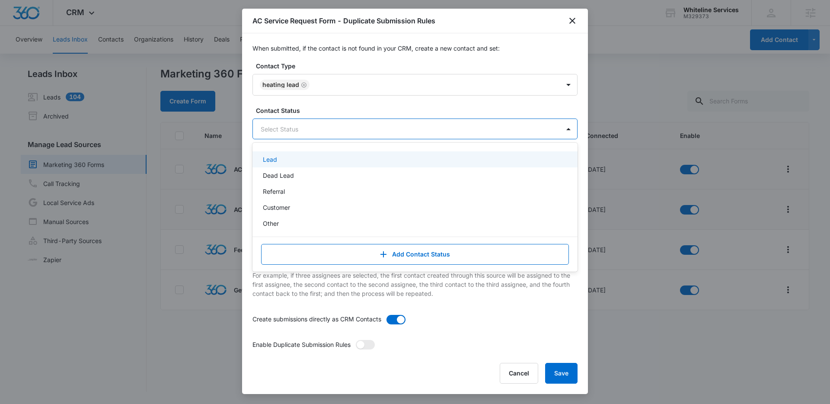
click at [282, 162] on div "Lead" at bounding box center [414, 159] width 303 height 9
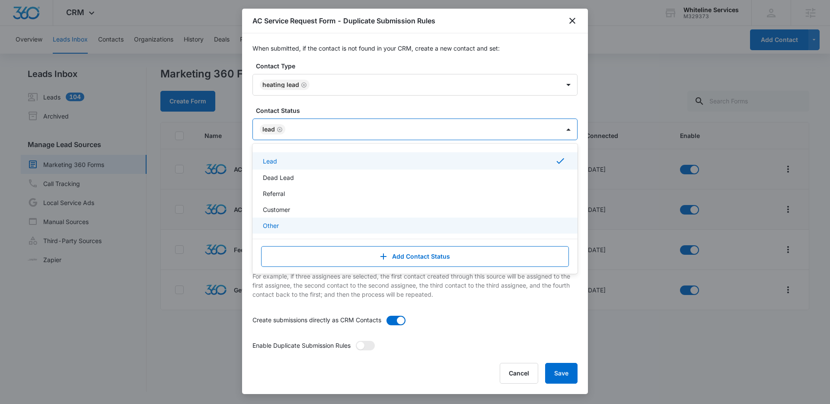
click at [480, 314] on form "Contact Type Heating Lead Contact Status option Lead, selected. Other, 5 of 5. …" at bounding box center [414, 213] width 325 height 305
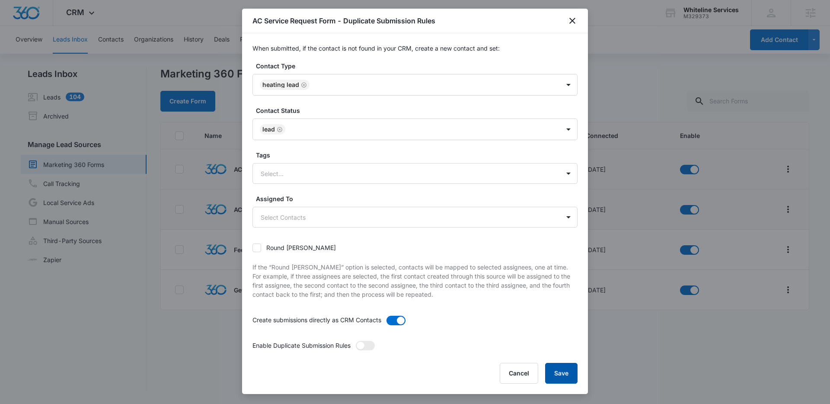
click at [558, 368] on button "Save" at bounding box center [561, 373] width 32 height 21
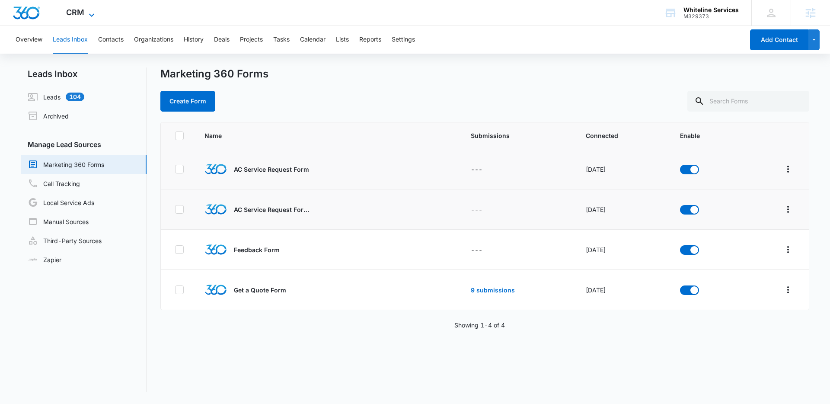
click at [83, 16] on span "CRM" at bounding box center [75, 12] width 18 height 9
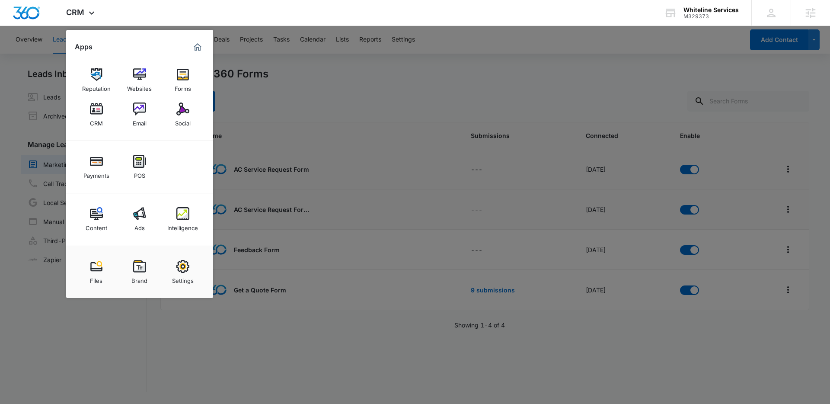
click at [322, 99] on div at bounding box center [415, 202] width 830 height 404
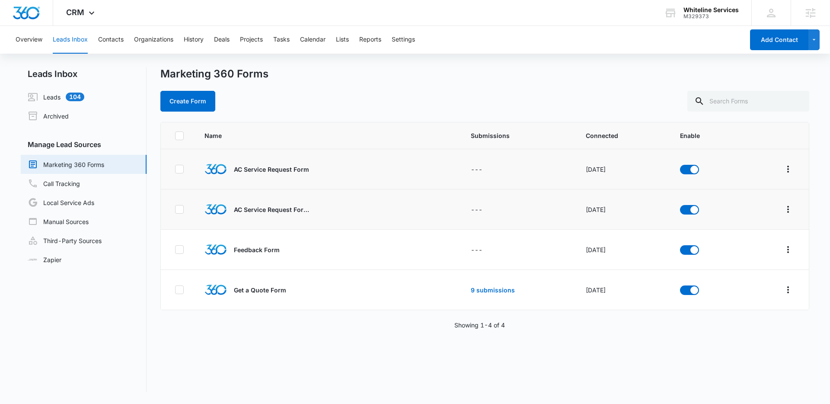
click at [343, 86] on div "Marketing 360 Forms Create Form" at bounding box center [484, 89] width 649 height 44
click at [342, 40] on button "Lists" at bounding box center [342, 40] width 13 height 28
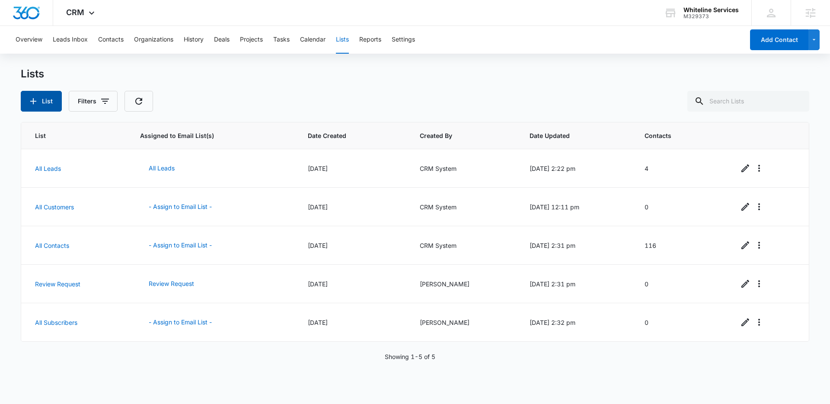
click at [37, 106] on icon "button" at bounding box center [33, 101] width 10 height 10
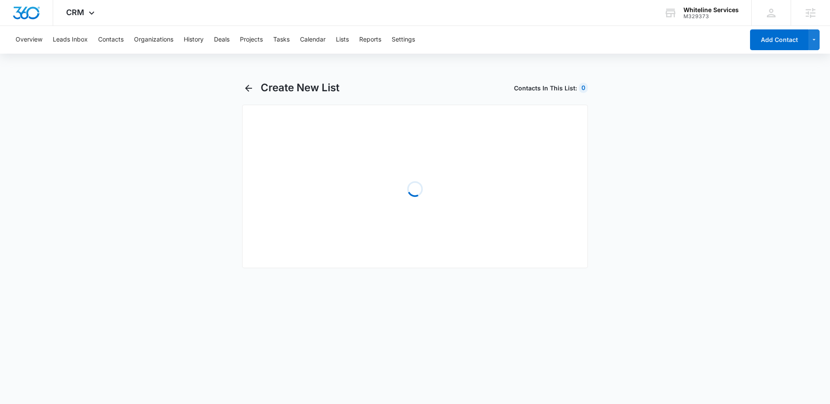
select select "31"
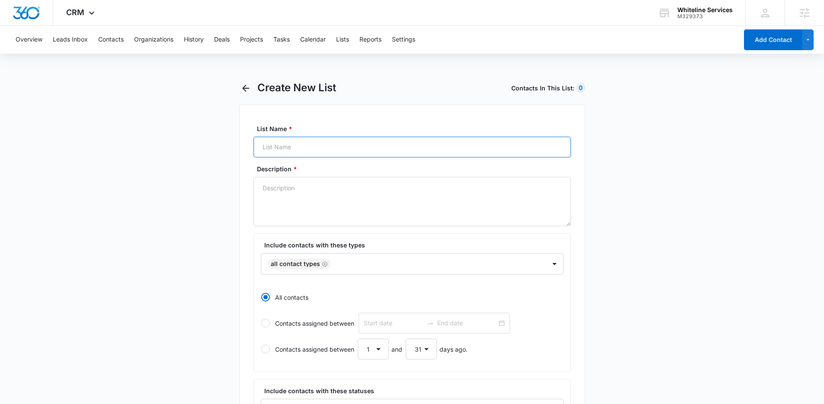
click at [259, 144] on input "List Name *" at bounding box center [411, 147] width 317 height 21
type input "Cooling Leads"
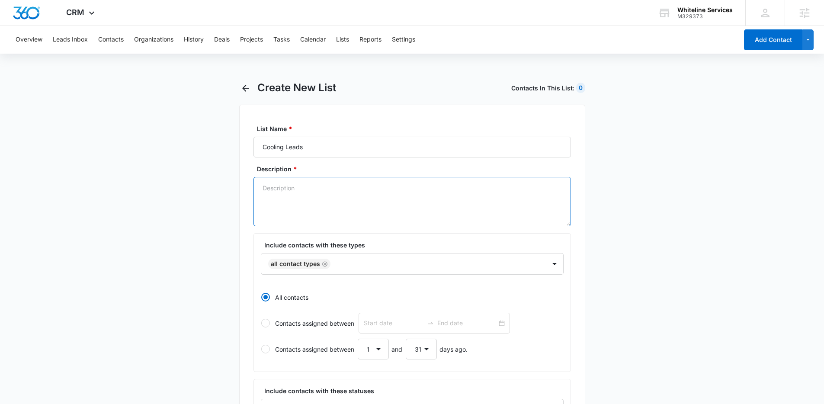
click at [277, 192] on textarea "Description *" at bounding box center [411, 201] width 317 height 49
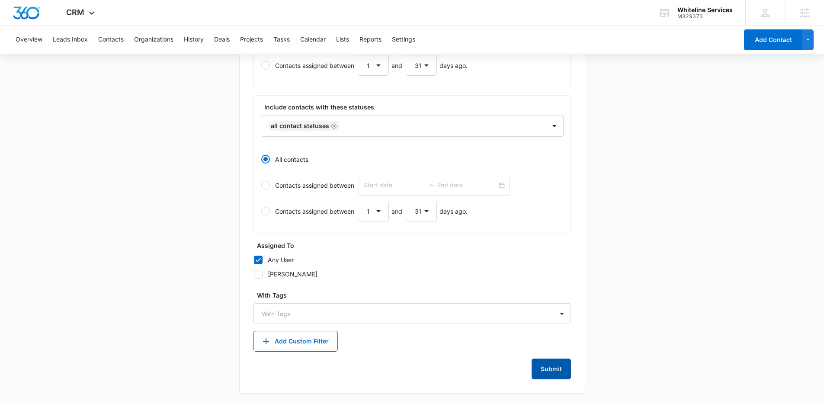
type textarea "Leads from Cooling Form"
click at [548, 366] on button "Submit" at bounding box center [550, 368] width 39 height 21
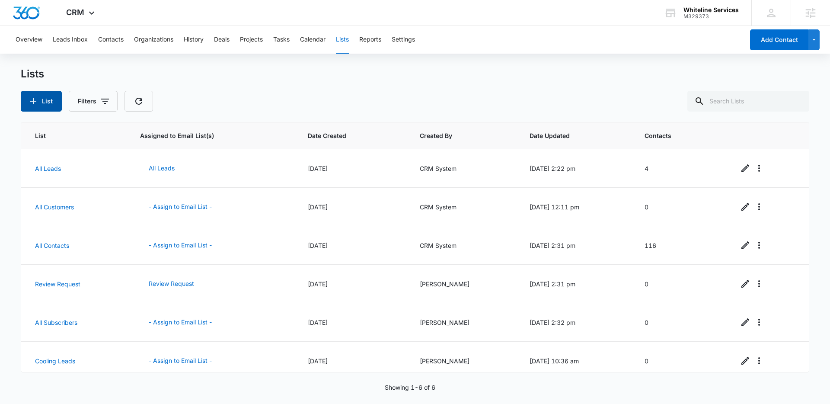
click at [49, 105] on button "List" at bounding box center [41, 101] width 41 height 21
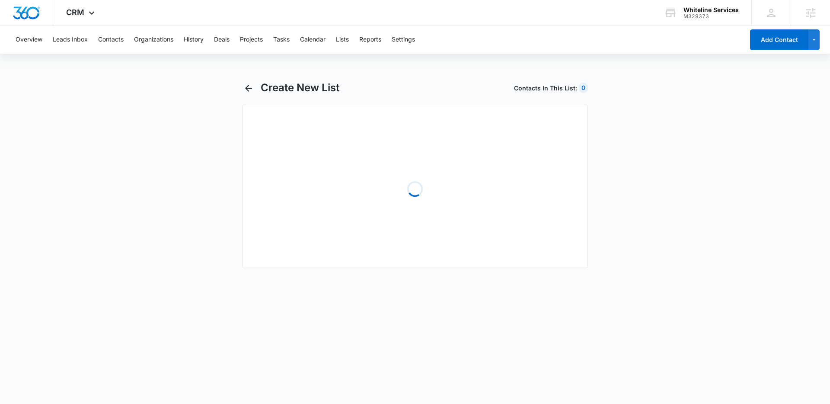
select select "31"
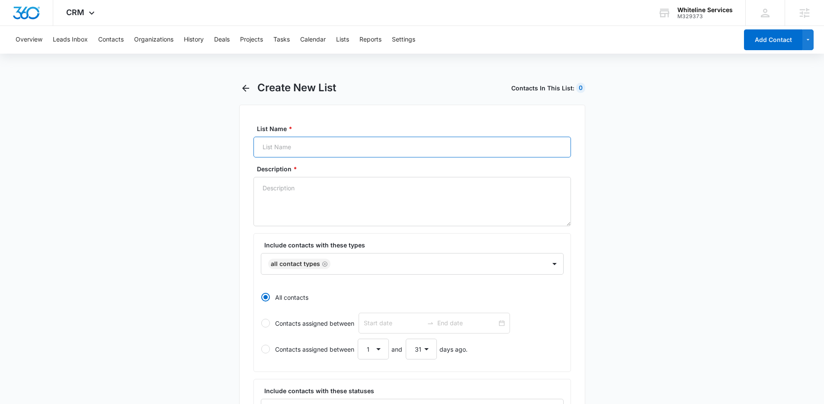
click at [310, 150] on input "List Name *" at bounding box center [411, 147] width 317 height 21
type input "Heating Leads"
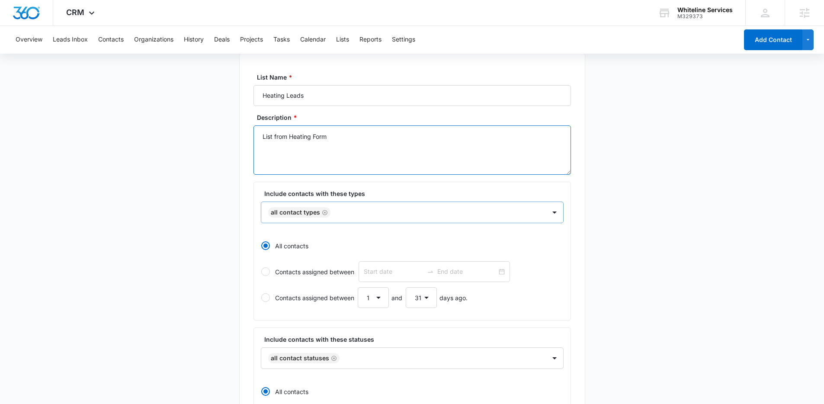
scroll to position [52, 0]
click at [322, 211] on icon "Remove All Contact Types" at bounding box center [325, 212] width 6 height 6
type textarea "List from Heating Form"
click at [333, 211] on div at bounding box center [401, 211] width 265 height 11
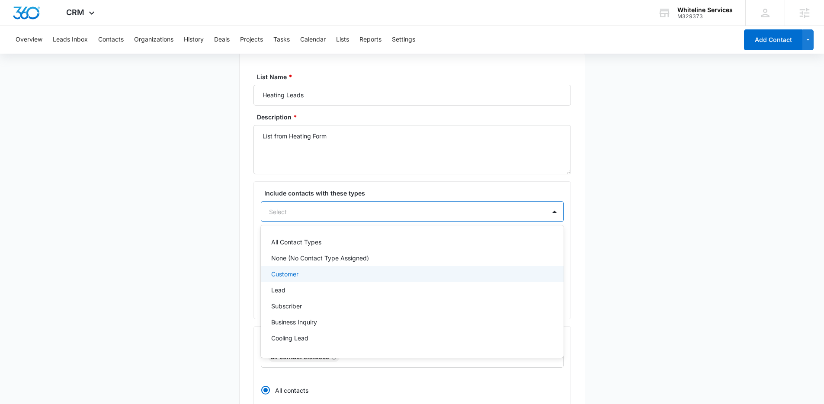
scroll to position [13, 0]
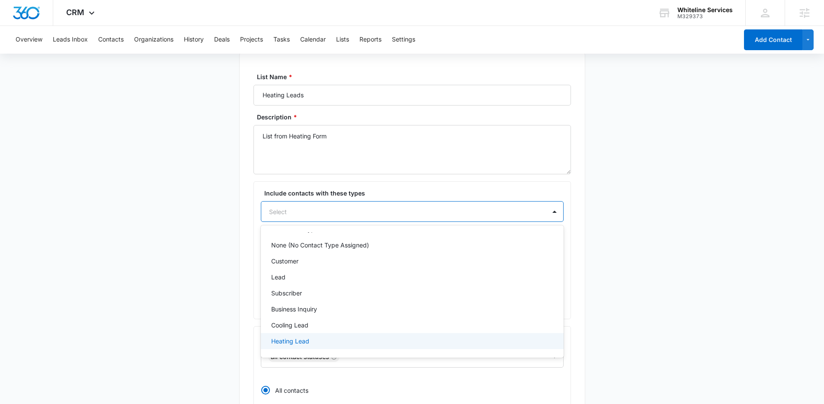
click at [297, 339] on p "Heating Lead" at bounding box center [290, 340] width 38 height 9
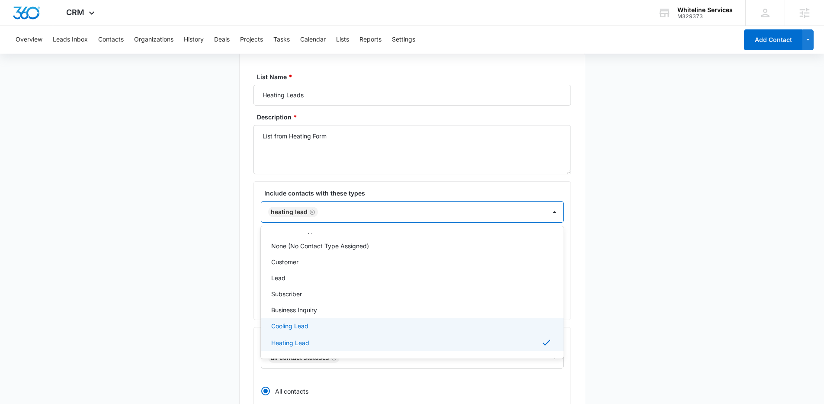
click at [204, 287] on main "Create New List Contacts In This List : 117 List Name * Heating Leads Descripti…" at bounding box center [412, 332] width 824 height 606
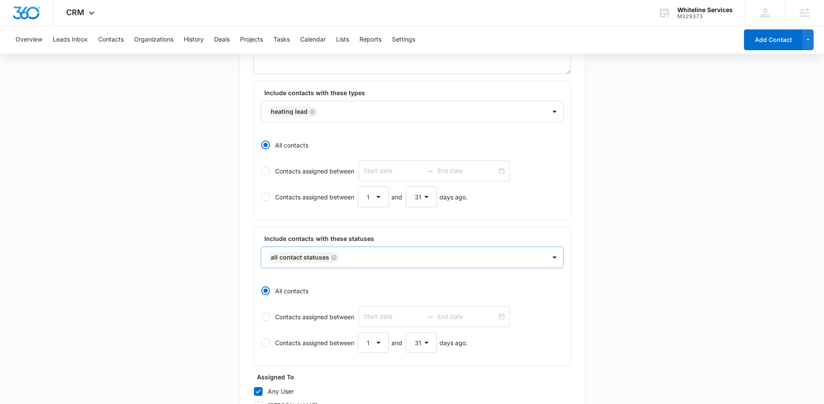
scroll to position [153, 0]
click at [332, 257] on icon "Remove All Contact Statuses" at bounding box center [334, 257] width 6 height 6
click at [198, 242] on main "Create New List Contacts In This List : 117 List Name * Heating Leads Descripti…" at bounding box center [412, 231] width 824 height 605
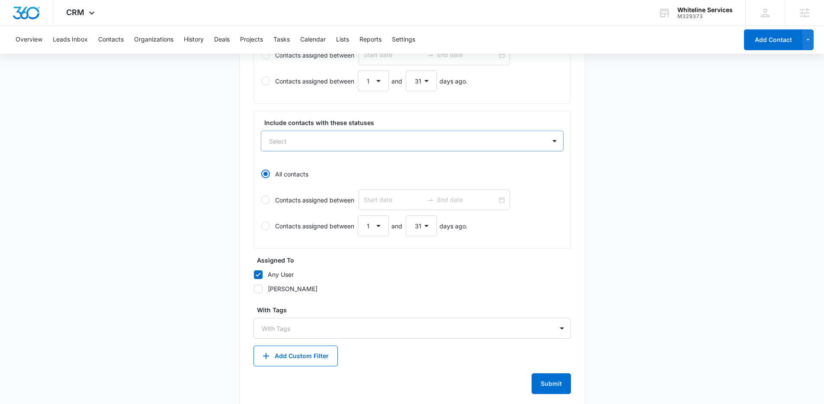
scroll to position [283, 0]
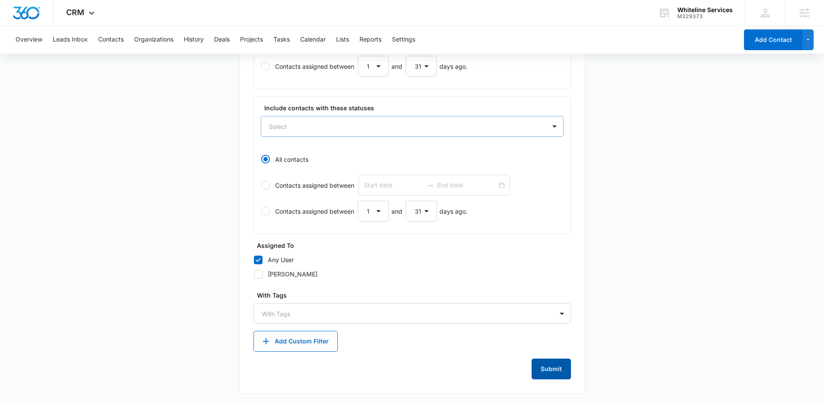
click at [549, 362] on button "Submit" at bounding box center [550, 368] width 39 height 21
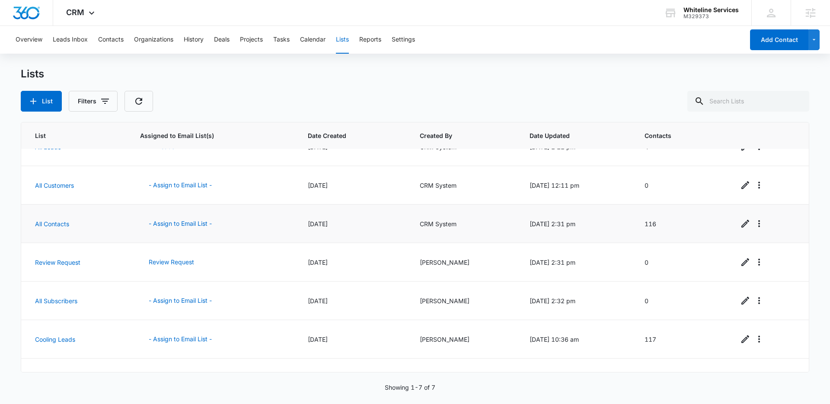
scroll to position [46, 0]
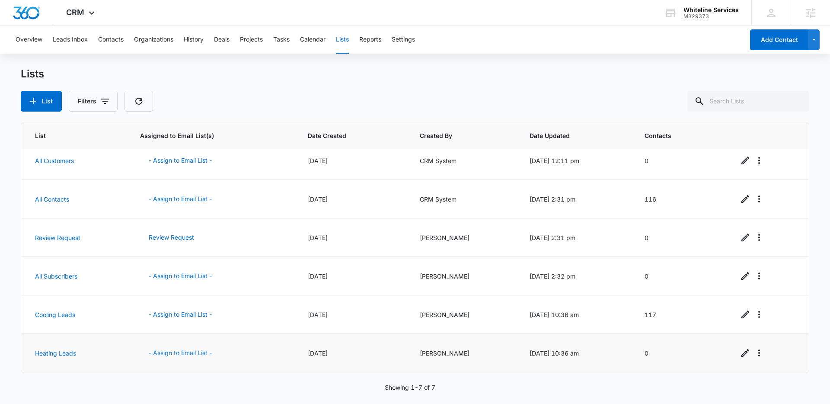
click at [169, 353] on button "- Assign to Email List -" at bounding box center [180, 352] width 80 height 21
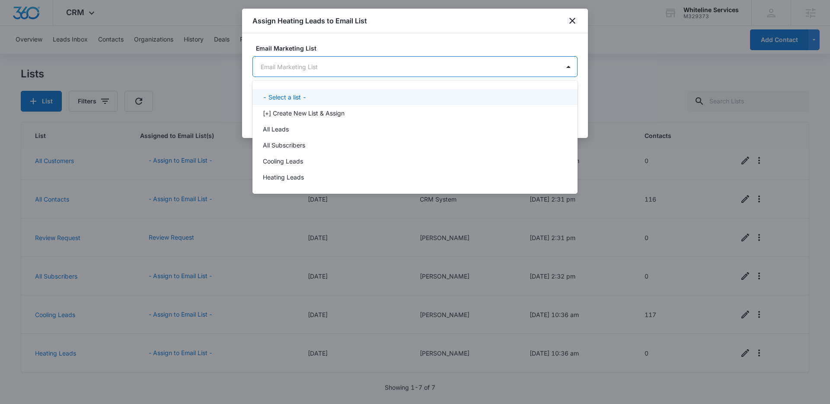
click at [312, 69] on body "CRM Apps Reputation Websites Forms CRM Email Social Payments POS Content Ads In…" at bounding box center [415, 202] width 830 height 404
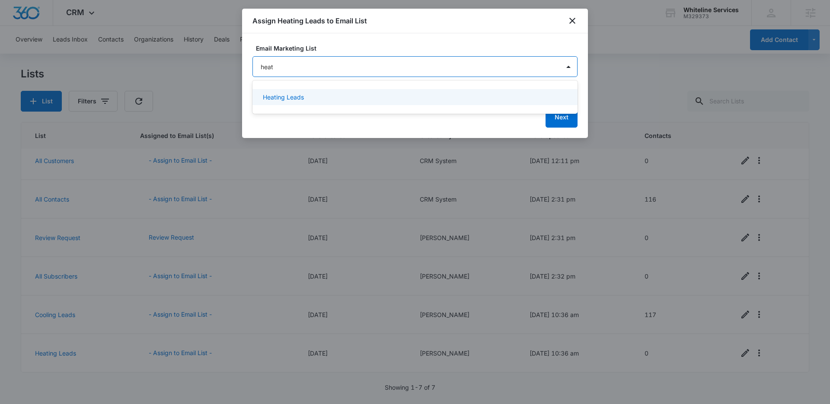
type input "heati"
click at [319, 93] on div "Heating Leads" at bounding box center [414, 97] width 303 height 9
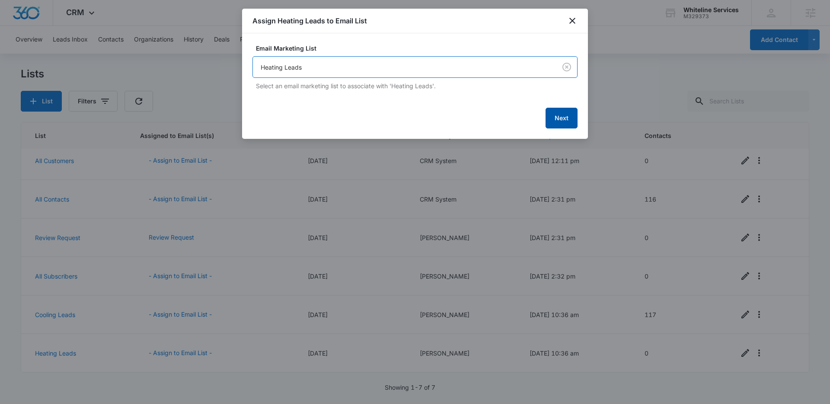
click at [549, 116] on button "Next" at bounding box center [562, 118] width 32 height 21
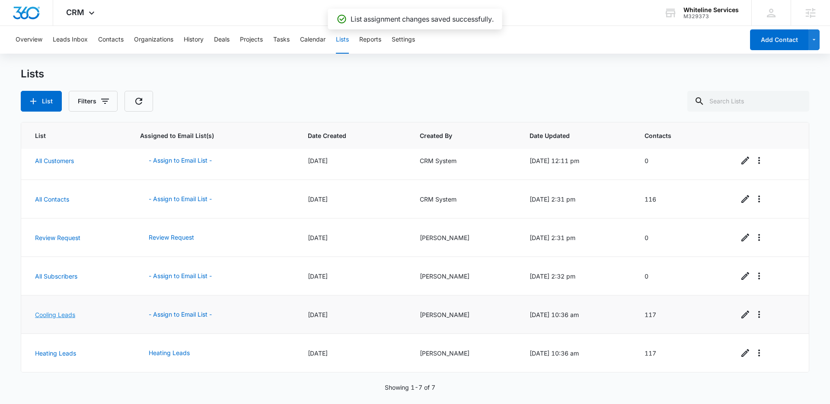
click at [68, 312] on link "Cooling Leads" at bounding box center [55, 314] width 40 height 7
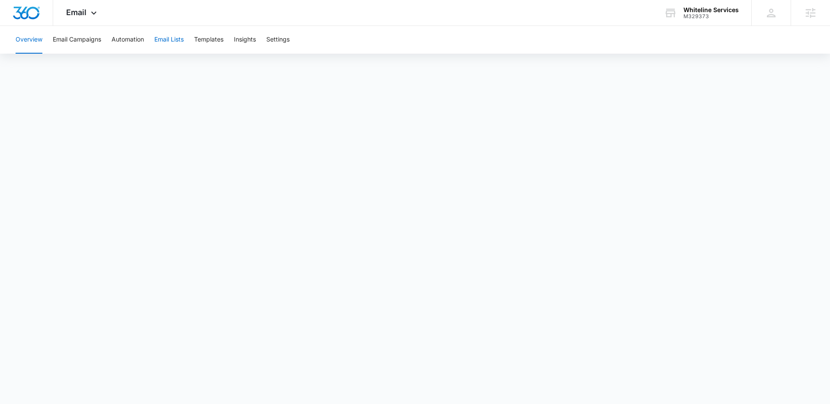
click at [160, 39] on button "Email Lists" at bounding box center [168, 40] width 29 height 28
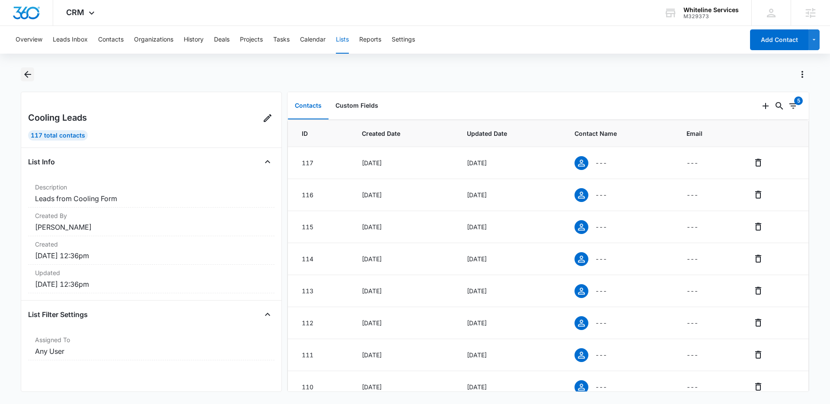
click at [30, 73] on icon "Back" at bounding box center [27, 74] width 10 height 10
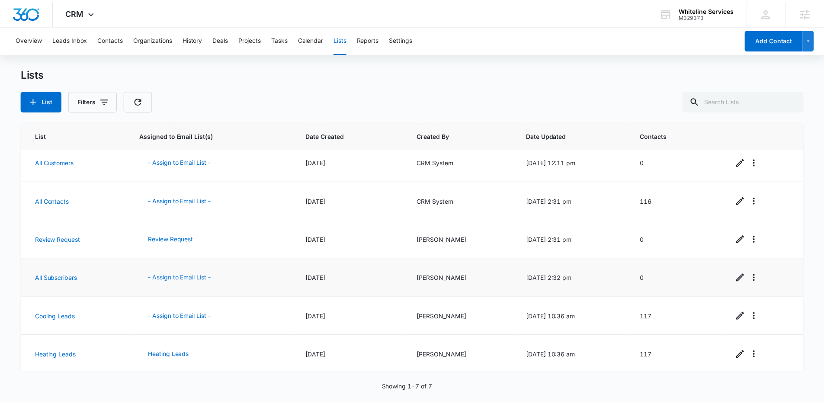
scroll to position [46, 0]
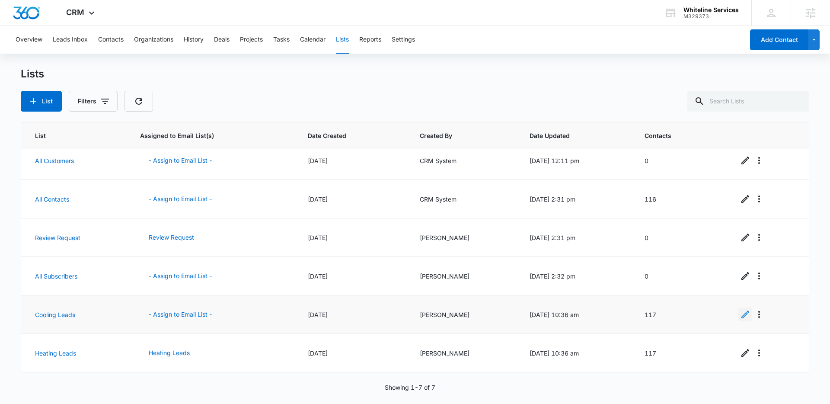
click at [740, 316] on icon "Edit" at bounding box center [745, 314] width 10 height 10
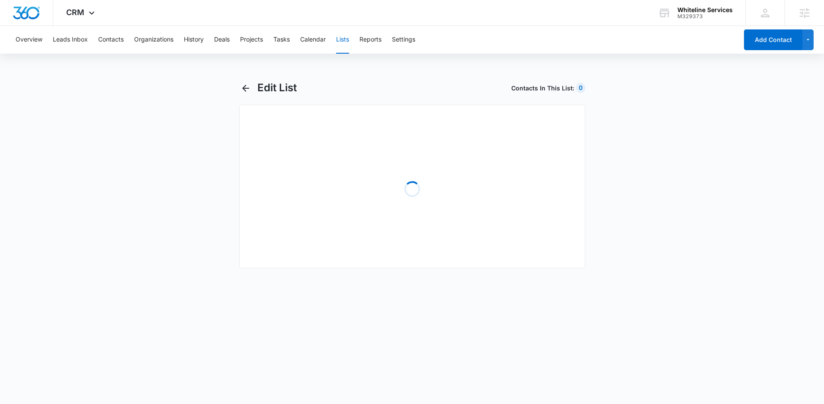
select select "31"
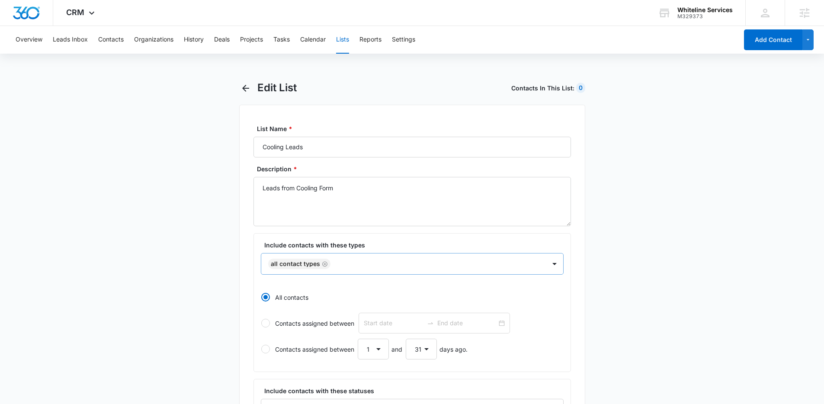
click at [323, 263] on icon "Remove All Contact Types" at bounding box center [324, 263] width 5 height 5
click at [329, 263] on div "Select" at bounding box center [403, 263] width 284 height 19
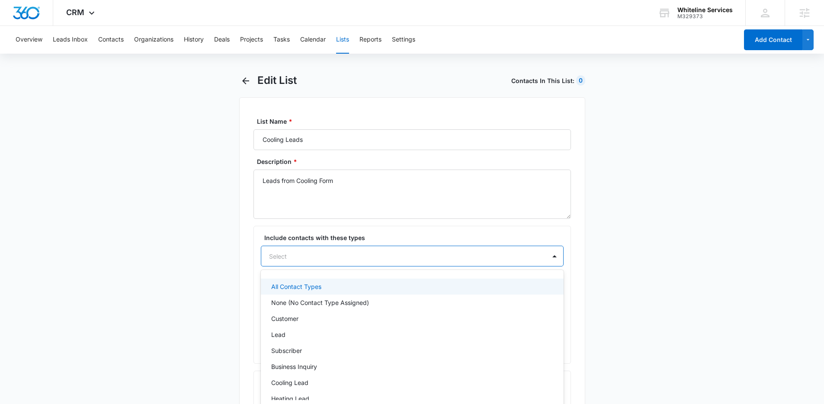
scroll to position [9, 0]
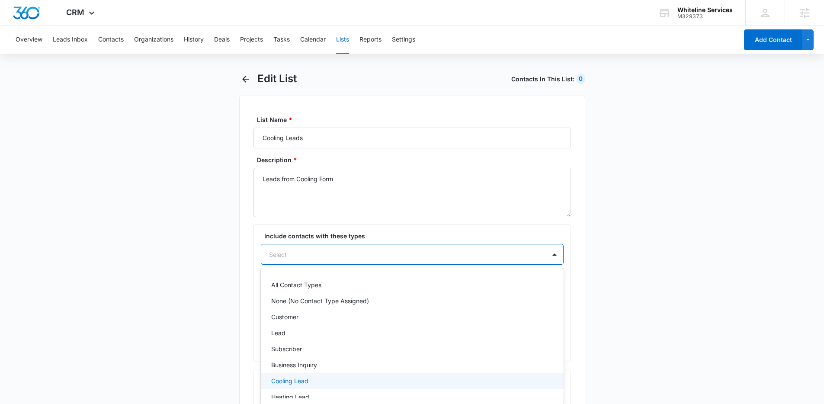
click at [300, 378] on p "Cooling Lead" at bounding box center [289, 380] width 37 height 9
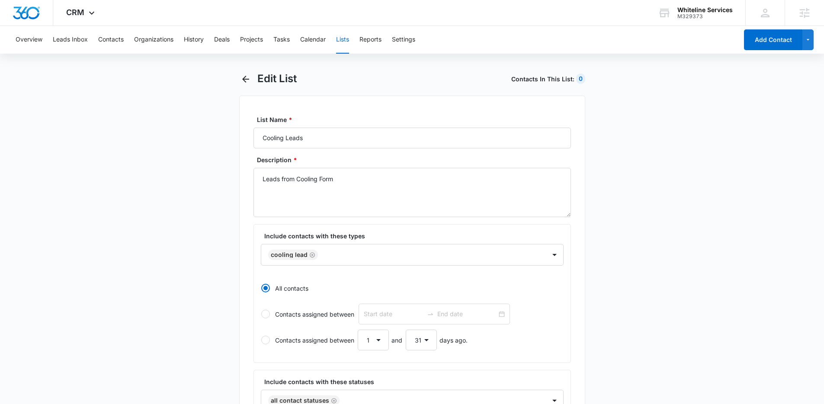
click at [227, 326] on main "Edit List Contacts In This List : 0 List Name * Cooling Leads Description * Lea…" at bounding box center [412, 375] width 824 height 606
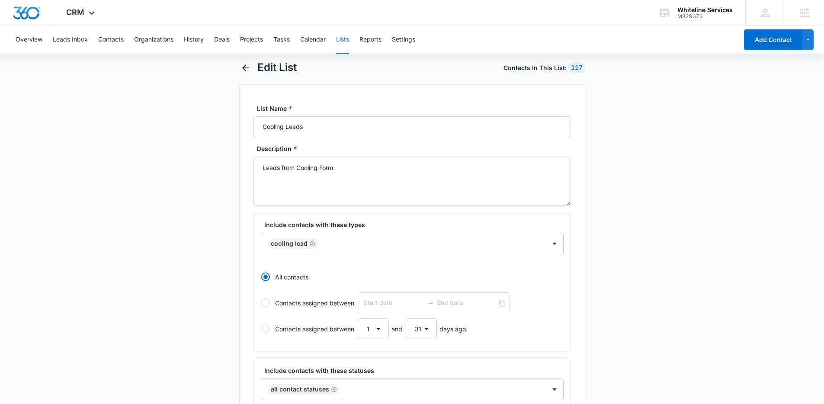
scroll to position [210, 0]
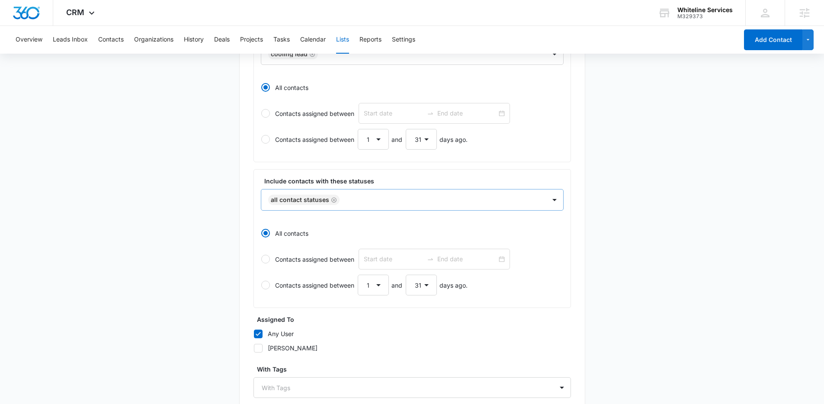
click at [333, 203] on div "All Contact Statuses" at bounding box center [303, 200] width 71 height 10
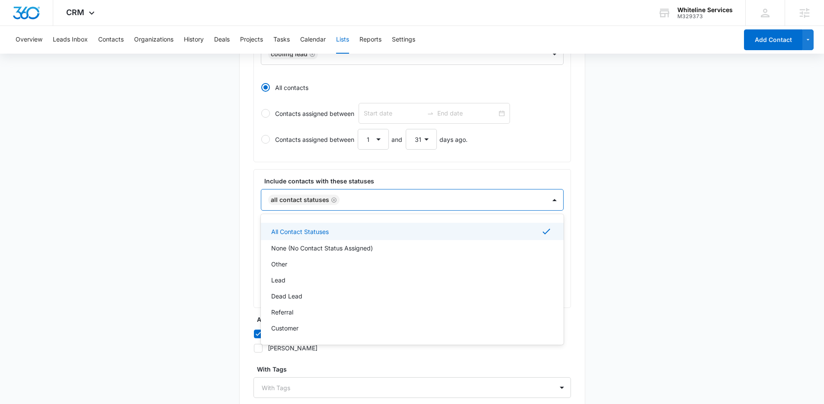
click at [333, 201] on icon "Remove All Contact Statuses" at bounding box center [334, 200] width 6 height 6
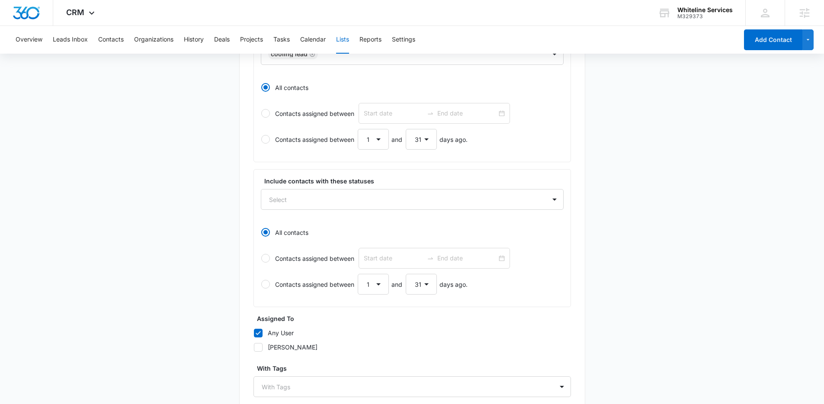
click at [169, 215] on main "Edit List Contacts In This List : 117 List Name * Cooling Leads Description * L…" at bounding box center [412, 174] width 824 height 605
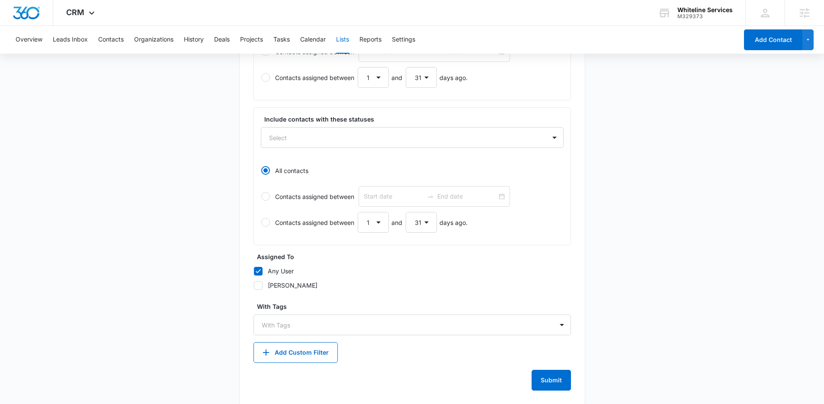
scroll to position [283, 0]
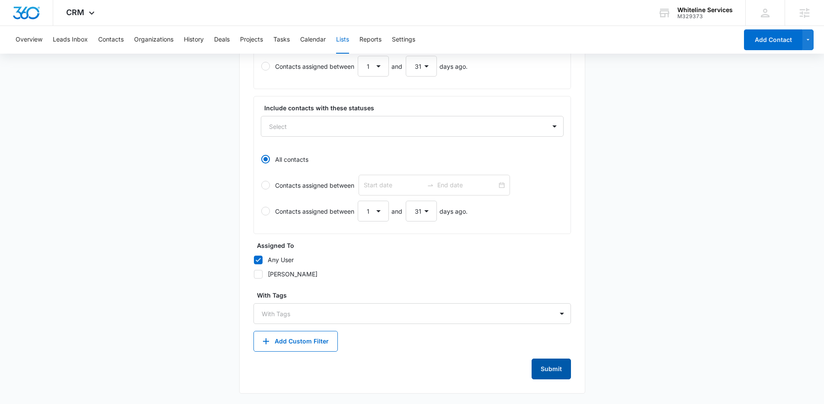
click at [543, 362] on button "Submit" at bounding box center [550, 368] width 39 height 21
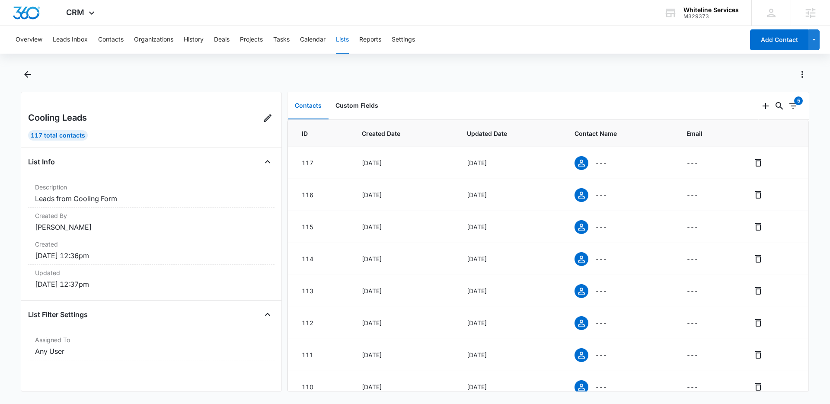
click at [343, 38] on button "Lists" at bounding box center [342, 40] width 13 height 28
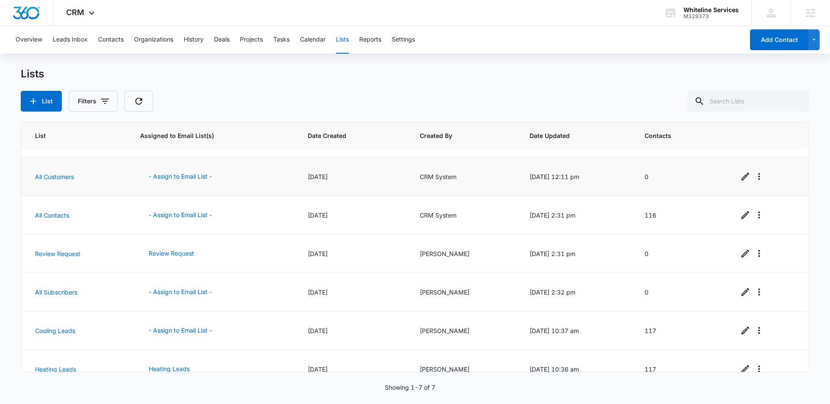
scroll to position [46, 0]
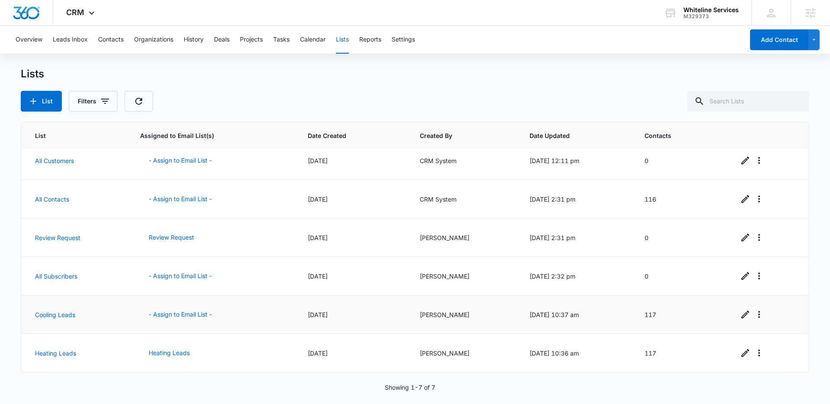
click at [652, 316] on td "117" at bounding box center [681, 314] width 94 height 38
click at [665, 322] on td "117" at bounding box center [681, 314] width 94 height 38
click at [204, 315] on button "- Assign to Email List -" at bounding box center [180, 314] width 80 height 21
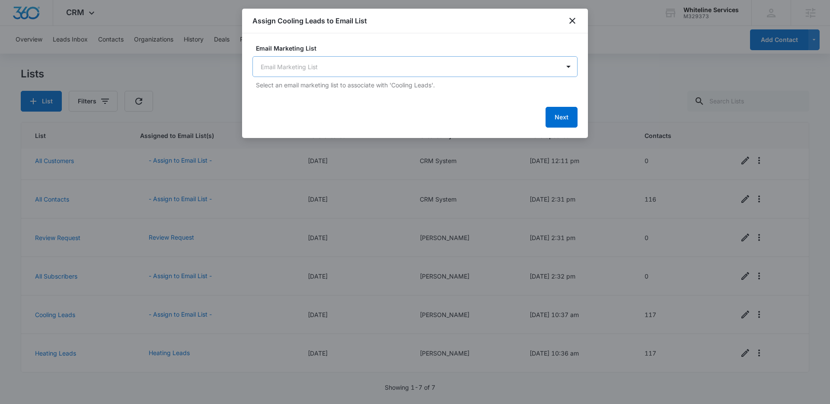
click at [347, 66] on body "CRM Apps Reputation Websites Forms CRM Email Social Payments POS Content Ads In…" at bounding box center [415, 202] width 830 height 404
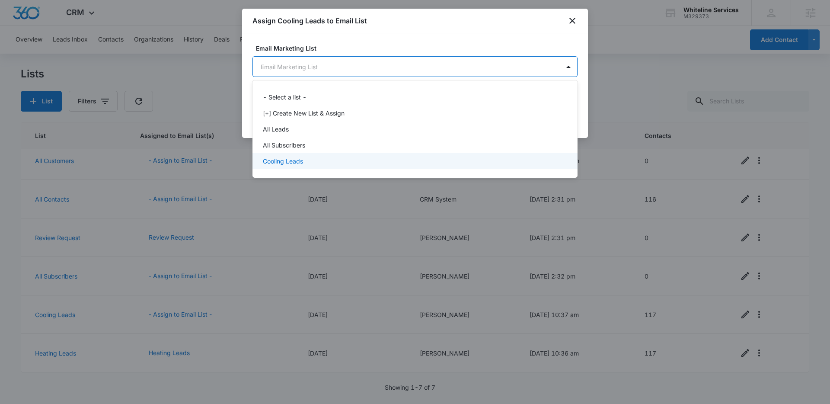
click at [285, 158] on p "Cooling Leads" at bounding box center [283, 161] width 40 height 9
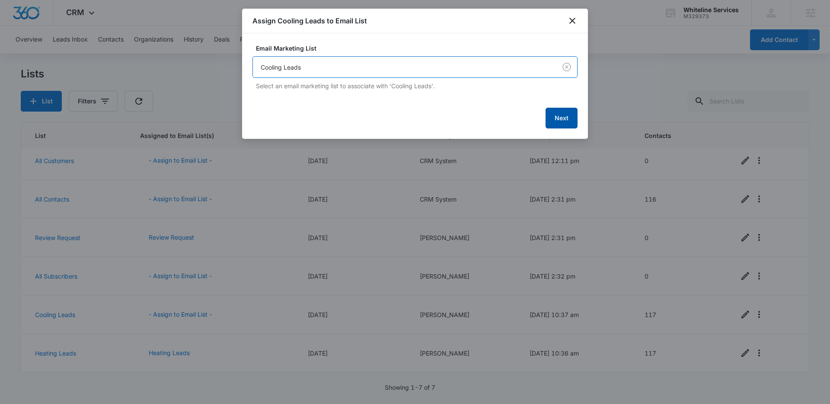
click at [560, 118] on button "Next" at bounding box center [562, 118] width 32 height 21
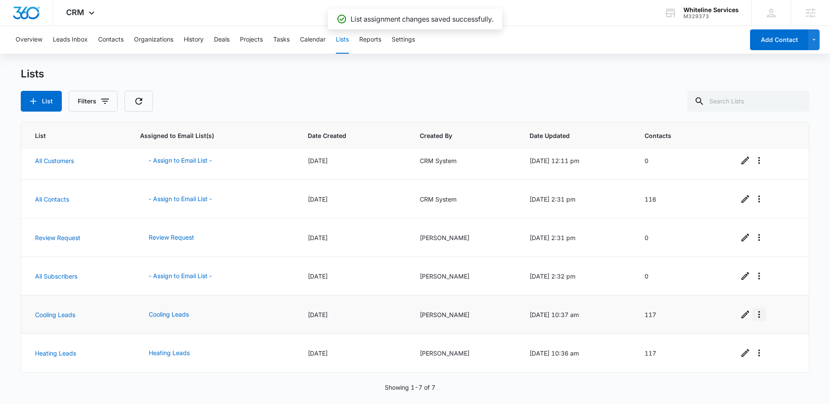
click at [754, 314] on icon "Overflow Menu" at bounding box center [759, 314] width 10 height 10
click at [773, 339] on div "Refresh List" at bounding box center [778, 338] width 38 height 6
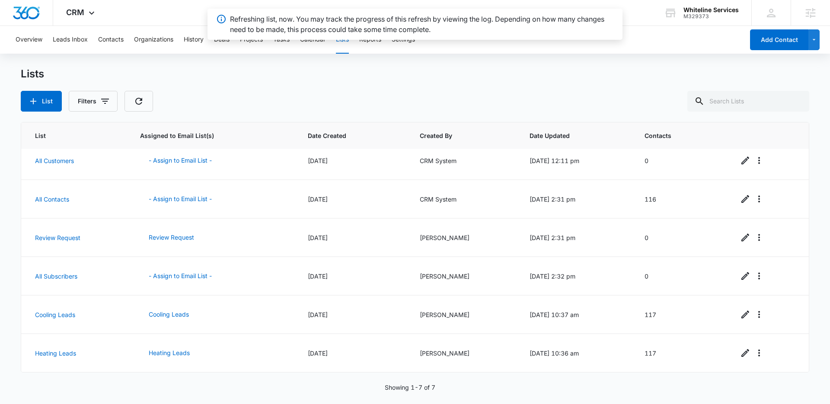
click at [601, 105] on div "List Filters" at bounding box center [415, 101] width 789 height 21
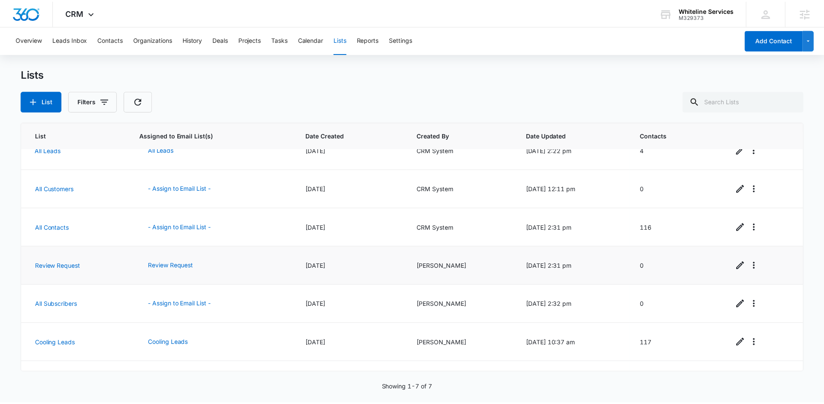
scroll to position [46, 0]
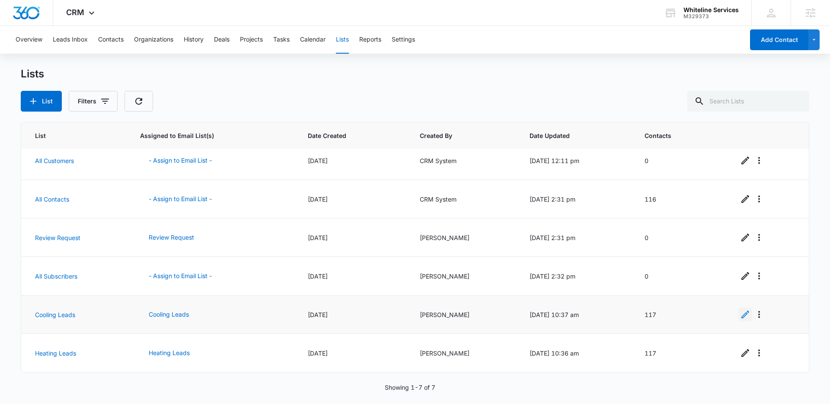
click at [740, 313] on icon "Edit" at bounding box center [745, 314] width 10 height 10
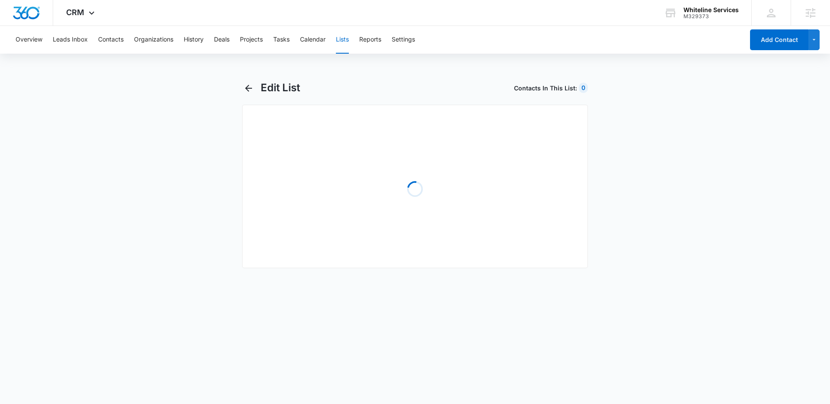
select select "31"
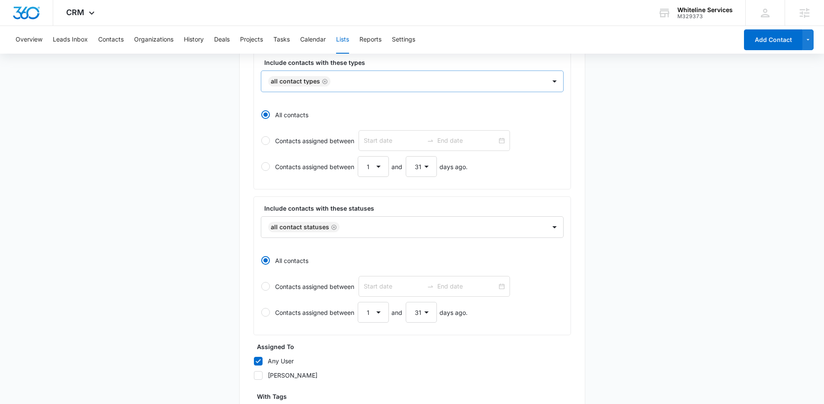
scroll to position [178, 0]
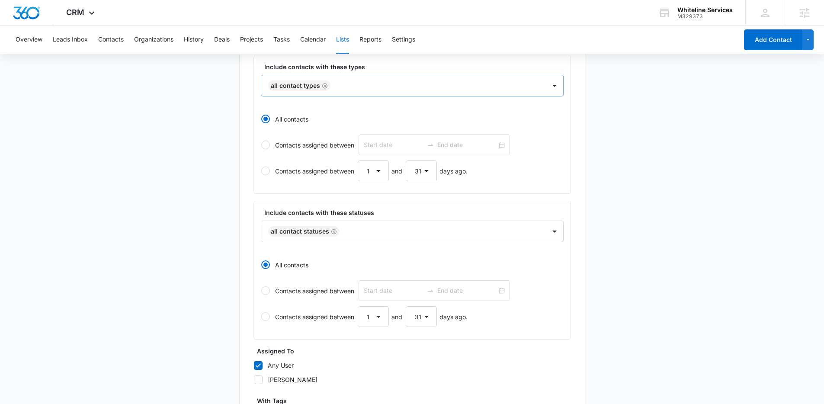
click at [324, 84] on icon "Remove All Contact Types" at bounding box center [325, 86] width 6 height 6
click at [334, 90] on div at bounding box center [401, 85] width 265 height 11
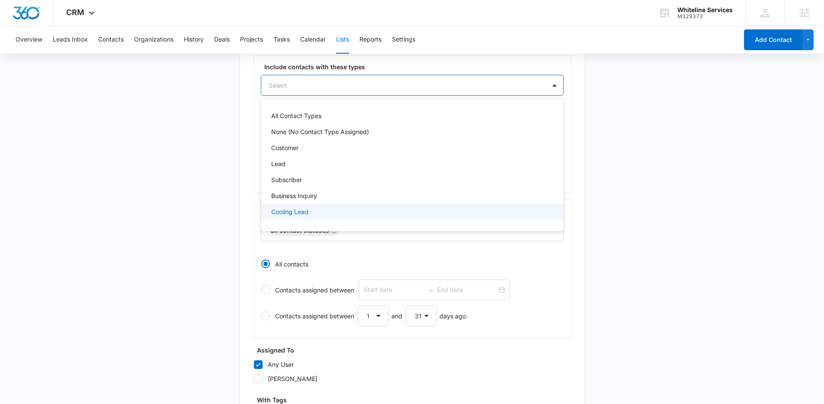
click at [288, 208] on p "Cooling Lead" at bounding box center [289, 211] width 37 height 9
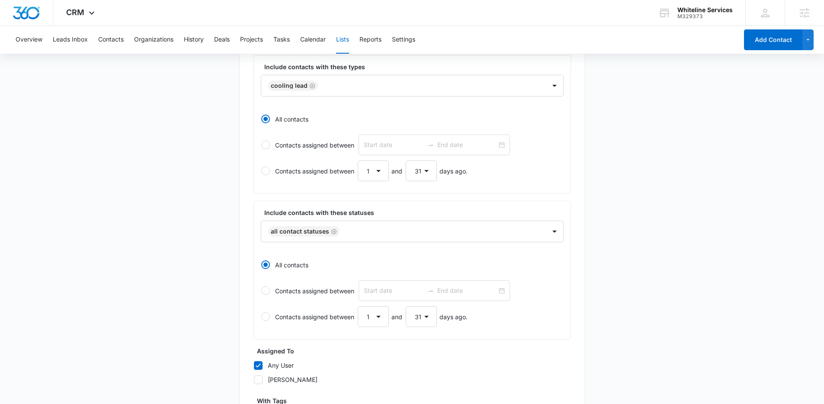
click at [221, 185] on main "Edit List Contacts In This List : 0 List Name * Cooling Leads Description * Lea…" at bounding box center [412, 206] width 824 height 606
drag, startPoint x: 332, startPoint y: 233, endPoint x: 327, endPoint y: 234, distance: 4.5
click at [332, 233] on icon "Remove All Contact Statuses" at bounding box center [334, 231] width 6 height 6
click at [230, 233] on main "Edit List Contacts In This List : 117 List Name * Cooling Leads Description * L…" at bounding box center [412, 205] width 824 height 605
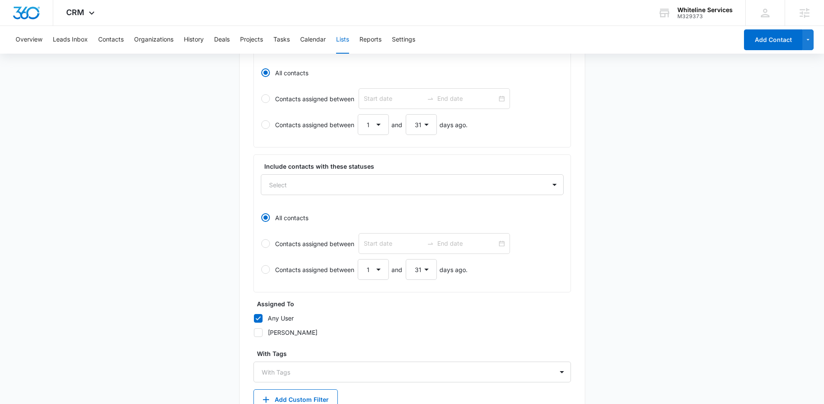
scroll to position [283, 0]
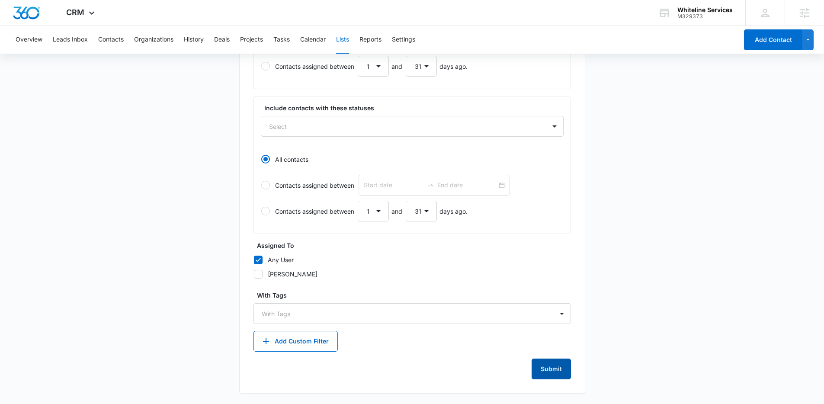
drag, startPoint x: 541, startPoint y: 362, endPoint x: 537, endPoint y: 360, distance: 4.8
click at [541, 362] on button "Submit" at bounding box center [550, 368] width 39 height 21
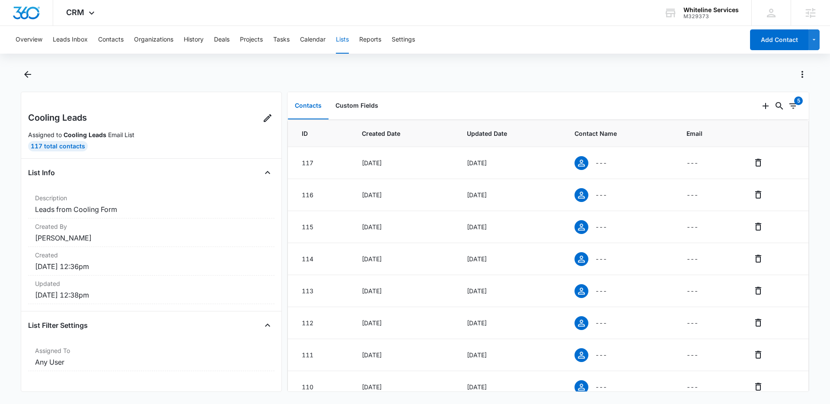
click at [344, 41] on button "Lists" at bounding box center [342, 40] width 13 height 28
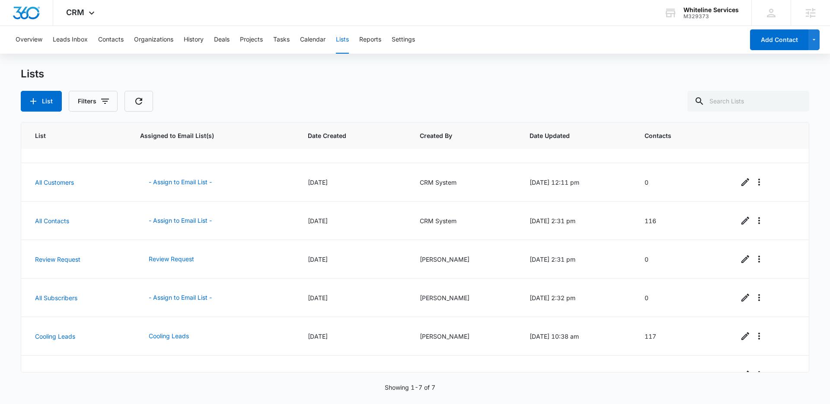
scroll to position [46, 0]
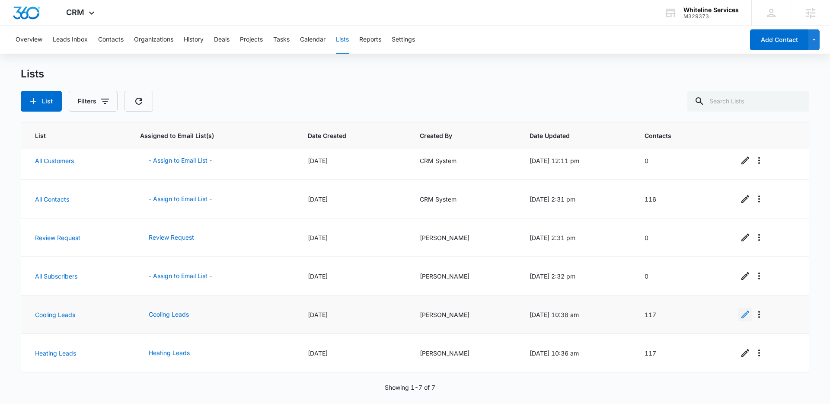
click at [741, 314] on icon "Edit" at bounding box center [745, 314] width 8 height 8
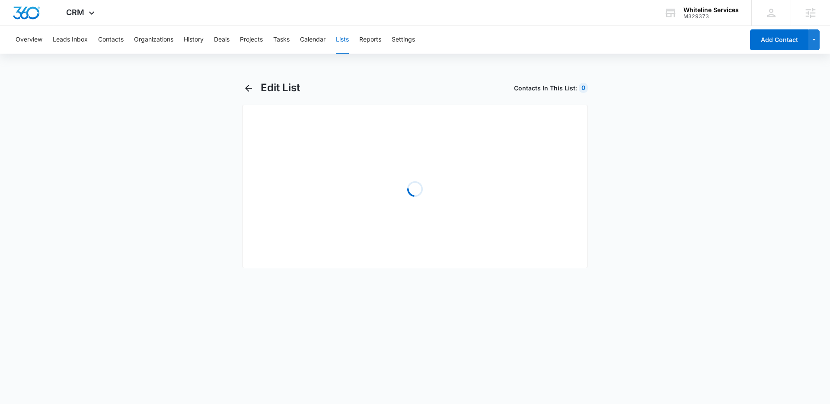
select select "31"
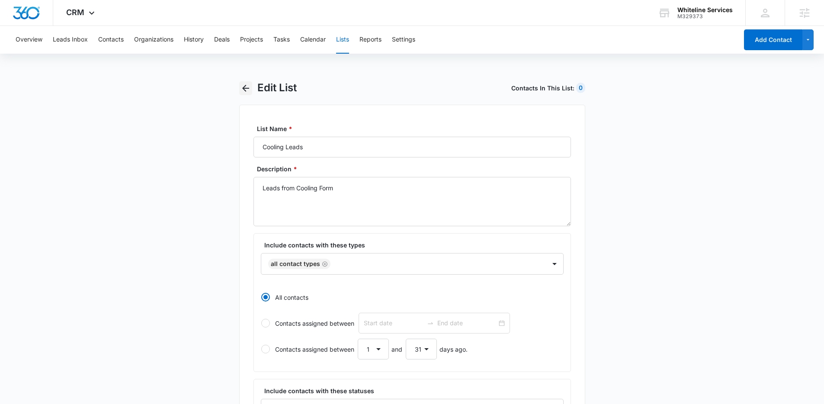
click at [245, 86] on icon "button" at bounding box center [245, 88] width 10 height 10
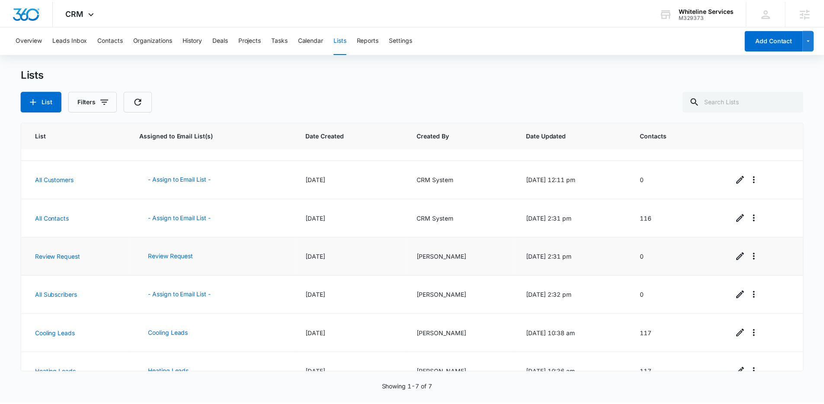
scroll to position [46, 0]
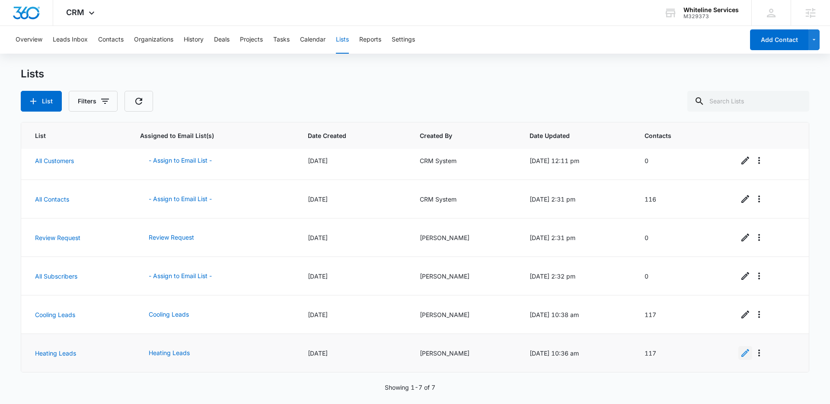
click at [741, 355] on icon "Edit" at bounding box center [745, 353] width 10 height 10
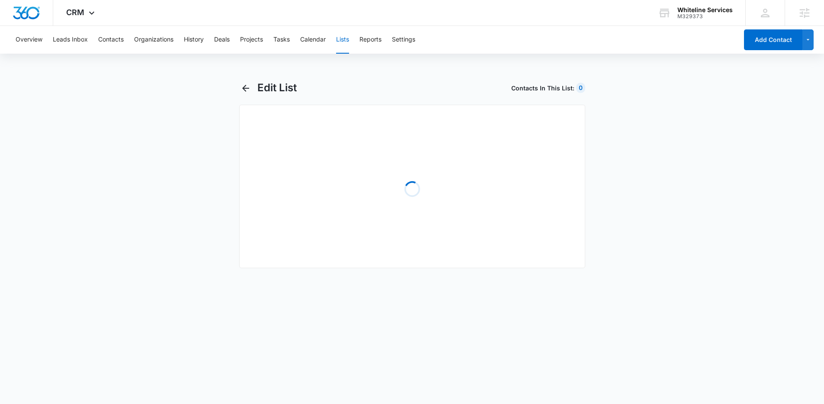
select select "31"
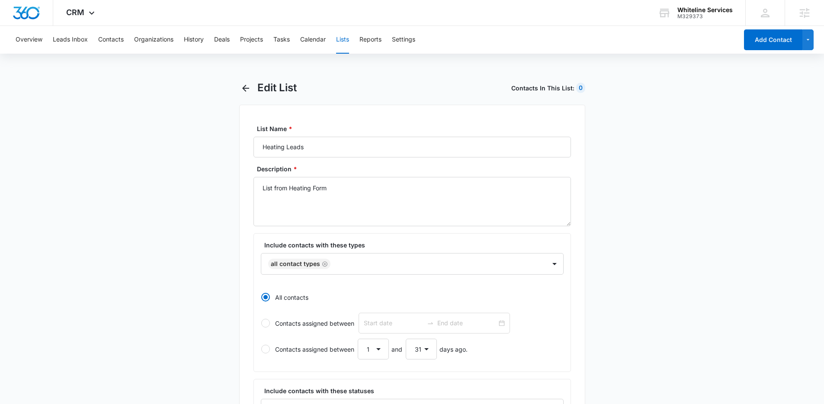
click at [213, 219] on main "Edit List Contacts In This List : 0 List Name * Heating Leads Description * Lis…" at bounding box center [412, 384] width 824 height 606
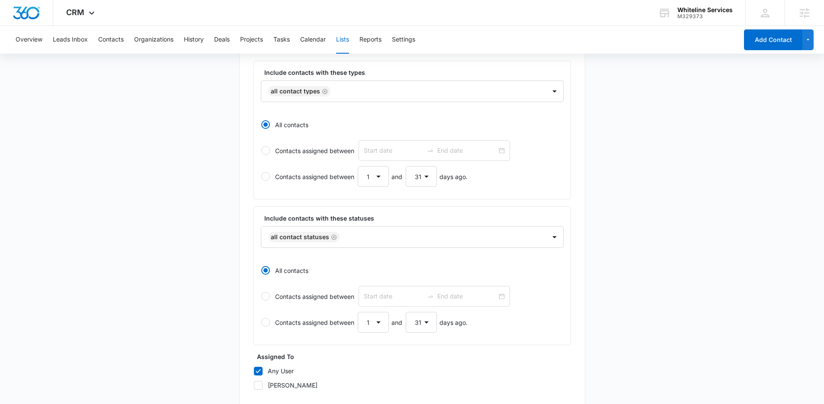
scroll to position [140, 0]
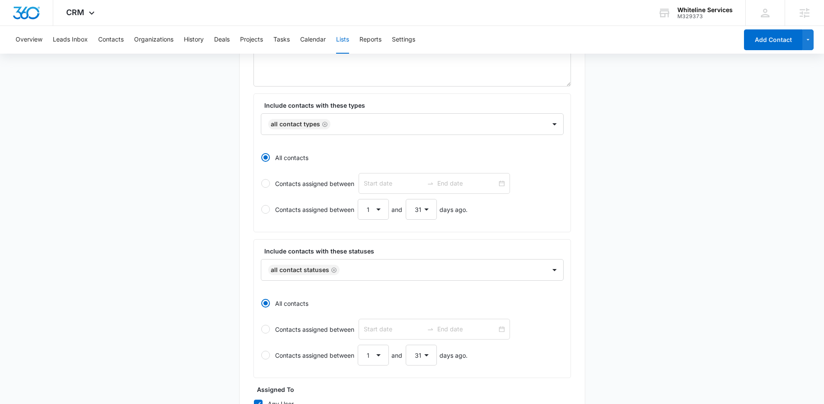
click at [294, 252] on label "Include contacts with these statuses" at bounding box center [415, 250] width 303 height 9
click at [306, 252] on label "Include contacts with these statuses" at bounding box center [415, 250] width 303 height 9
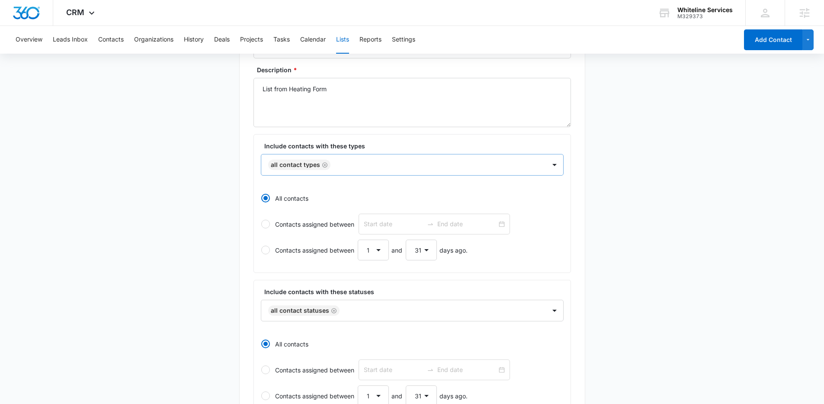
click at [366, 167] on div at bounding box center [433, 165] width 201 height 11
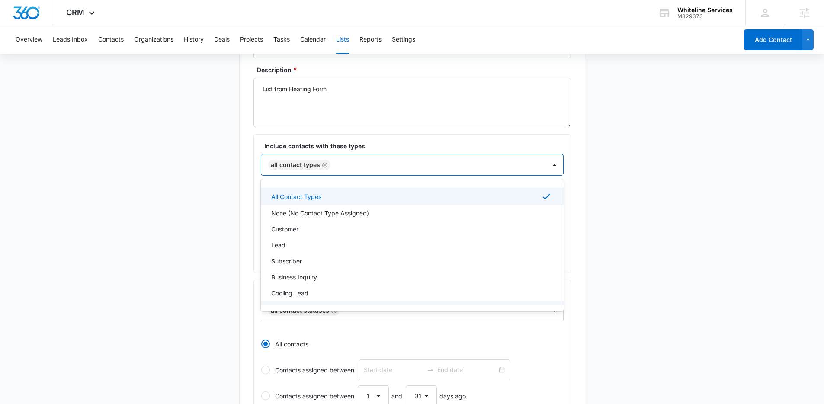
scroll to position [14, 0]
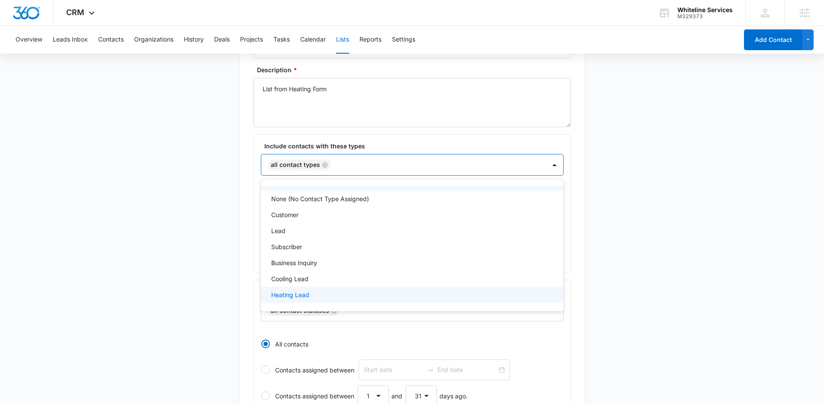
click at [309, 295] on div "Heating Lead" at bounding box center [411, 294] width 280 height 9
click at [323, 166] on icon "Remove All Contact Types" at bounding box center [325, 165] width 6 height 6
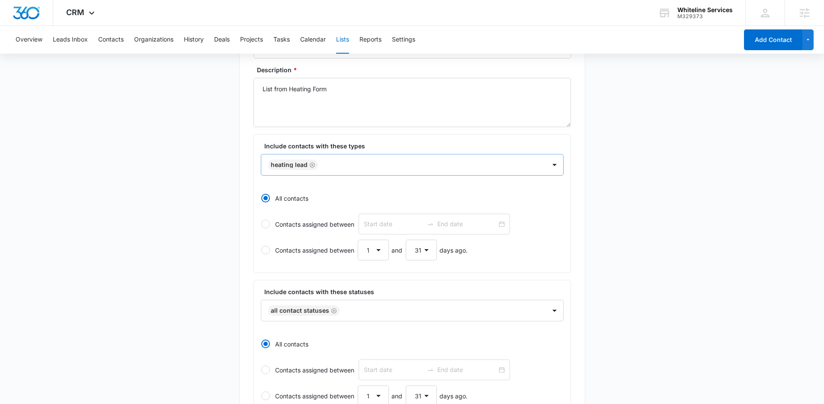
click at [243, 185] on div "List Name * Heating Leads Description * List from Heating Form Include contacts…" at bounding box center [412, 292] width 346 height 572
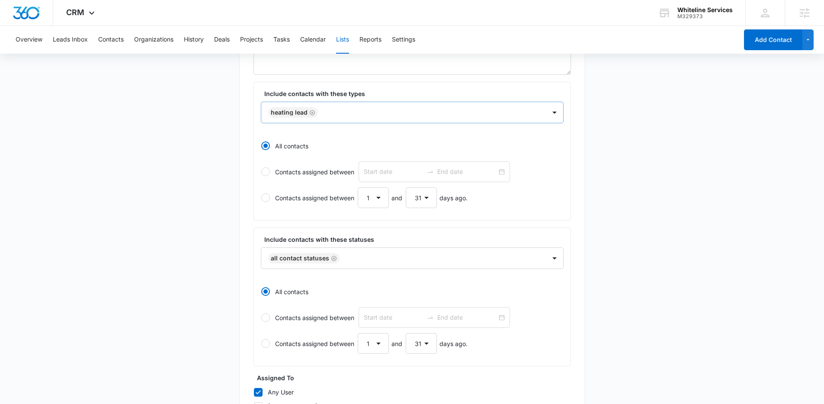
scroll to position [204, 0]
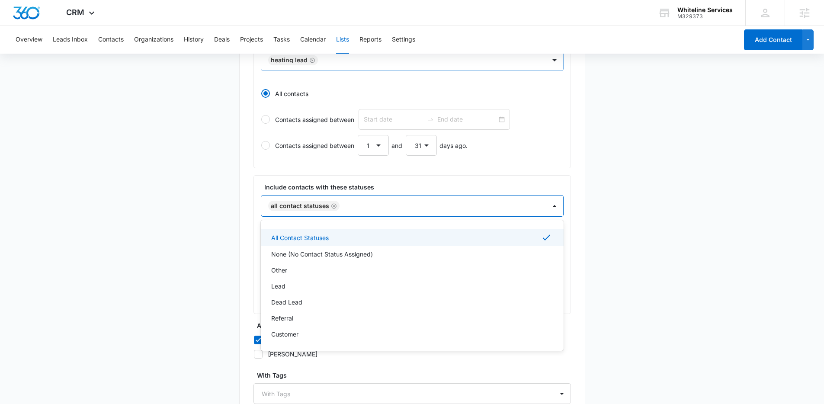
click at [387, 208] on div at bounding box center [438, 206] width 192 height 11
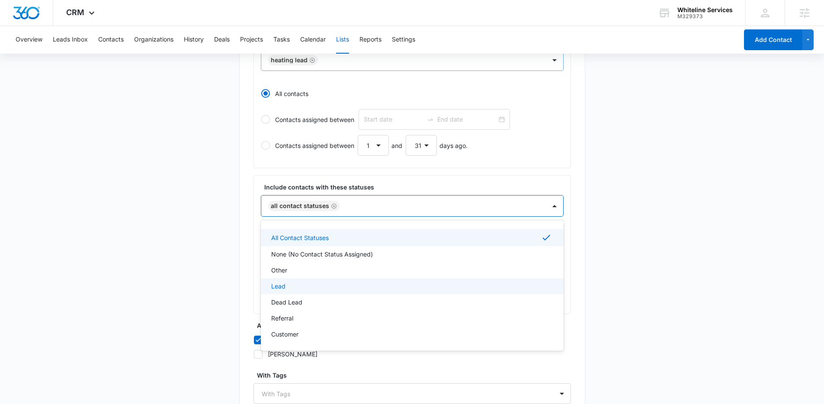
click at [289, 283] on div "Lead" at bounding box center [411, 285] width 280 height 9
click at [332, 207] on icon "Remove All Contact Statuses" at bounding box center [334, 206] width 6 height 6
click at [289, 206] on icon "Remove Lead" at bounding box center [288, 206] width 6 height 6
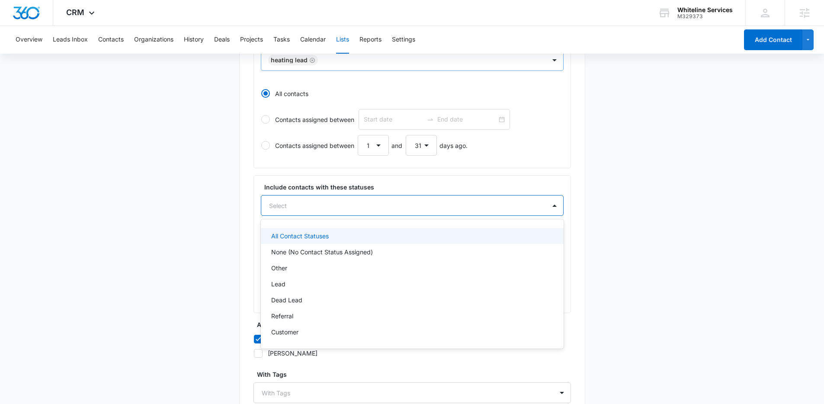
click at [231, 210] on main "Edit List Contacts In This List : 117 List Name * Heating Leads Description * L…" at bounding box center [412, 180] width 824 height 605
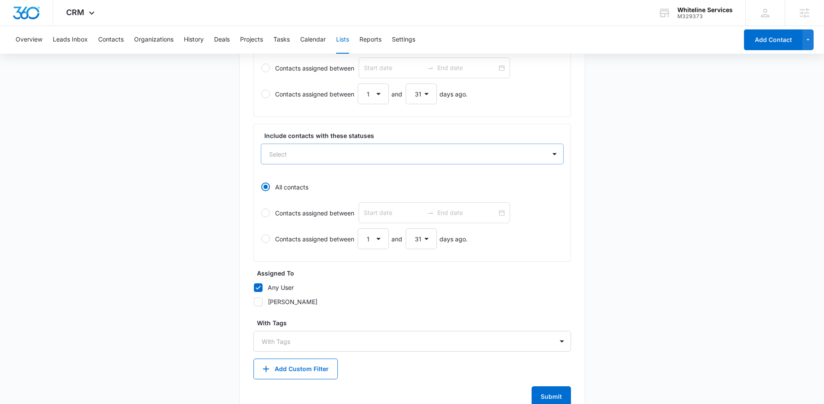
scroll to position [283, 0]
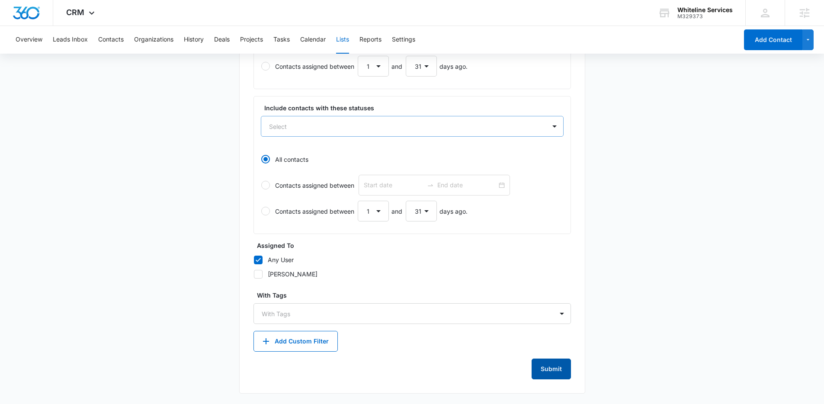
click at [544, 367] on button "Submit" at bounding box center [550, 368] width 39 height 21
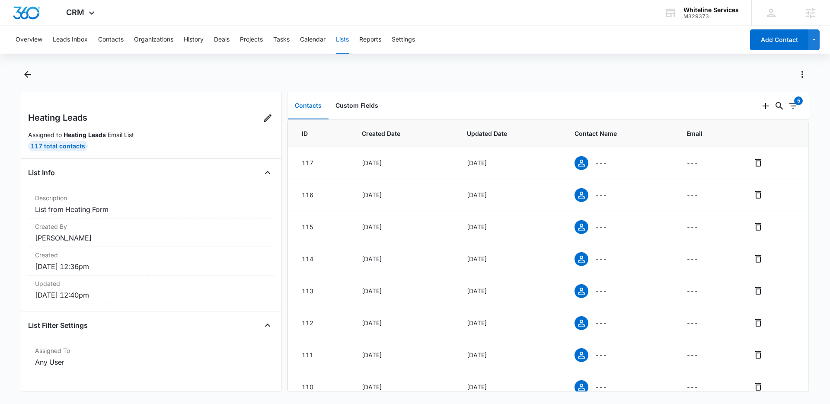
click at [344, 44] on button "Lists" at bounding box center [342, 40] width 13 height 28
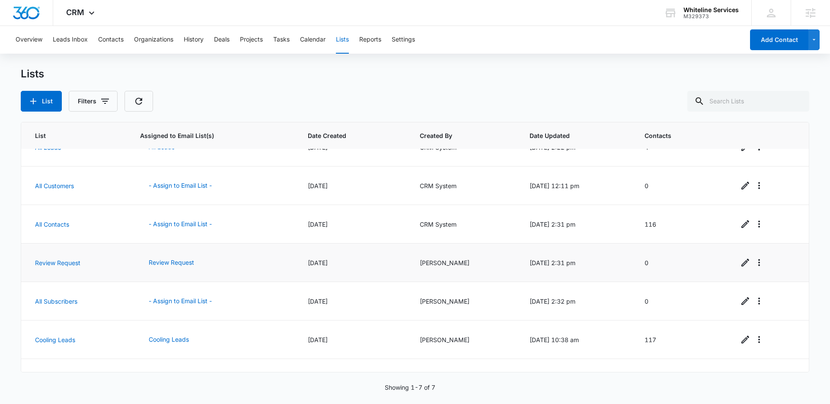
scroll to position [46, 0]
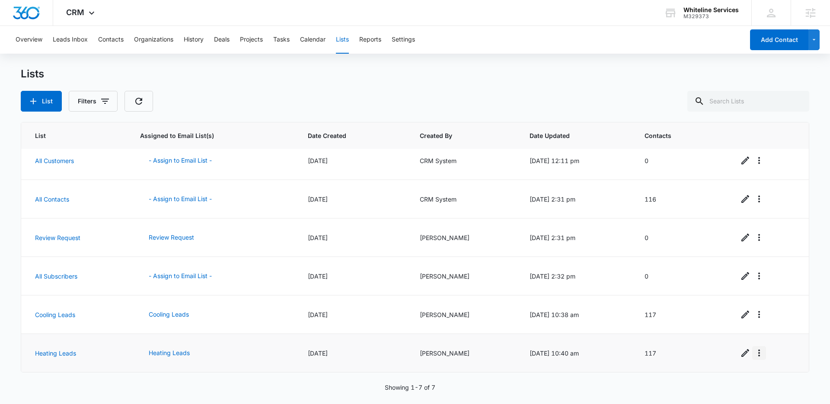
click at [754, 354] on icon "Overflow Menu" at bounding box center [759, 353] width 10 height 10
click at [772, 331] on div "Delete List" at bounding box center [778, 329] width 38 height 6
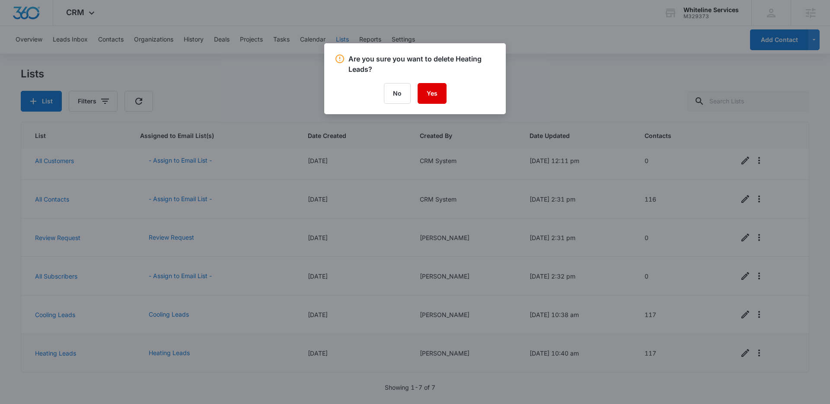
click at [438, 94] on button "Yes" at bounding box center [432, 93] width 29 height 21
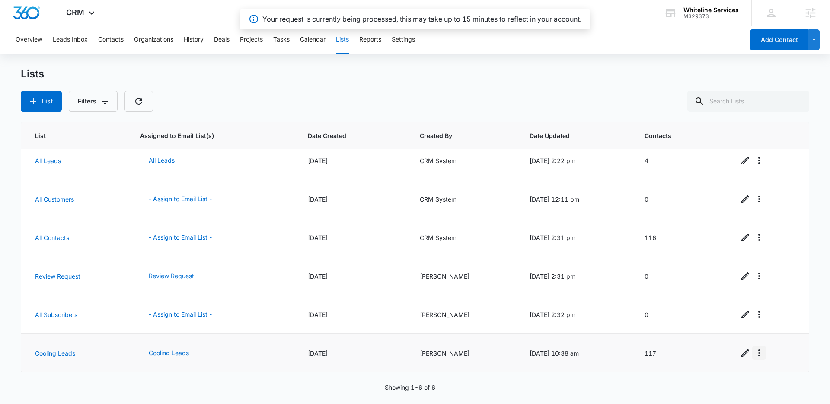
click at [756, 358] on button "Overflow Menu" at bounding box center [759, 353] width 14 height 14
click at [767, 330] on div "Delete List" at bounding box center [778, 329] width 38 height 6
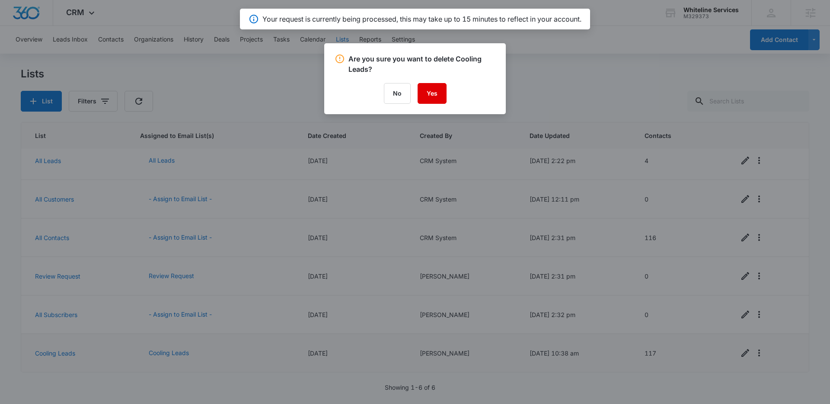
click at [428, 94] on button "Yes" at bounding box center [432, 93] width 29 height 21
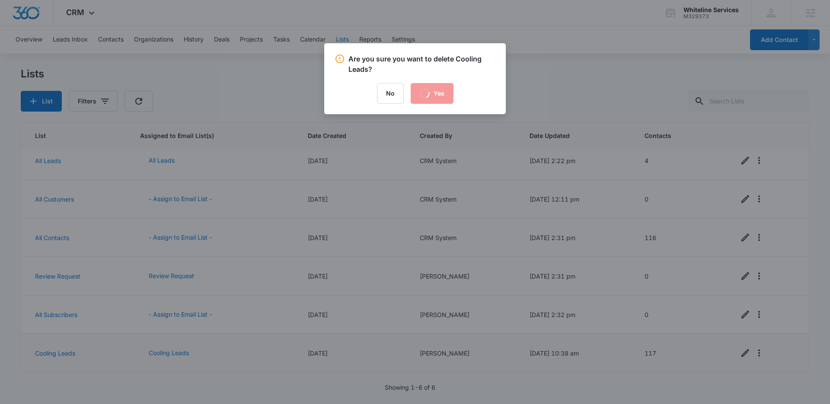
click at [252, 72] on div at bounding box center [415, 202] width 830 height 404
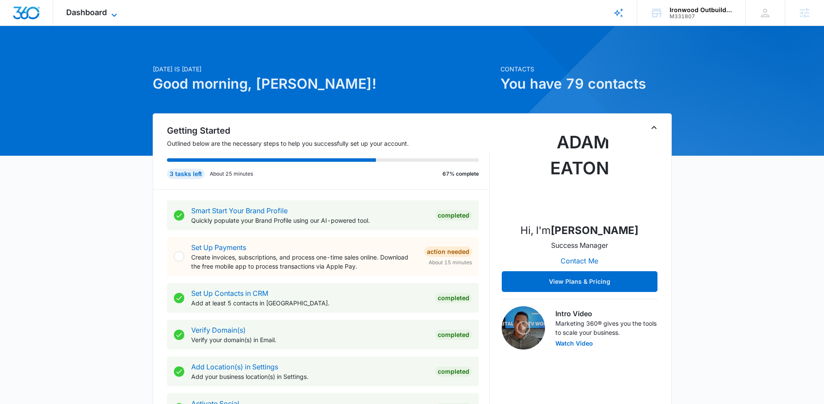
click at [102, 15] on span "Dashboard" at bounding box center [86, 12] width 41 height 9
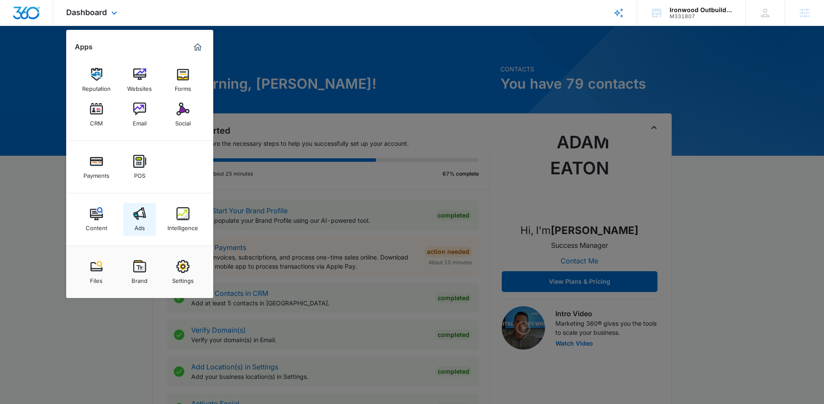
click at [137, 207] on img at bounding box center [139, 213] width 13 height 13
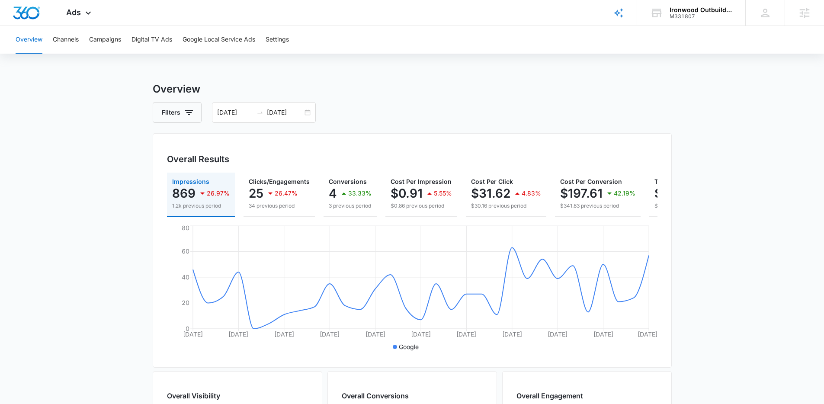
click at [119, 193] on main "Overview Filters 09/10/2025 10/10/2025 Overall Results Impressions 869 26.97% 1…" at bounding box center [412, 391] width 824 height 621
click at [340, 188] on icon "button" at bounding box center [344, 193] width 10 height 10
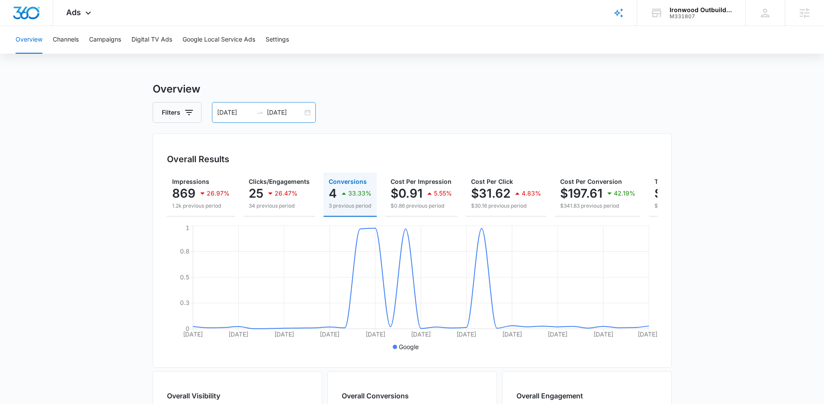
click at [280, 117] on div "09/10/2025 10/10/2025" at bounding box center [264, 112] width 104 height 21
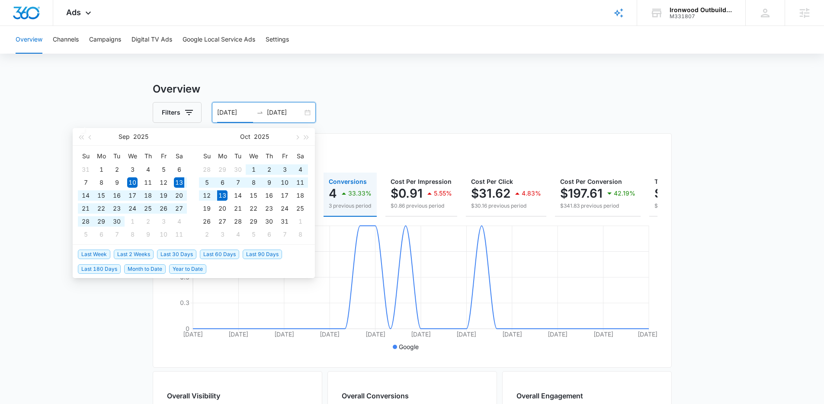
click at [177, 254] on span "Last 30 Days" at bounding box center [176, 254] width 39 height 10
type input "09/13/2025"
type input "10/13/2025"
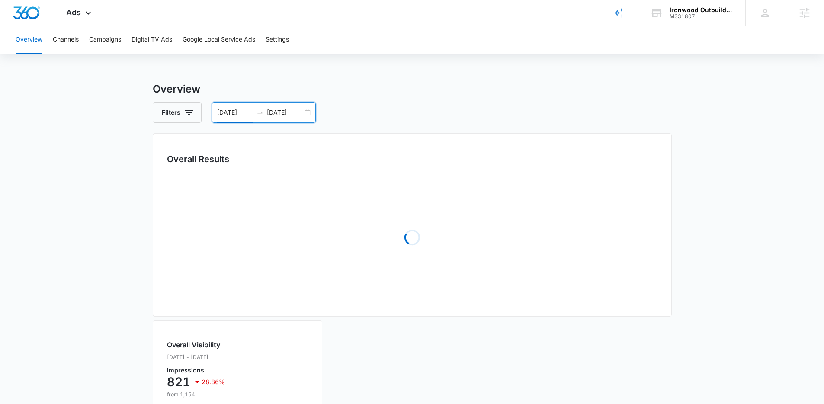
click at [124, 281] on main "Overview Filters 09/13/2025 10/13/2025 Overall Results Loading Overall Visibili…" at bounding box center [412, 366] width 824 height 570
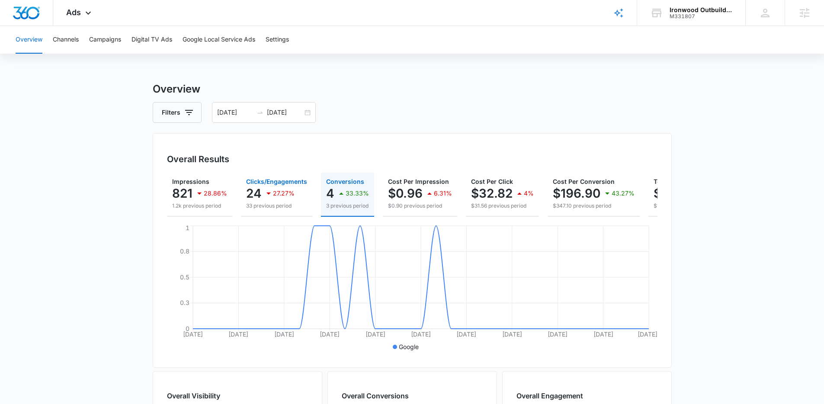
click at [266, 190] on icon "button" at bounding box center [268, 193] width 10 height 10
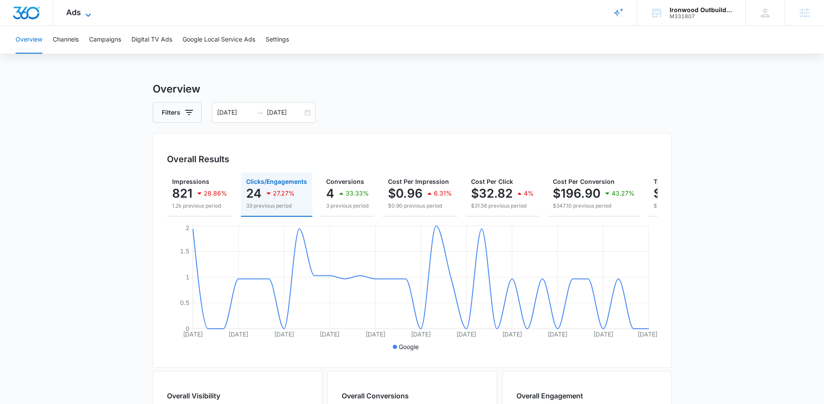
click at [83, 17] on icon at bounding box center [88, 15] width 10 height 10
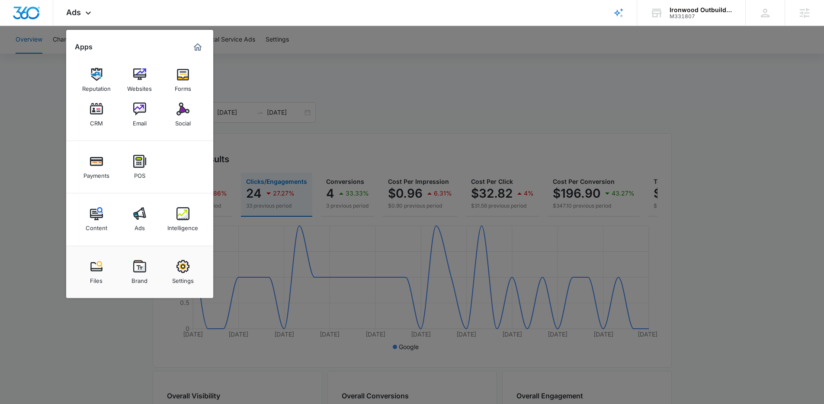
click at [415, 117] on div at bounding box center [412, 202] width 824 height 404
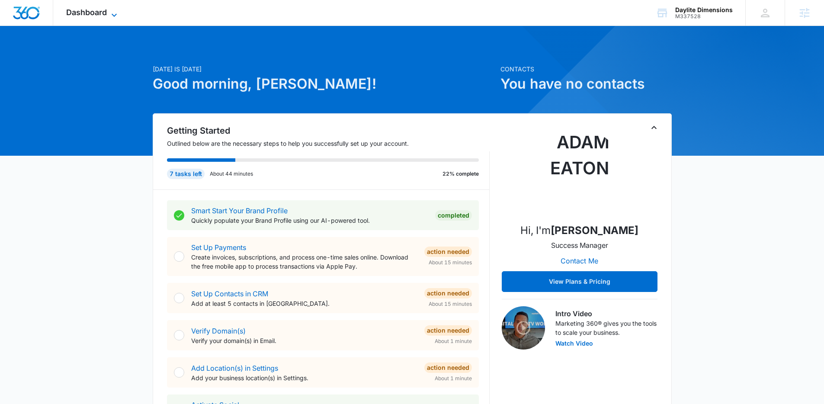
click at [115, 14] on icon at bounding box center [114, 14] width 5 height 3
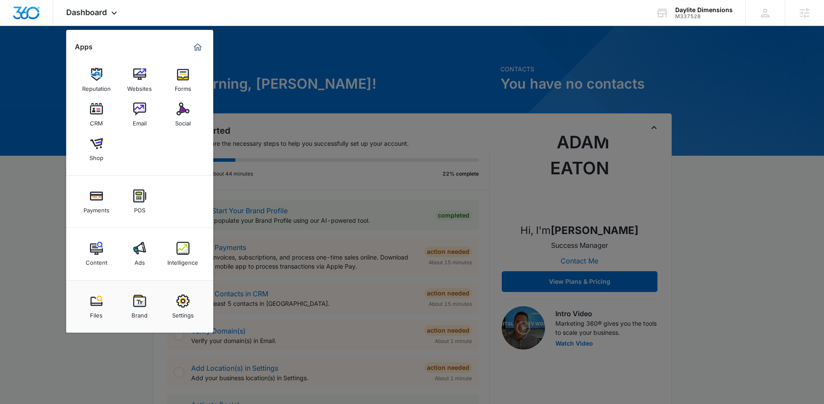
click at [179, 111] on img at bounding box center [182, 108] width 13 height 13
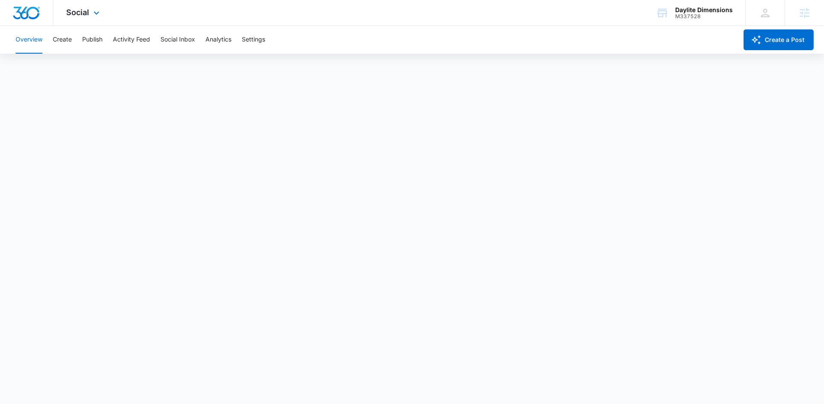
click at [90, 13] on div "Social Apps Reputation Websites Forms CRM Email Social Shop Payments POS Conten…" at bounding box center [83, 13] width 61 height 26
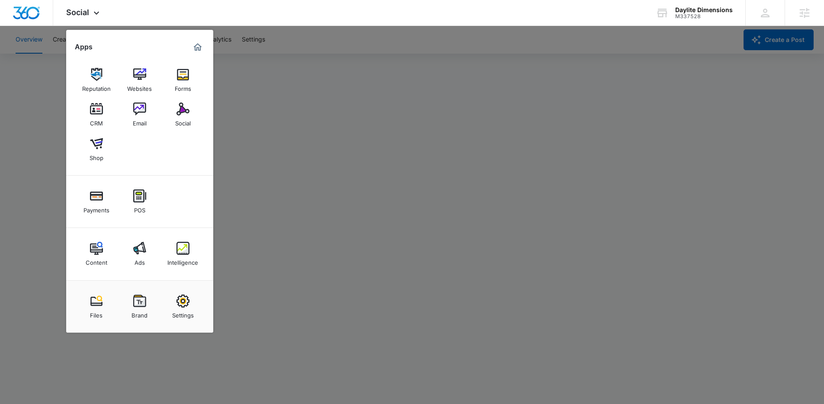
click at [47, 176] on div at bounding box center [412, 202] width 824 height 404
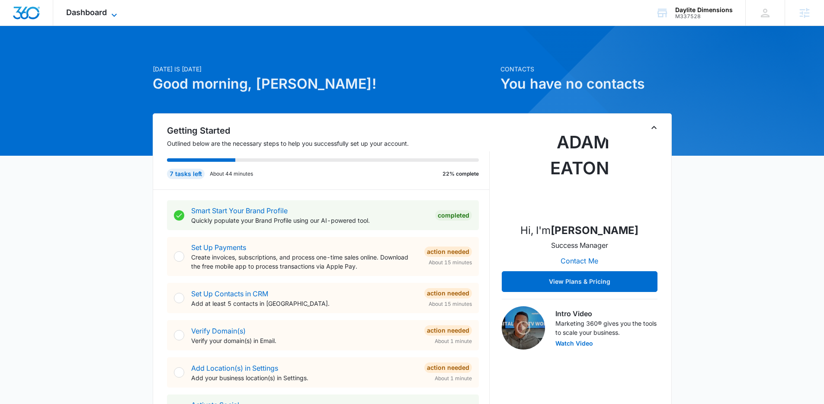
click at [115, 16] on icon at bounding box center [114, 15] width 10 height 10
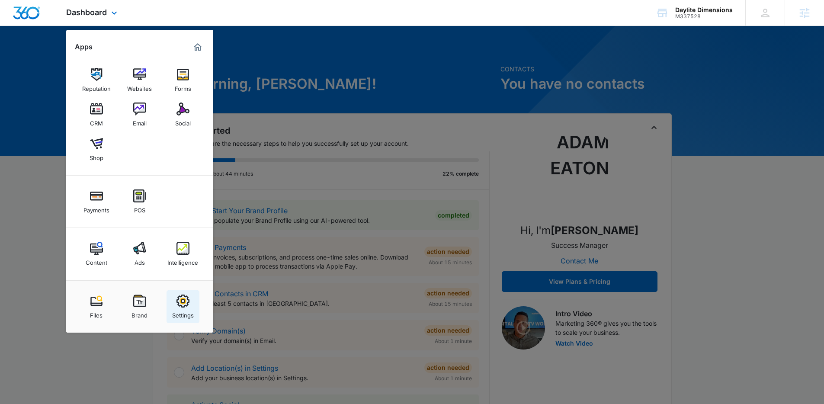
click at [184, 306] on img at bounding box center [182, 300] width 13 height 13
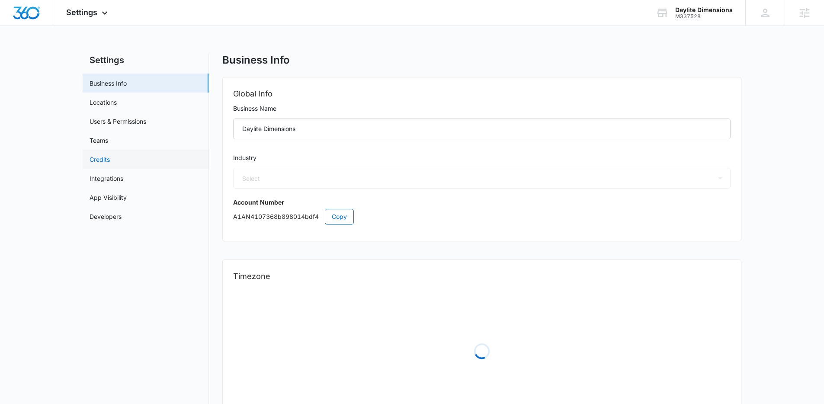
select select "4"
select select "US"
select select "America/Los_Angeles"
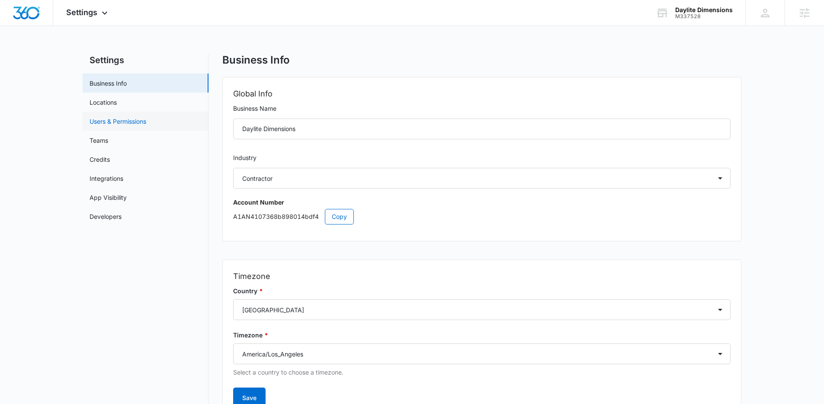
click at [125, 121] on link "Users & Permissions" at bounding box center [117, 121] width 57 height 9
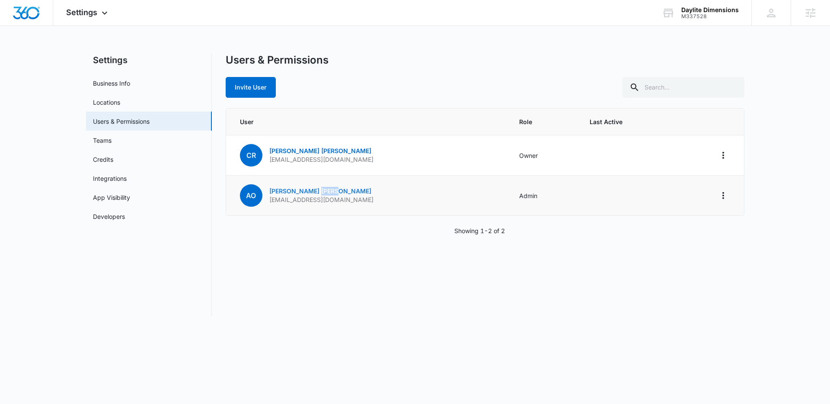
drag, startPoint x: 321, startPoint y: 190, endPoint x: 298, endPoint y: 191, distance: 23.4
click at [298, 191] on p "[PERSON_NAME]" at bounding box center [321, 191] width 104 height 9
copy link "[PERSON_NAME]"
drag, startPoint x: 379, startPoint y: 201, endPoint x: 270, endPoint y: 199, distance: 108.5
click at [270, 199] on td "AO [PERSON_NAME] [PERSON_NAME][EMAIL_ADDRESS][DOMAIN_NAME]" at bounding box center [367, 196] width 283 height 40
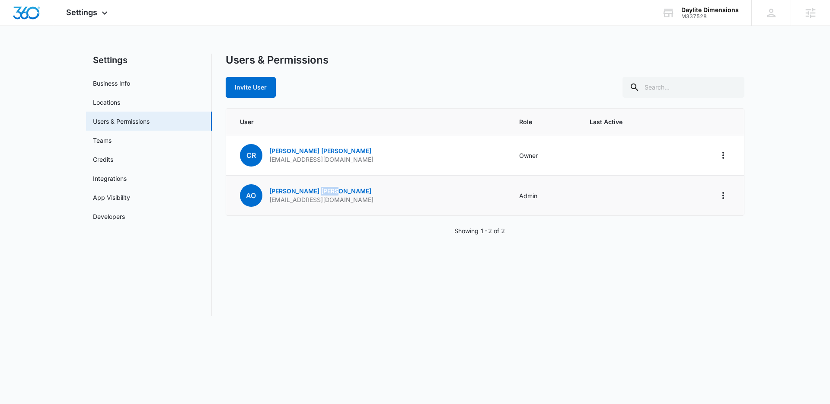
copy p "[EMAIL_ADDRESS][DOMAIN_NAME]"
drag, startPoint x: 333, startPoint y: 180, endPoint x: 334, endPoint y: 187, distance: 7.0
click at [333, 181] on td "AO [PERSON_NAME] [PERSON_NAME][EMAIL_ADDRESS][DOMAIN_NAME]" at bounding box center [367, 196] width 283 height 40
drag, startPoint x: 334, startPoint y: 188, endPoint x: 270, endPoint y: 188, distance: 64.4
click at [270, 188] on p "[PERSON_NAME]" at bounding box center [321, 191] width 104 height 9
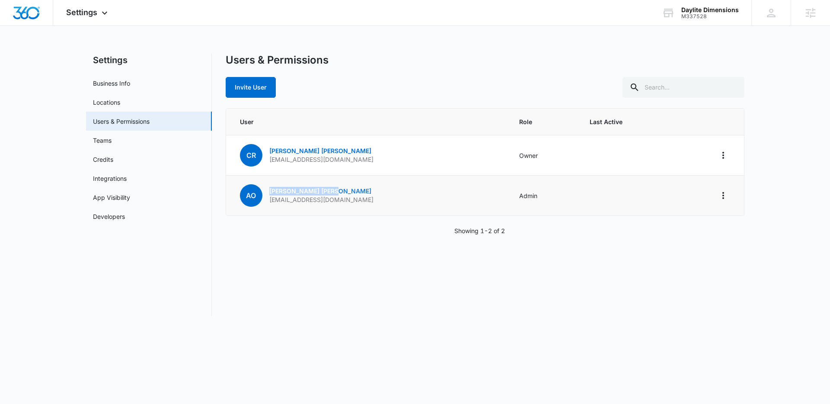
copy link "[PERSON_NAME]"
